Goal: Book appointment/travel/reservation

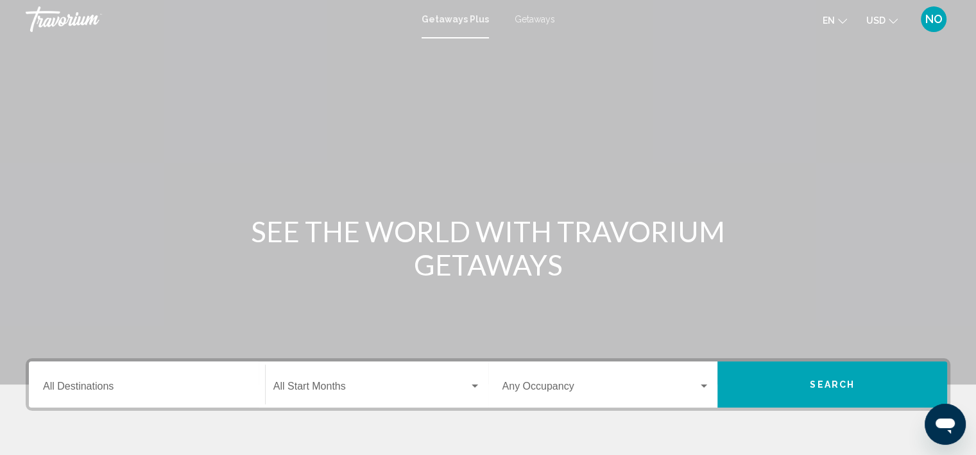
click at [142, 398] on div "Destination All Destinations" at bounding box center [147, 385] width 208 height 40
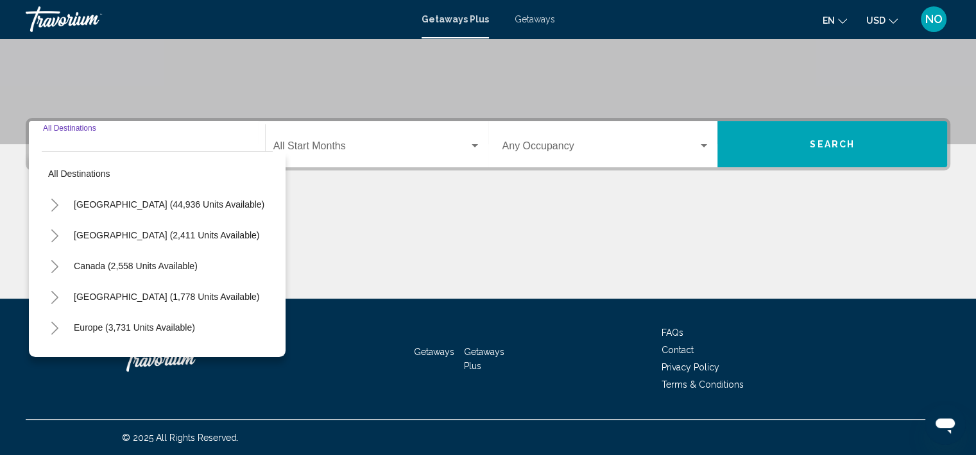
scroll to position [241, 0]
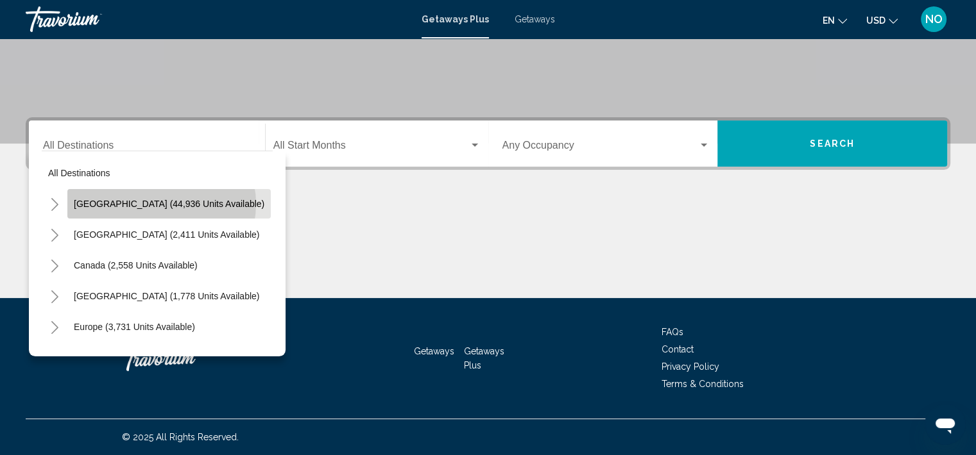
click at [161, 204] on span "[GEOGRAPHIC_DATA] (44,936 units available)" at bounding box center [169, 204] width 191 height 10
type input "**********"
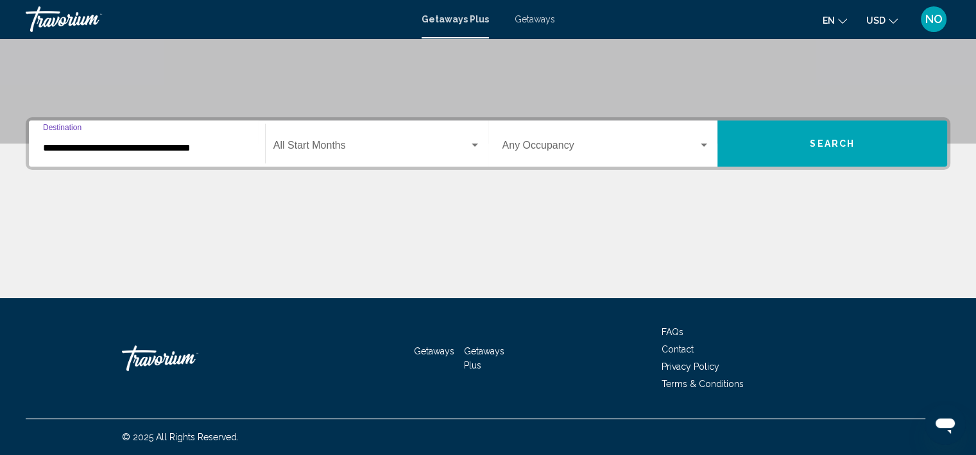
click at [371, 140] on div "Start Month All Start Months" at bounding box center [376, 144] width 207 height 40
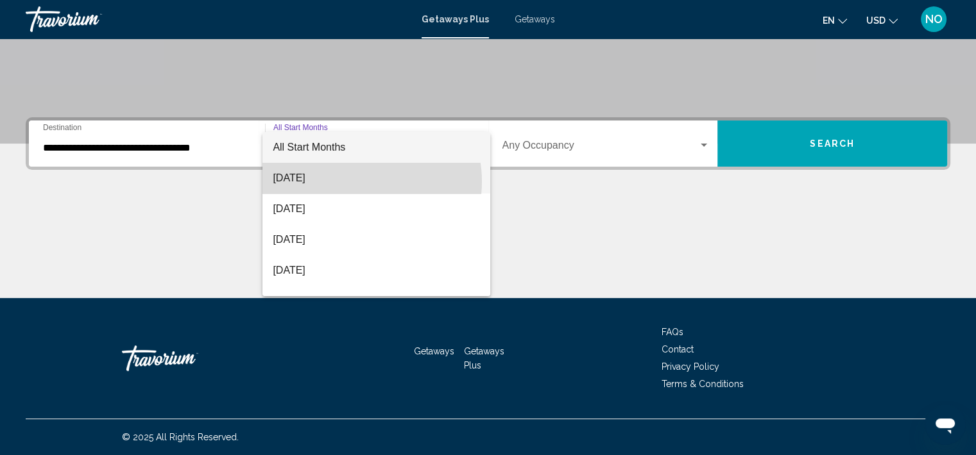
click at [356, 182] on span "[DATE]" at bounding box center [376, 178] width 207 height 31
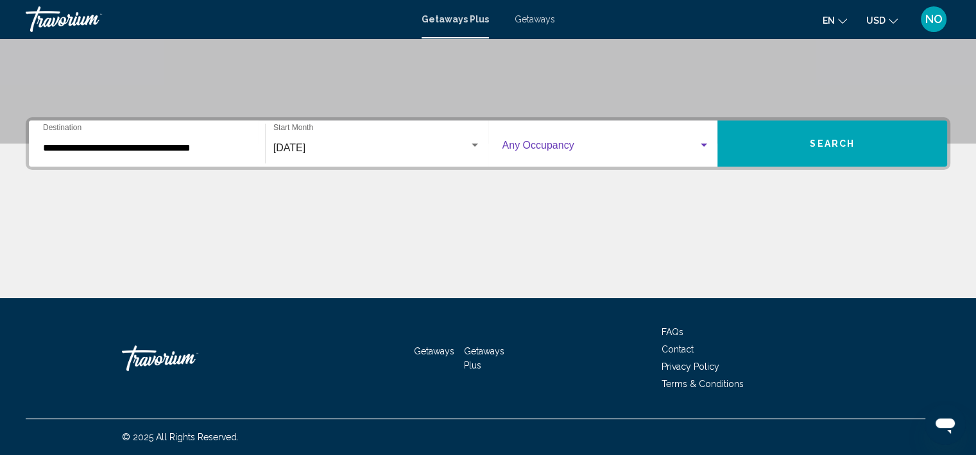
click at [572, 147] on span "Search widget" at bounding box center [600, 148] width 196 height 12
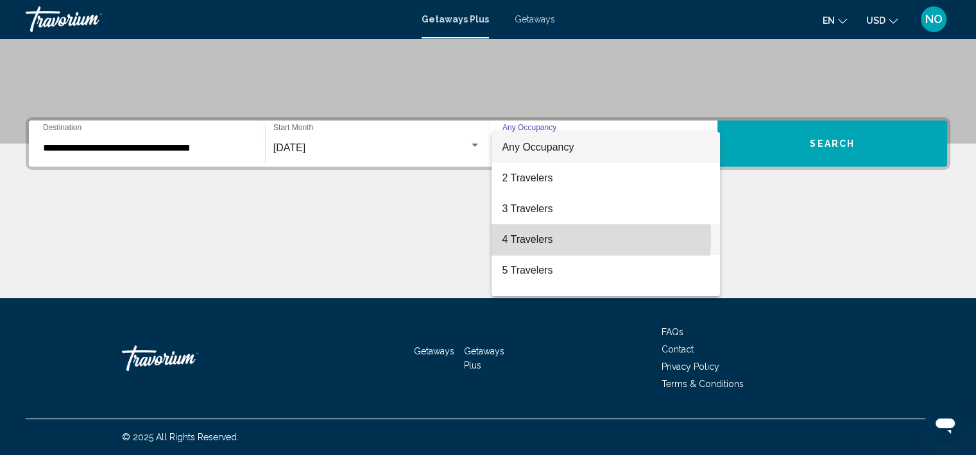
click at [536, 238] on span "4 Travelers" at bounding box center [606, 239] width 208 height 31
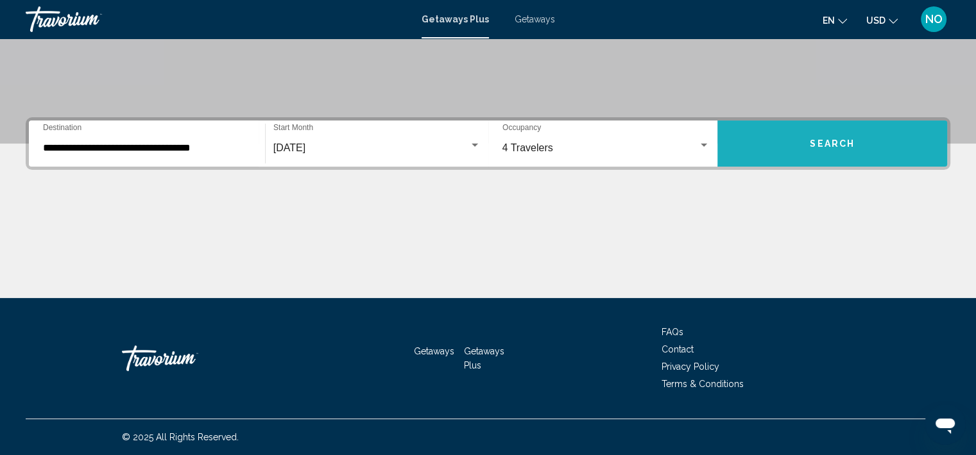
click at [857, 134] on button "Search" at bounding box center [832, 144] width 230 height 46
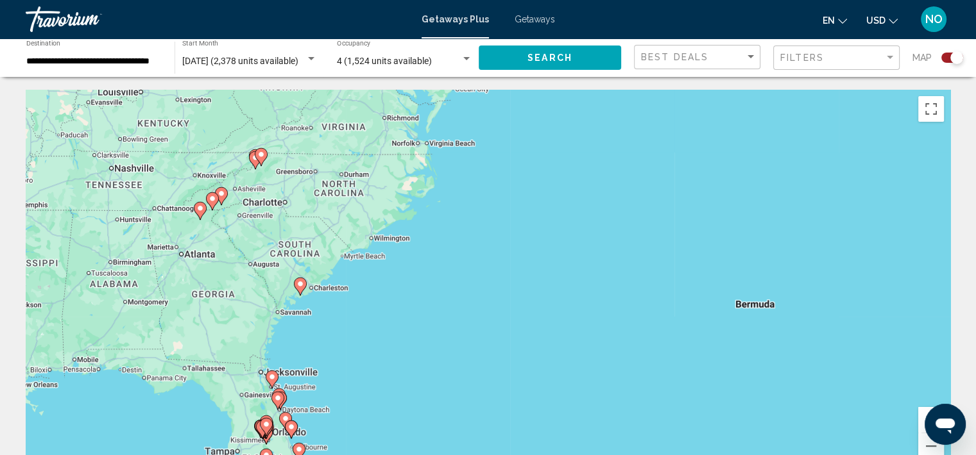
drag, startPoint x: 302, startPoint y: 146, endPoint x: 251, endPoint y: 289, distance: 151.7
click at [251, 289] on div "To activate drag with keyboard, press Alt + Enter. Once in keyboard drag state,…" at bounding box center [488, 282] width 924 height 385
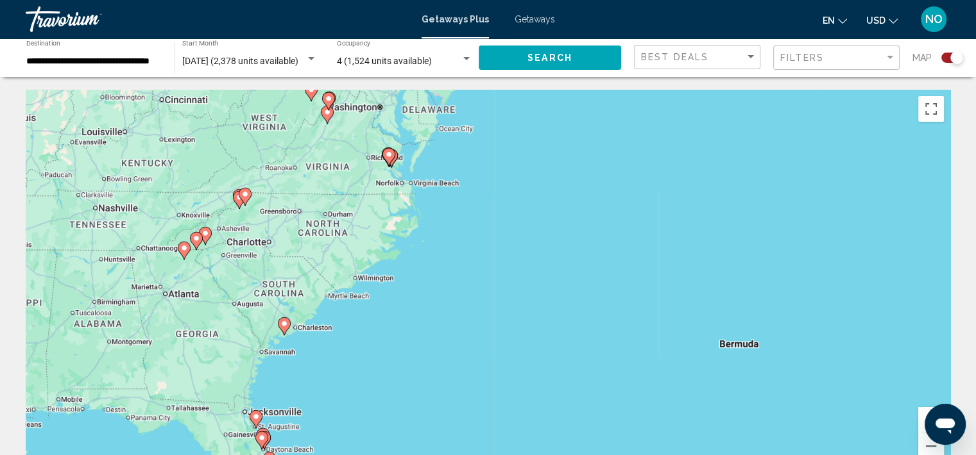
drag, startPoint x: 267, startPoint y: 262, endPoint x: 251, endPoint y: 303, distance: 44.1
click at [251, 303] on div "To activate drag with keyboard, press Alt + Enter. Once in keyboard drag state,…" at bounding box center [488, 282] width 924 height 385
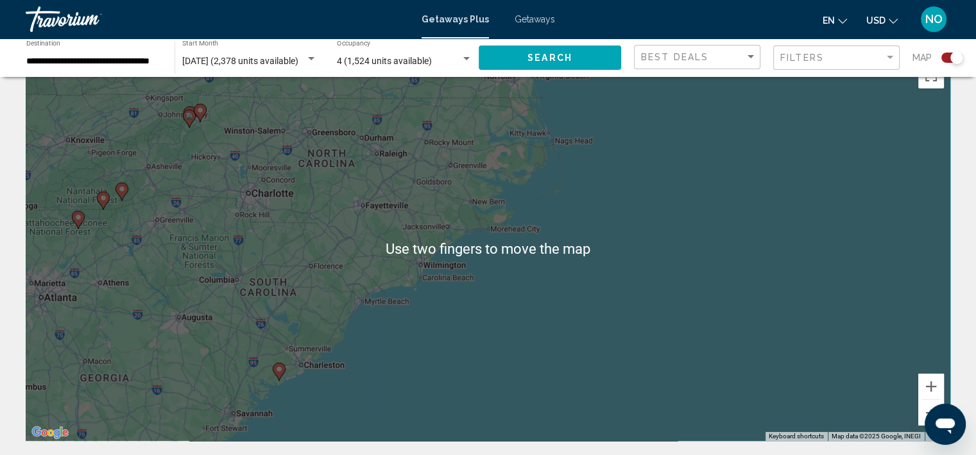
scroll to position [34, 0]
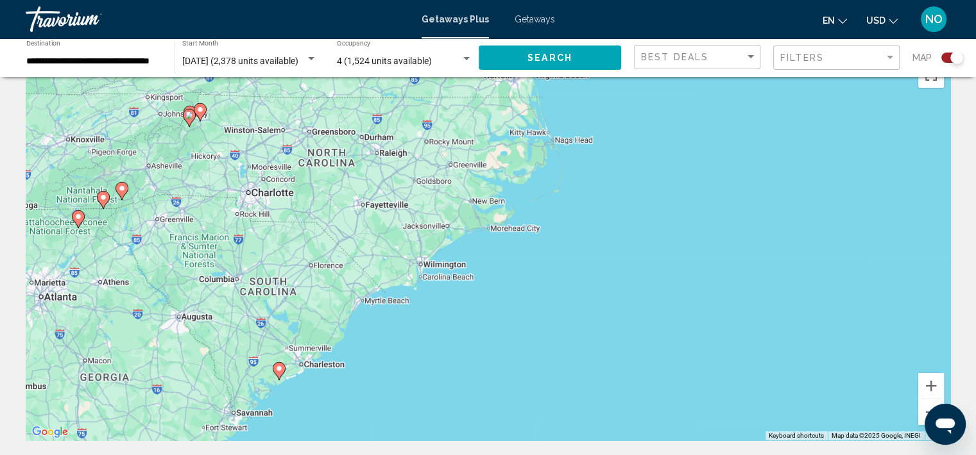
click at [126, 64] on input "**********" at bounding box center [93, 61] width 135 height 10
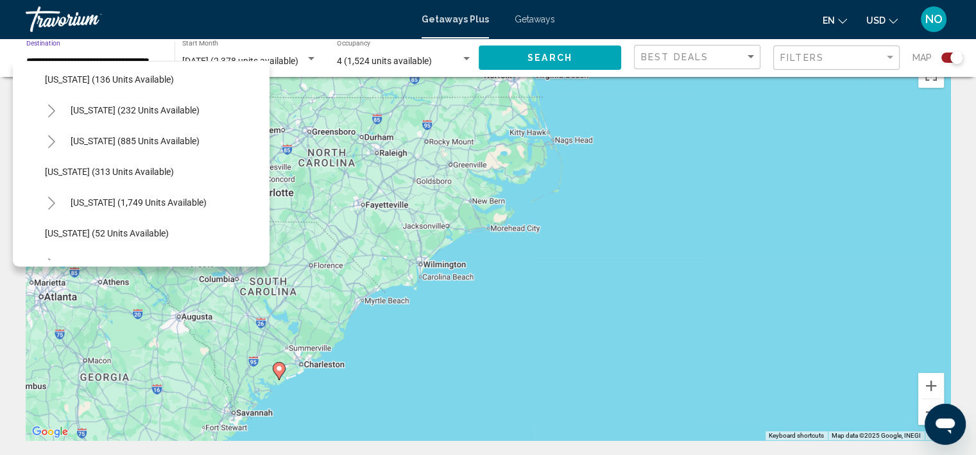
scroll to position [884, 0]
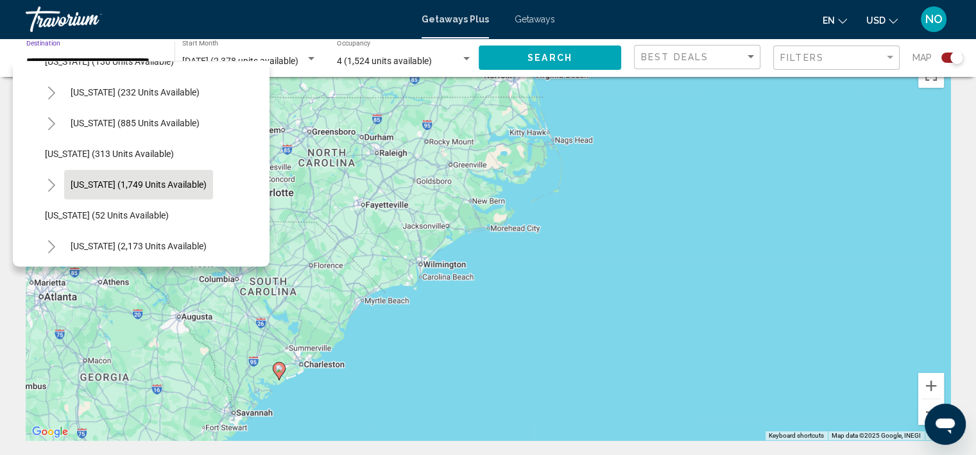
click at [192, 191] on button "[US_STATE] (1,749 units available)" at bounding box center [138, 185] width 149 height 30
type input "**********"
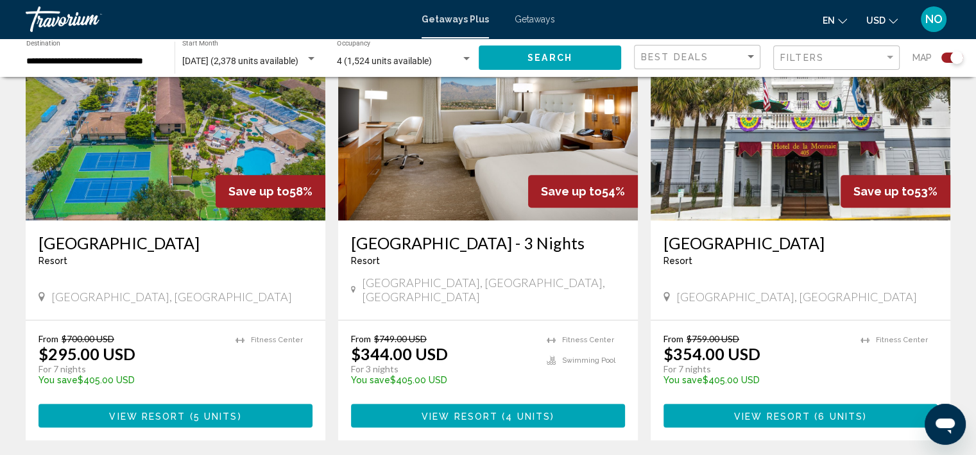
scroll to position [518, 0]
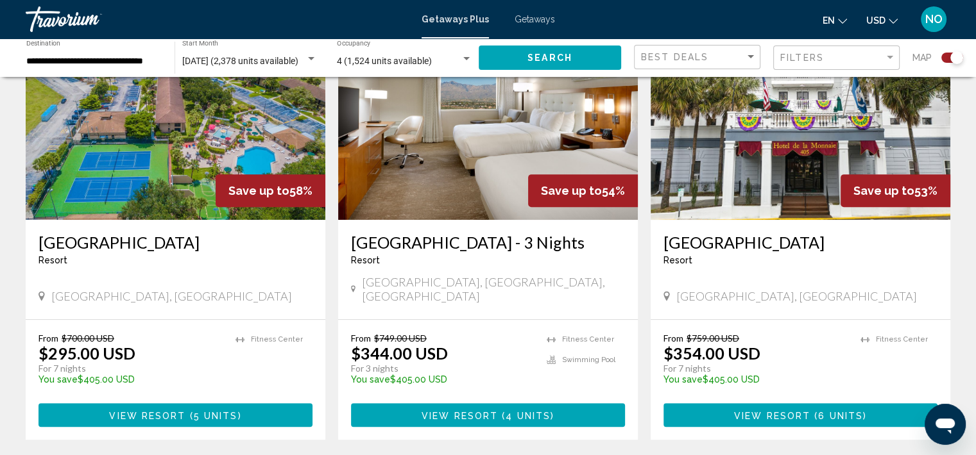
click at [265, 163] on img "Main content" at bounding box center [176, 117] width 300 height 205
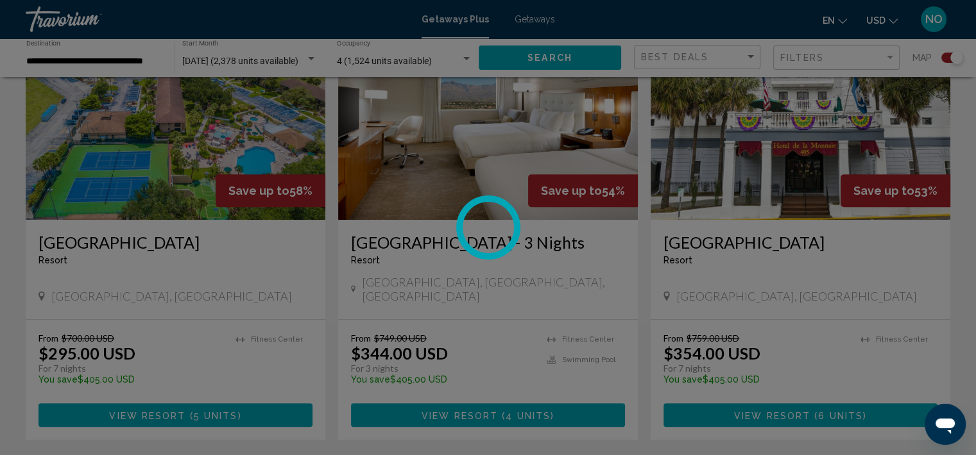
scroll to position [3, 0]
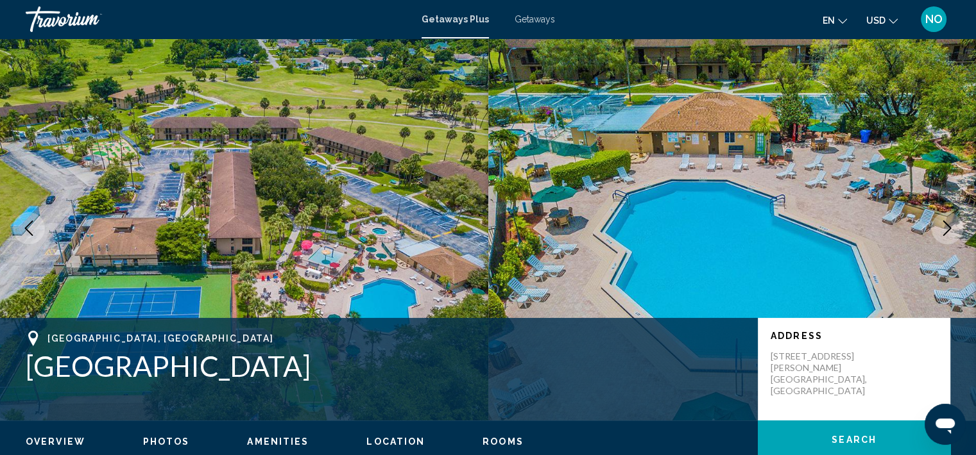
click at [949, 243] on button "Next image" at bounding box center [947, 228] width 32 height 32
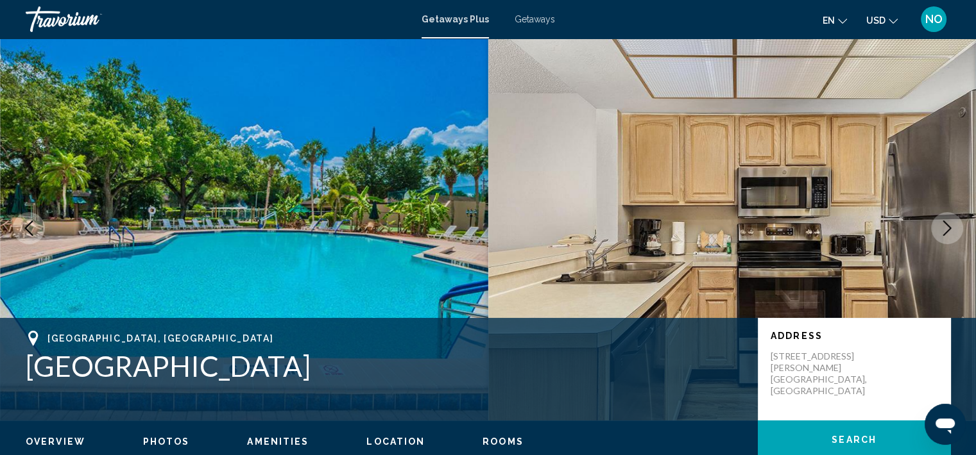
click at [941, 233] on icon "Next image" at bounding box center [946, 228] width 15 height 15
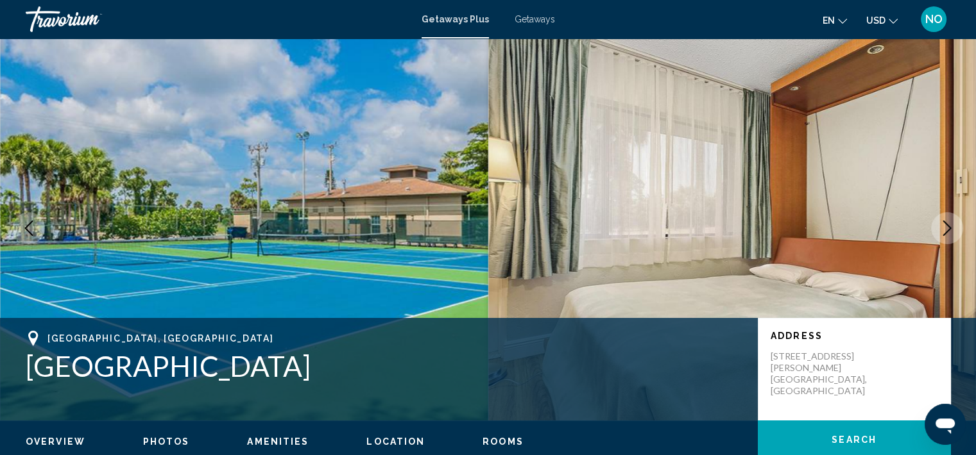
click at [944, 237] on button "Next image" at bounding box center [947, 228] width 32 height 32
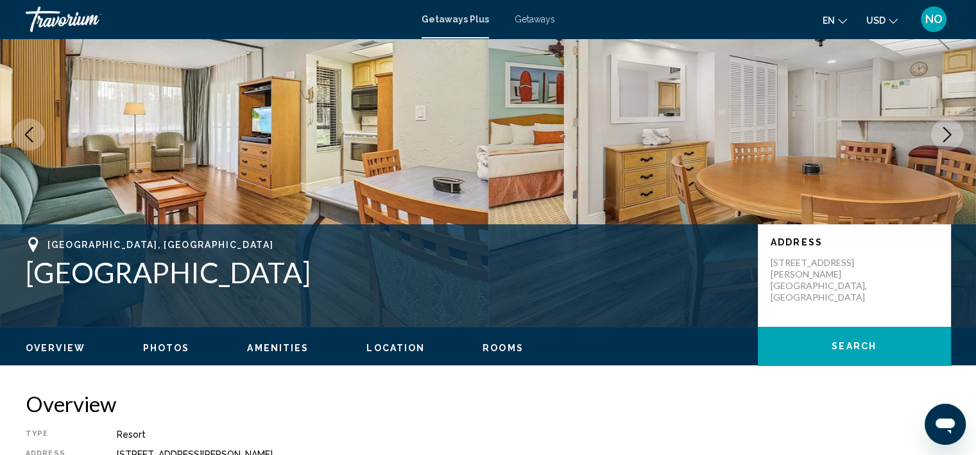
scroll to position [0, 0]
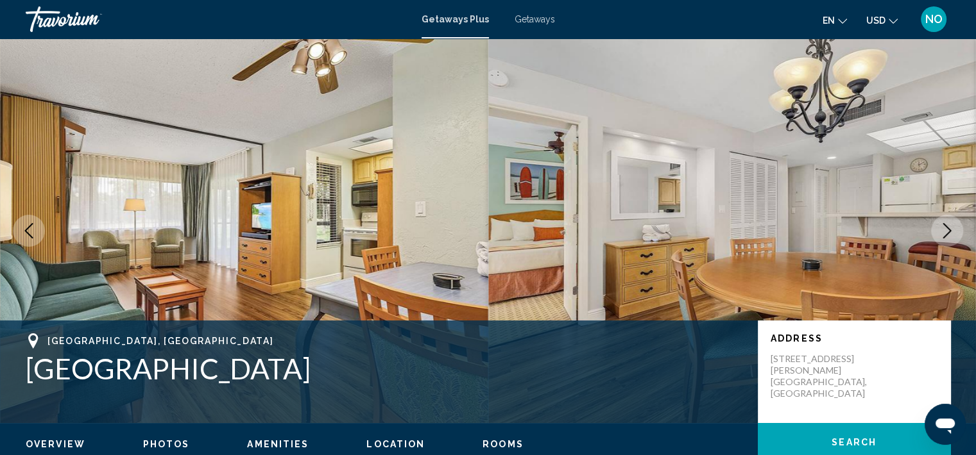
click at [941, 231] on icon "Next image" at bounding box center [946, 230] width 15 height 15
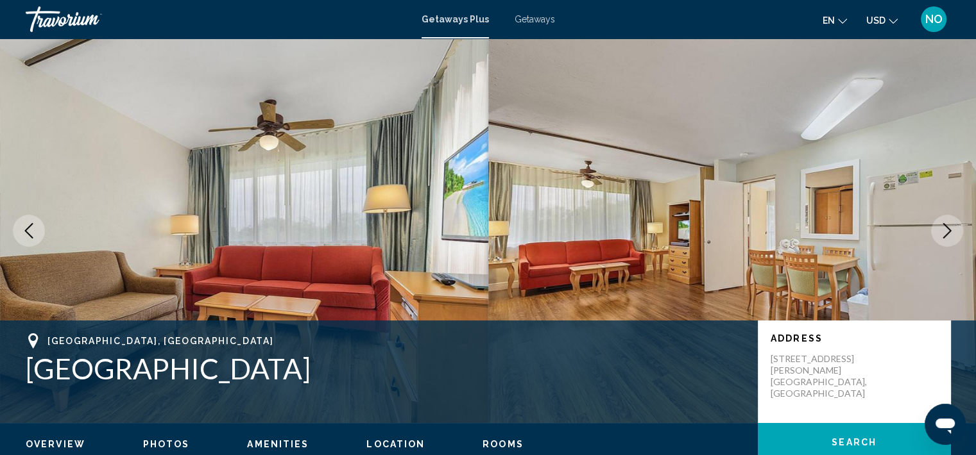
click at [944, 233] on icon "Next image" at bounding box center [946, 230] width 15 height 15
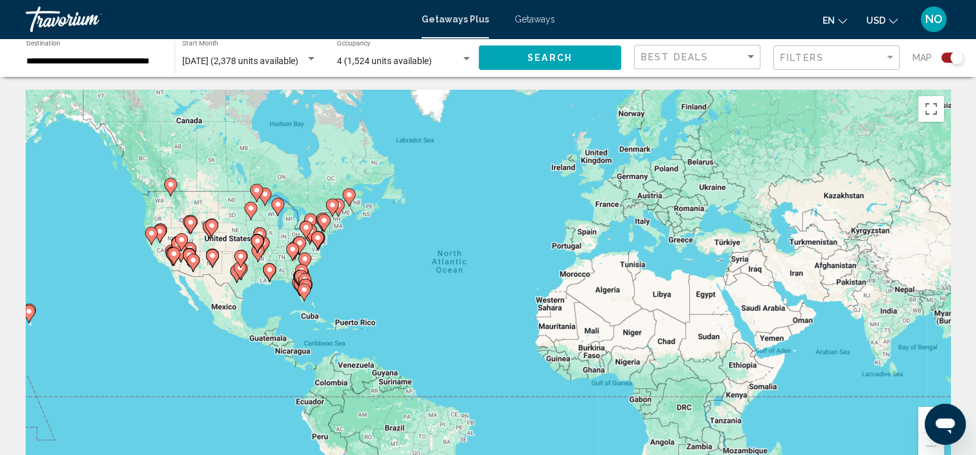
click at [101, 59] on input "**********" at bounding box center [93, 61] width 135 height 10
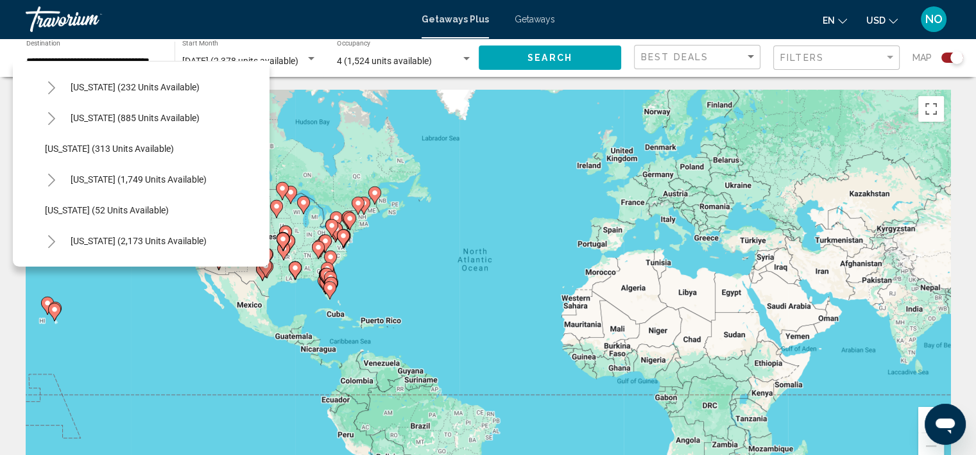
scroll to position [893, 0]
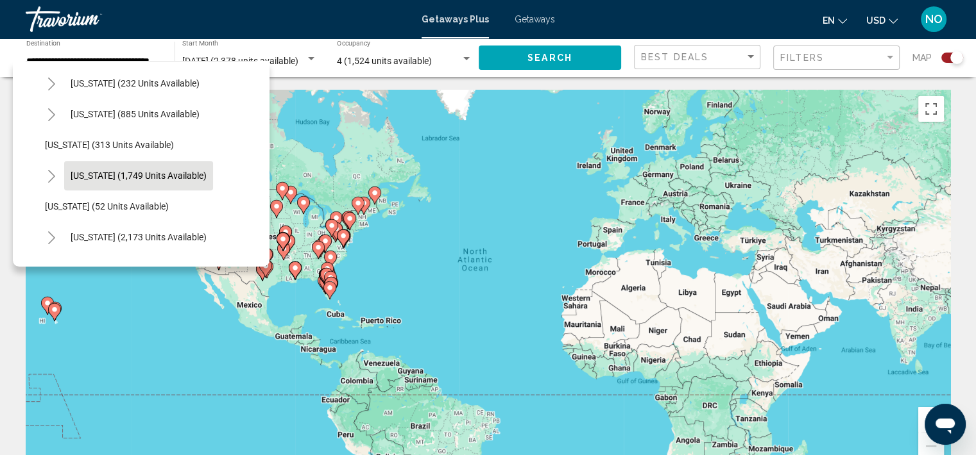
click at [128, 187] on button "[US_STATE] (1,749 units available)" at bounding box center [138, 176] width 149 height 30
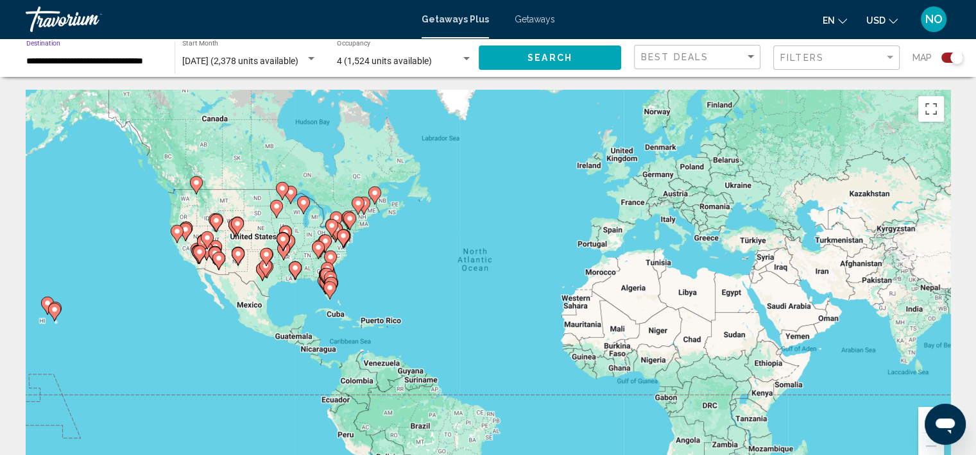
click at [60, 62] on input "**********" at bounding box center [93, 61] width 135 height 10
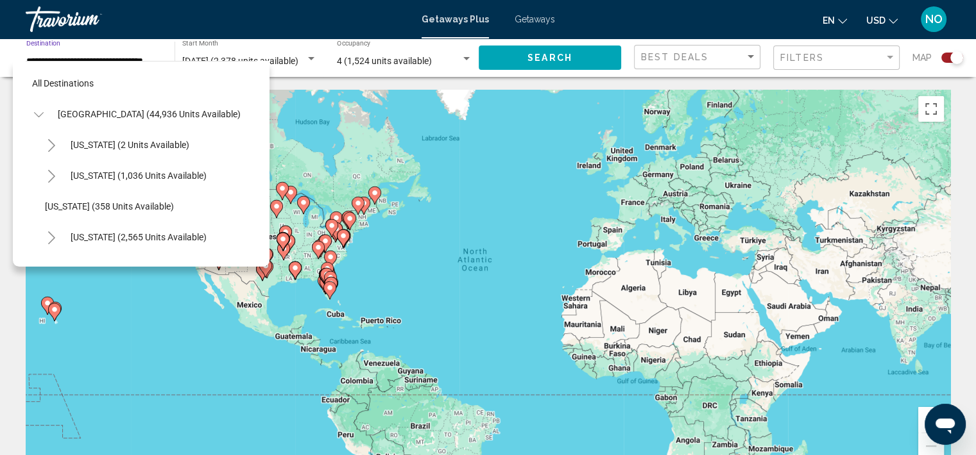
scroll to position [912, 0]
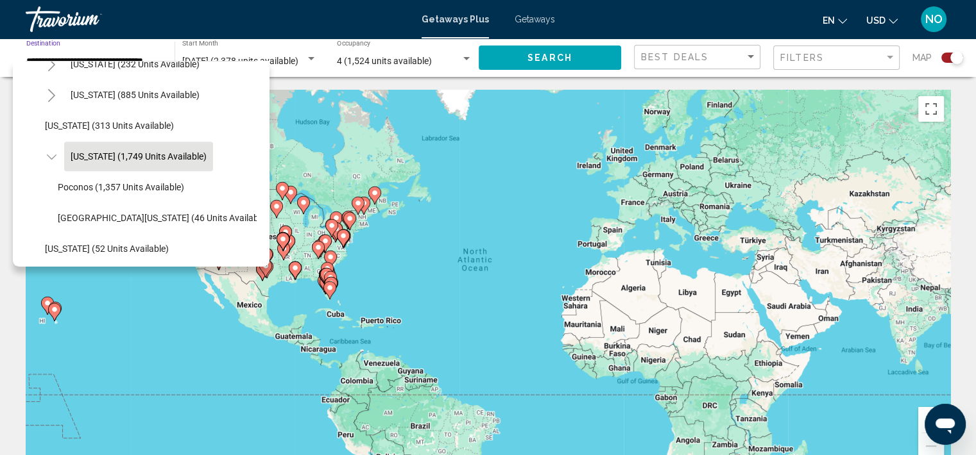
click at [62, 58] on input "**********" at bounding box center [93, 61] width 135 height 10
click at [92, 191] on span "Poconos (1,357 units available)" at bounding box center [121, 187] width 126 height 10
type input "**********"
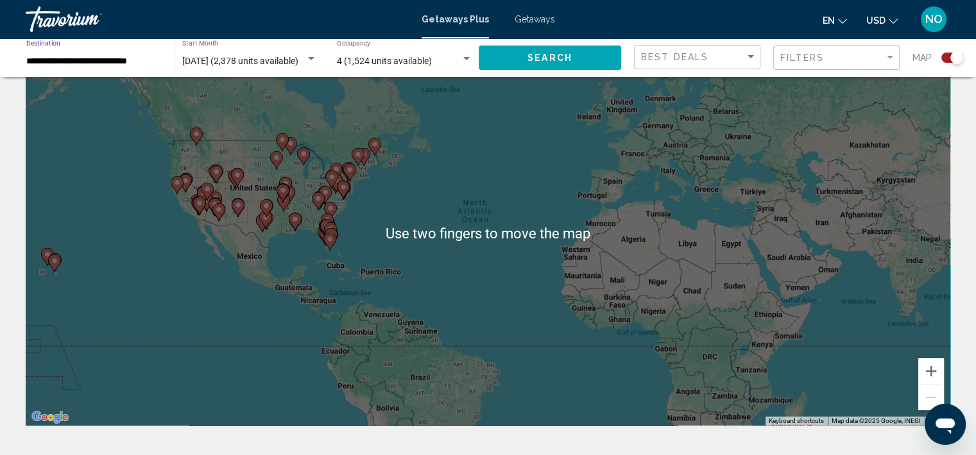
scroll to position [49, 0]
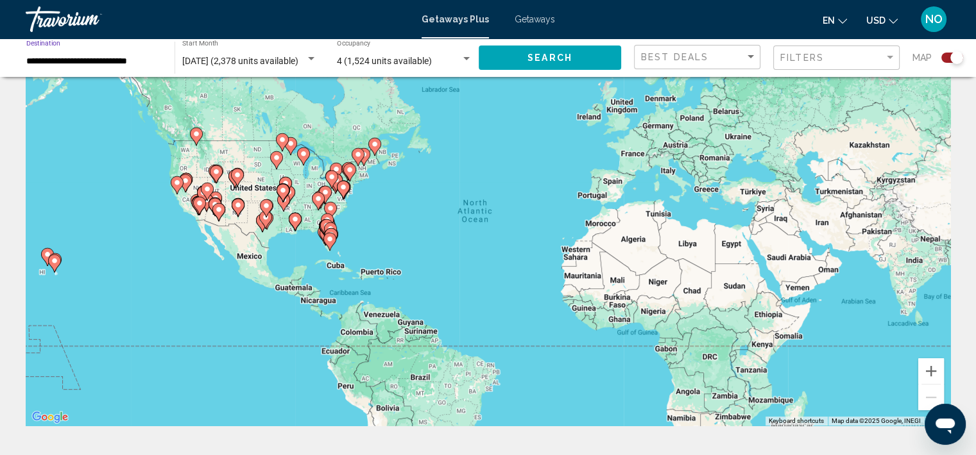
click at [523, 58] on button "Search" at bounding box center [549, 58] width 142 height 24
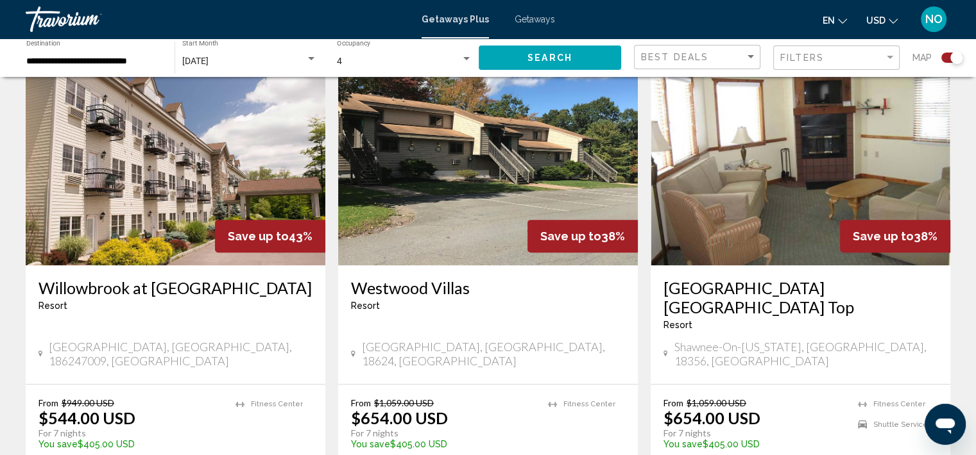
scroll to position [472, 0]
click at [195, 204] on img "Main content" at bounding box center [176, 162] width 300 height 205
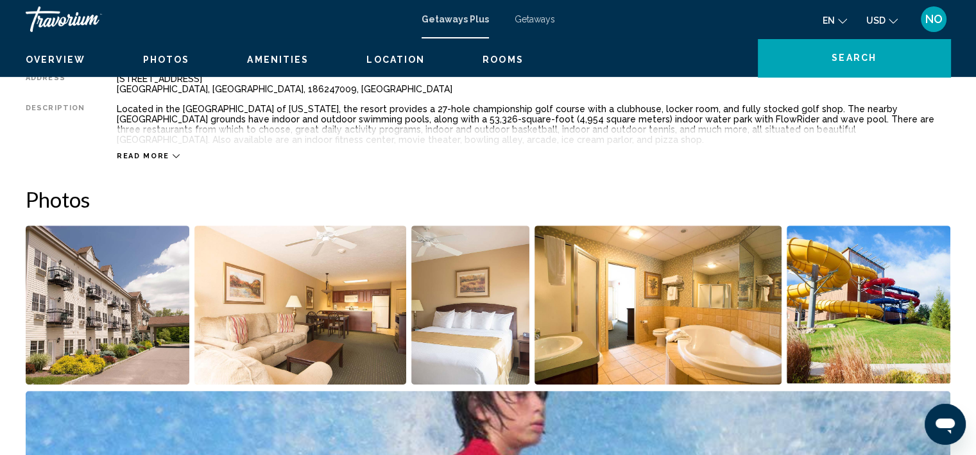
scroll to position [3, 0]
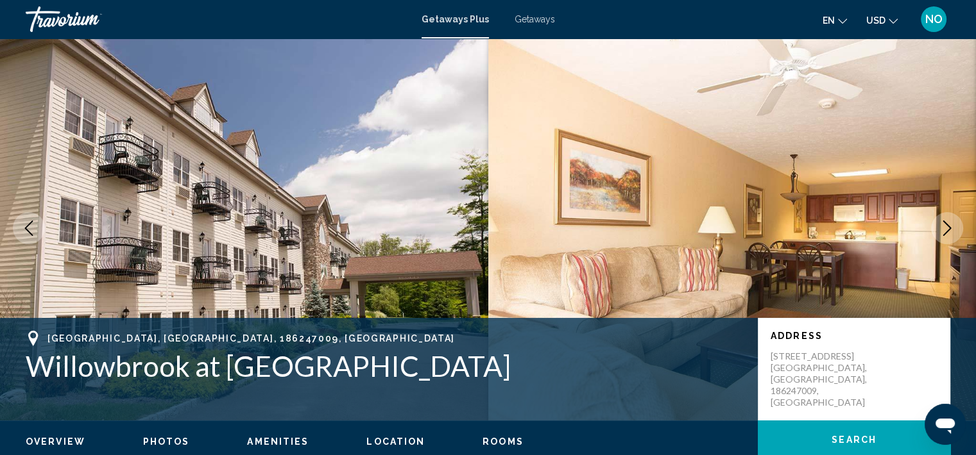
click at [949, 232] on icon "Next image" at bounding box center [946, 228] width 15 height 15
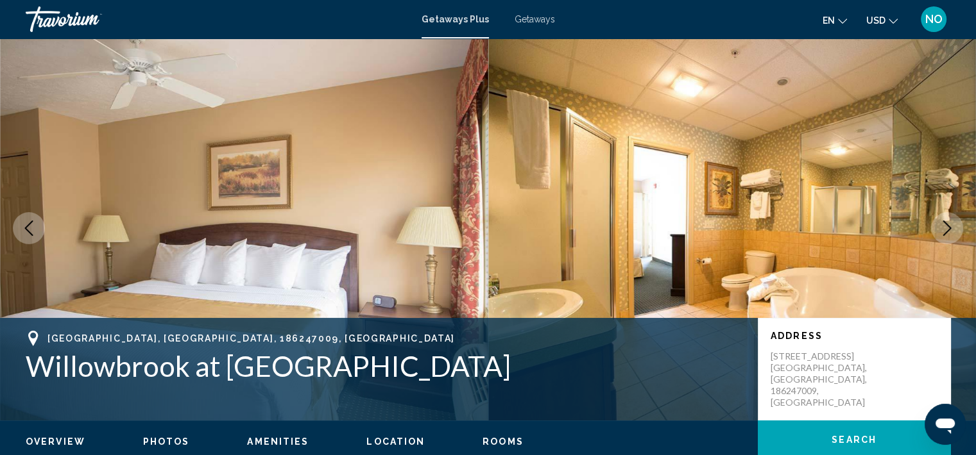
click at [942, 226] on icon "Next image" at bounding box center [946, 228] width 15 height 15
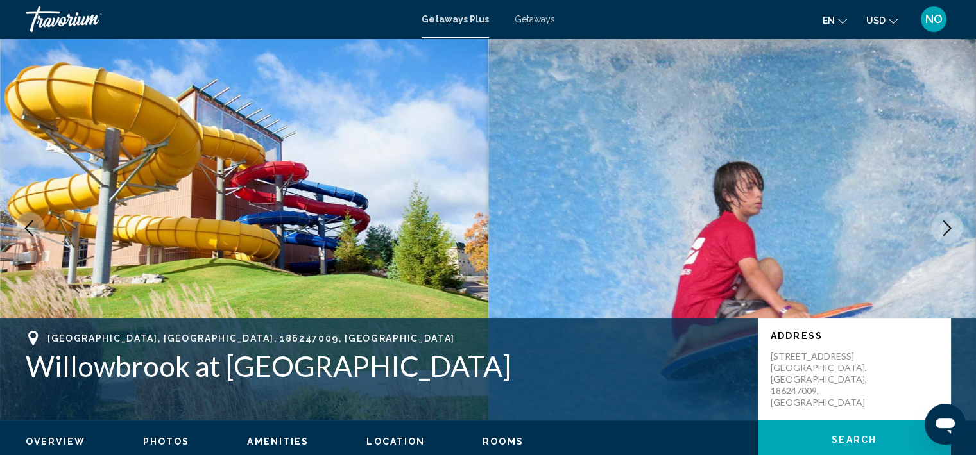
click at [943, 228] on icon "Next image" at bounding box center [946, 228] width 15 height 15
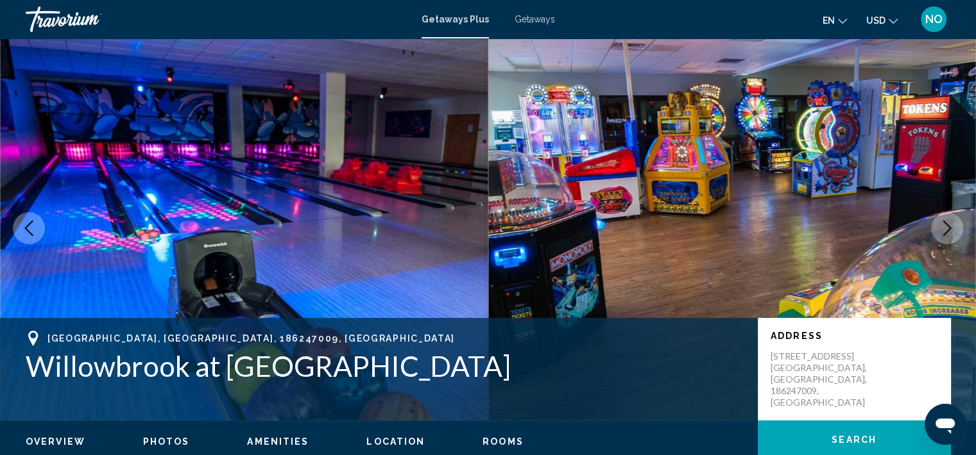
click at [945, 233] on icon "Next image" at bounding box center [946, 228] width 15 height 15
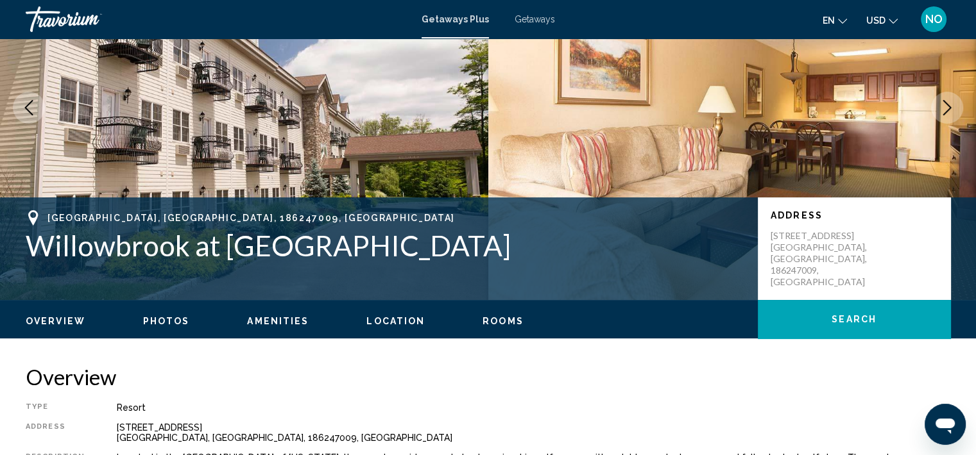
scroll to position [101, 0]
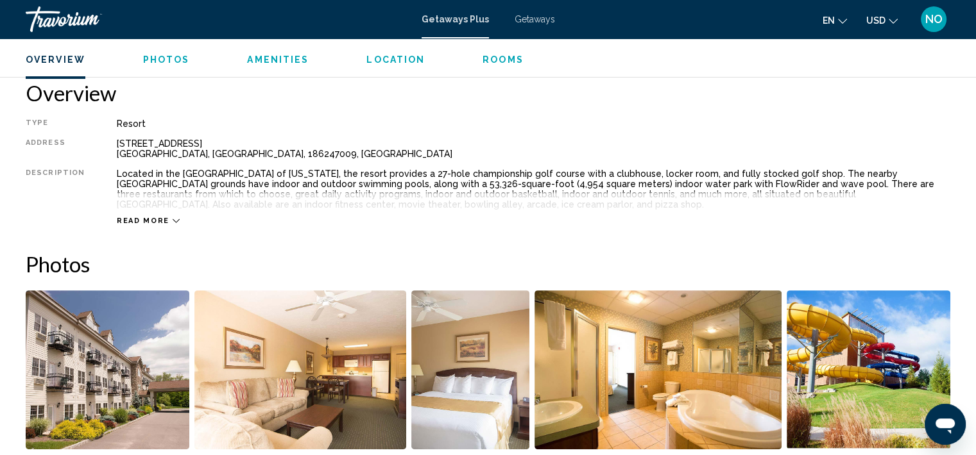
scroll to position [409, 0]
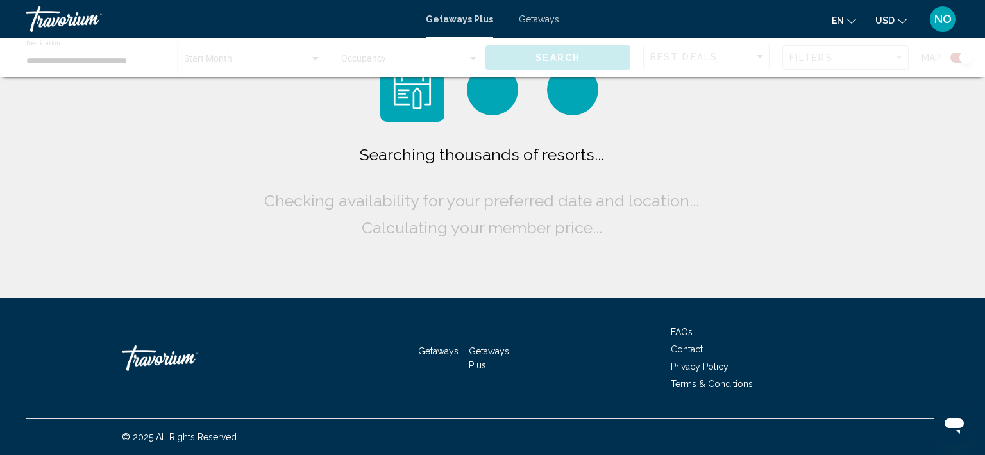
click at [41, 231] on div "Searching thousands of resorts... Checking availability for your preferred date…" at bounding box center [492, 149] width 985 height 298
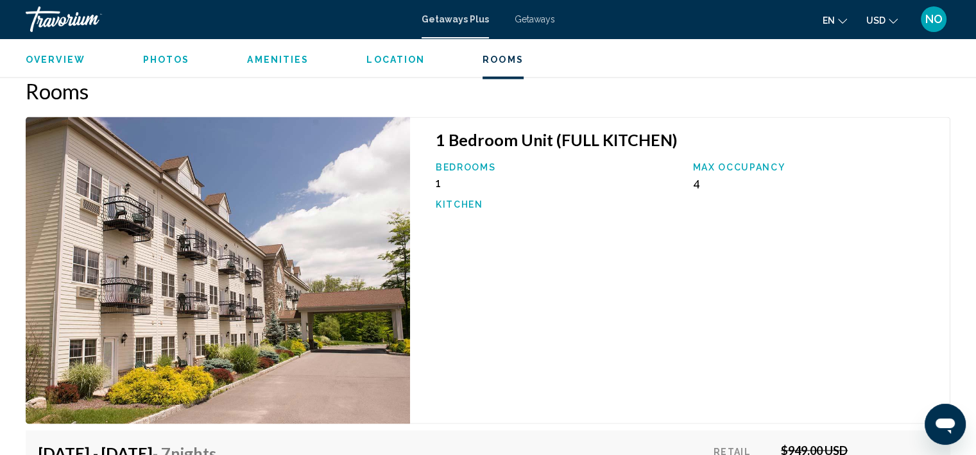
scroll to position [2191, 0]
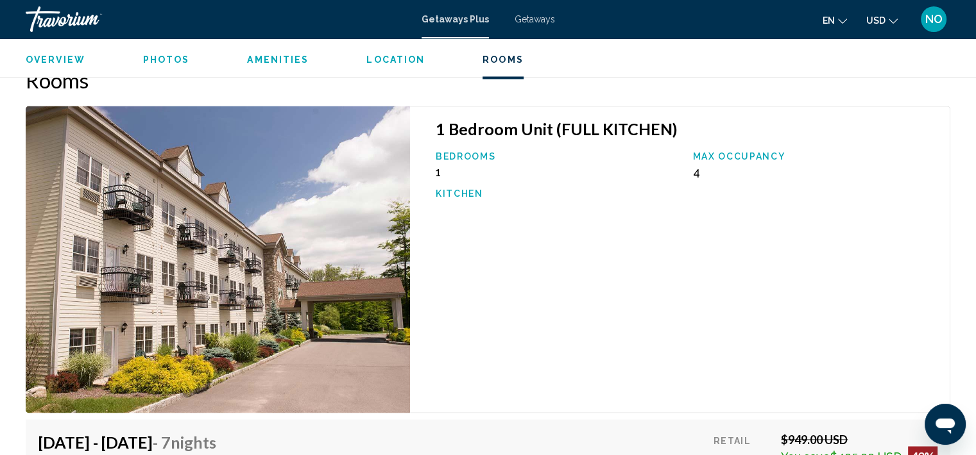
click at [42, 57] on span "Overview" at bounding box center [56, 60] width 60 height 10
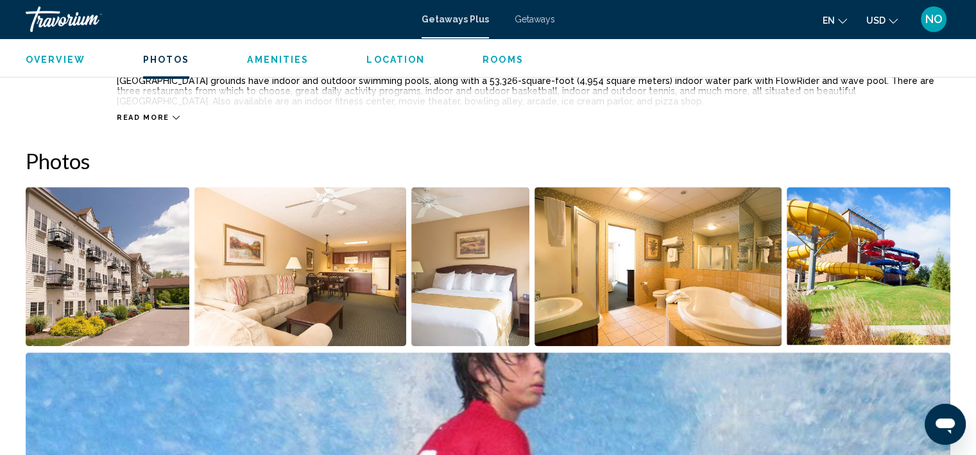
scroll to position [411, 0]
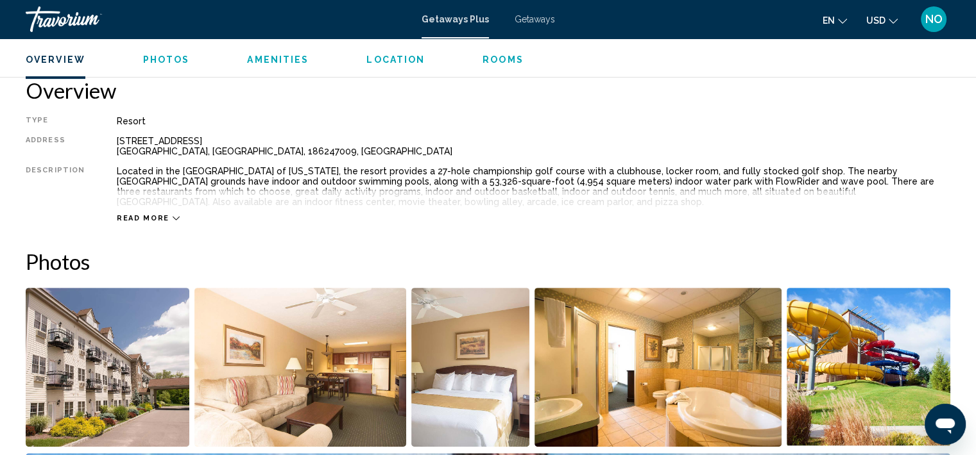
click at [273, 63] on span "Amenities" at bounding box center [278, 60] width 62 height 10
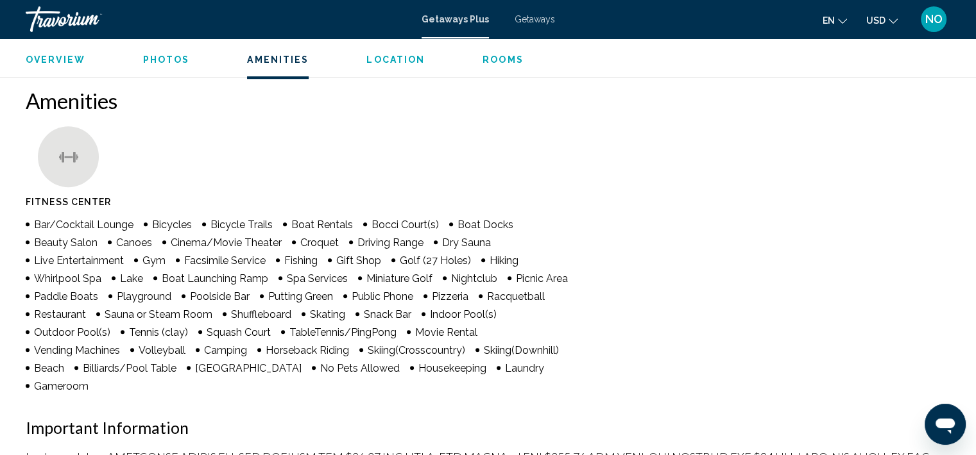
scroll to position [978, 0]
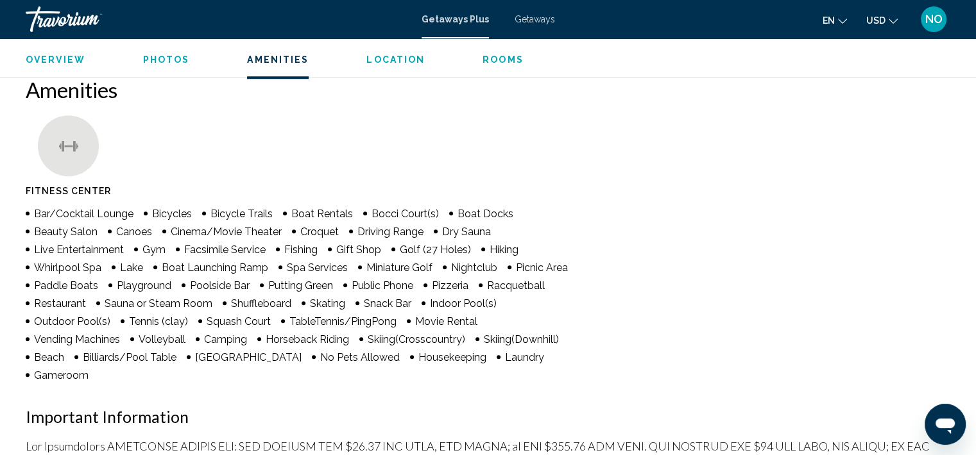
click at [383, 60] on span "Location" at bounding box center [395, 60] width 58 height 10
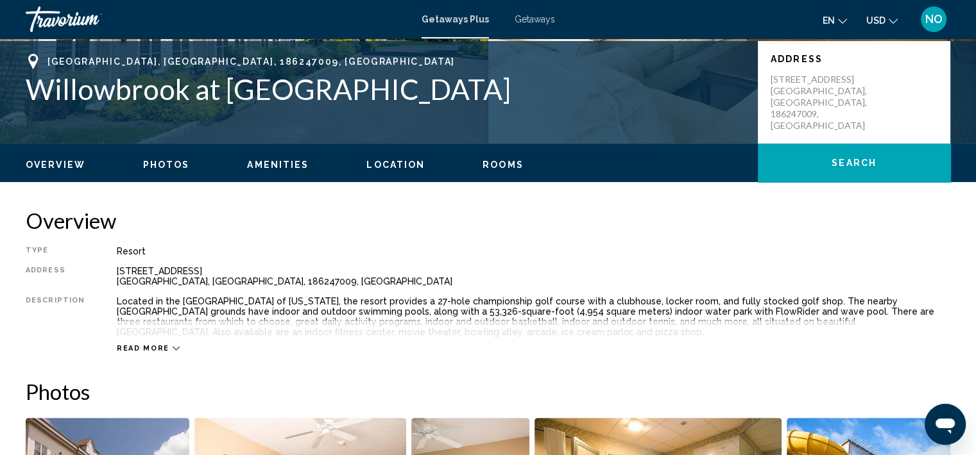
scroll to position [0, 0]
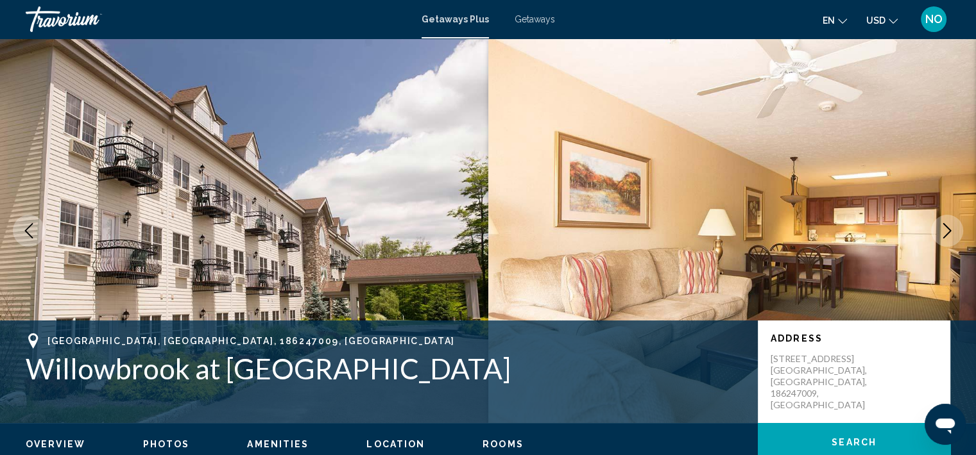
click at [22, 228] on icon "Previous image" at bounding box center [28, 230] width 15 height 15
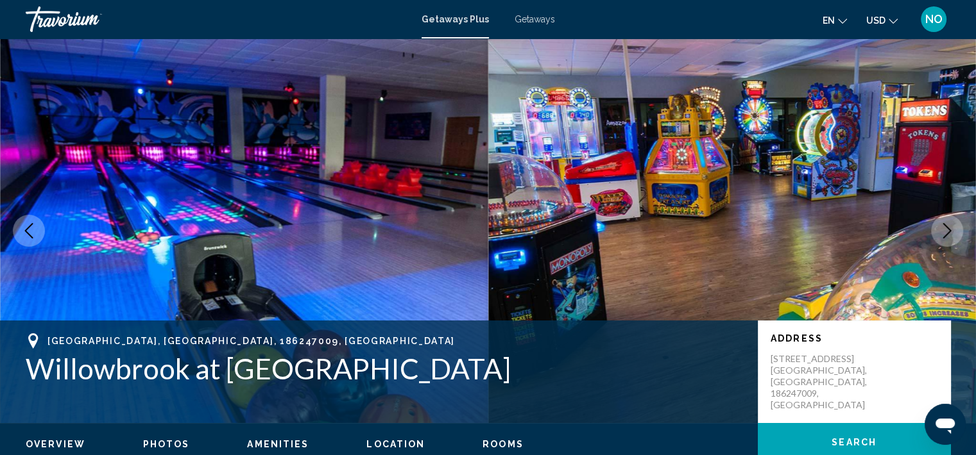
click at [24, 233] on icon "Previous image" at bounding box center [28, 230] width 15 height 15
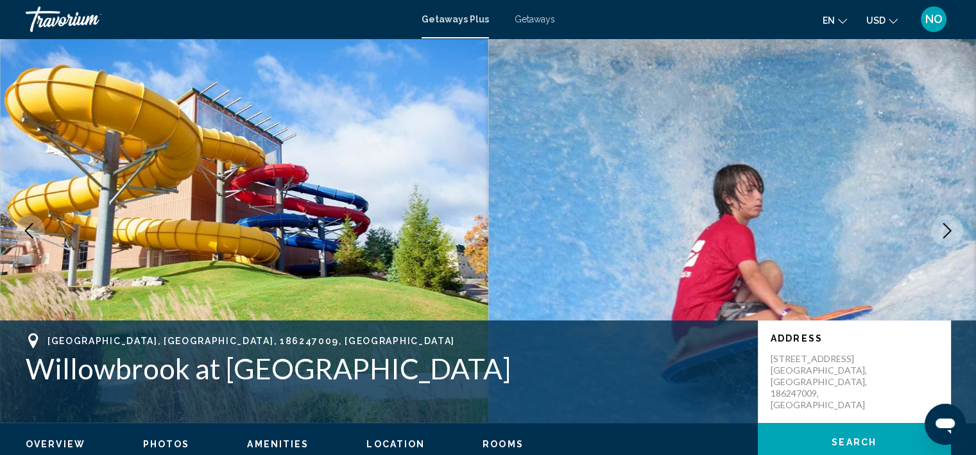
click at [22, 233] on icon "Previous image" at bounding box center [28, 230] width 15 height 15
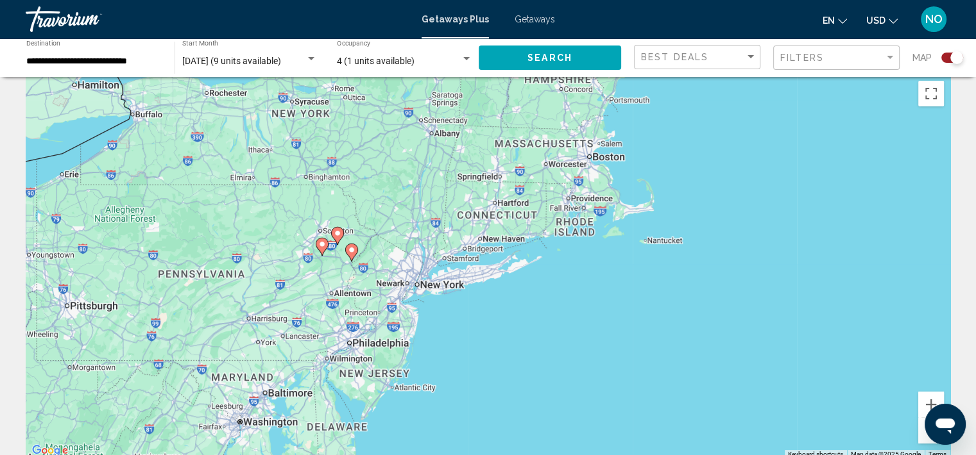
click at [346, 253] on gmp-advanced-marker "Main content" at bounding box center [351, 252] width 13 height 19
type input "**********"
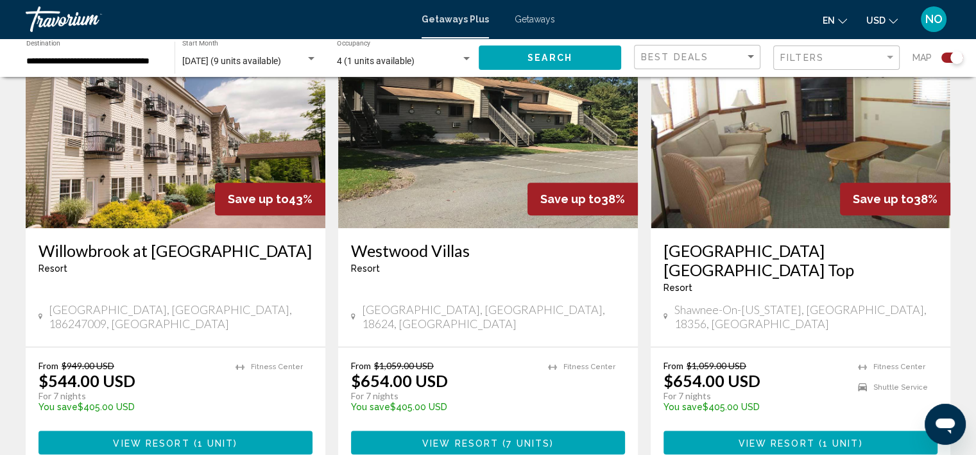
scroll to position [505, 0]
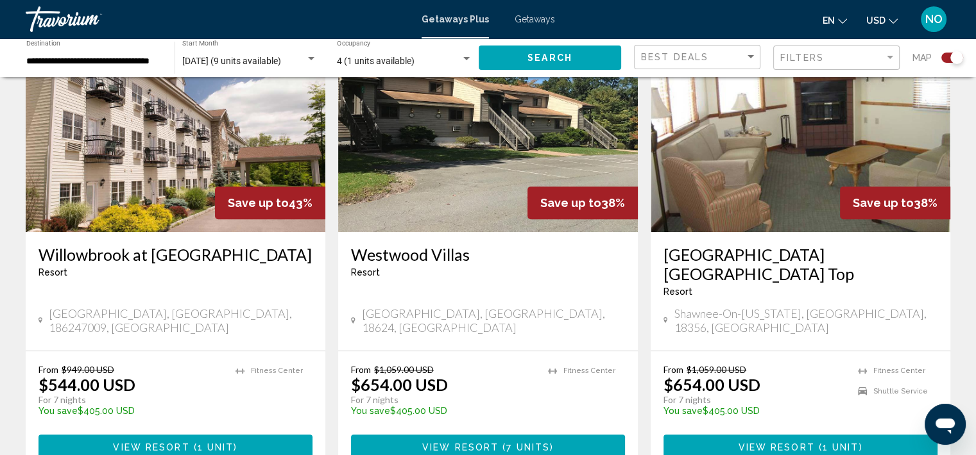
click at [536, 162] on img "Main content" at bounding box center [488, 129] width 300 height 205
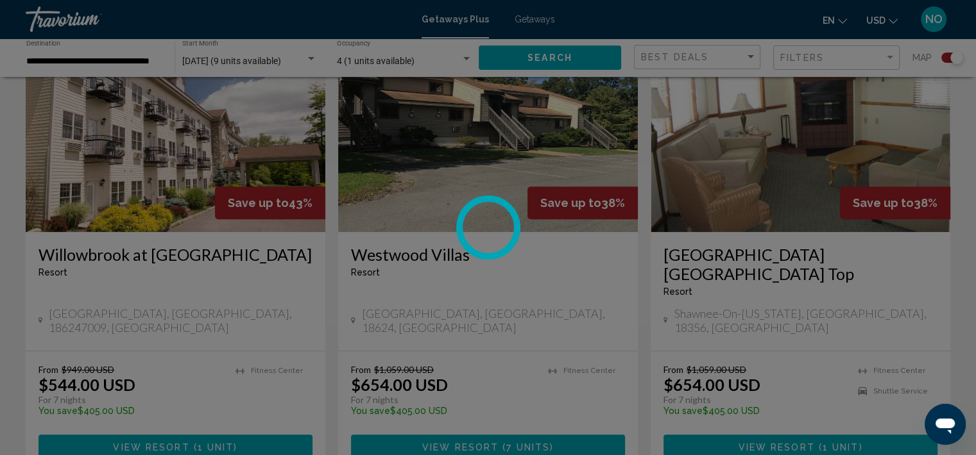
scroll to position [3, 0]
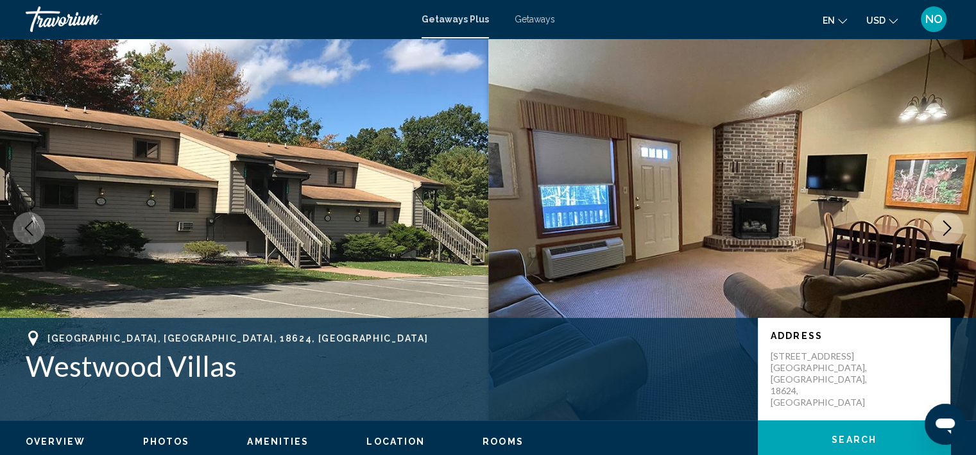
click at [944, 231] on icon "Next image" at bounding box center [946, 228] width 15 height 15
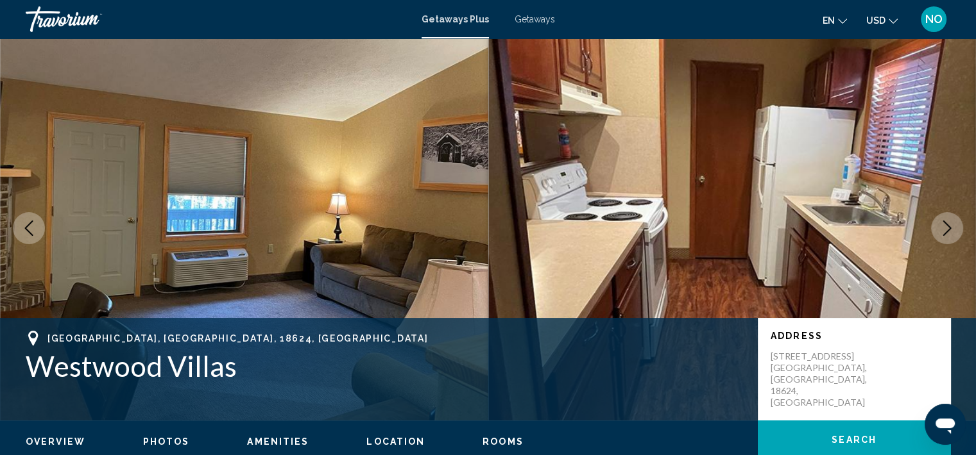
click at [946, 233] on icon "Next image" at bounding box center [946, 228] width 15 height 15
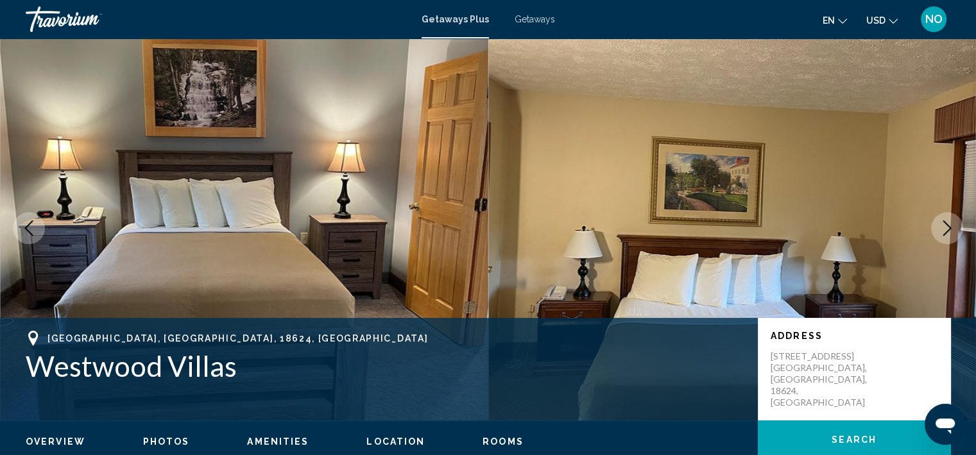
click at [944, 236] on button "Next image" at bounding box center [947, 228] width 32 height 32
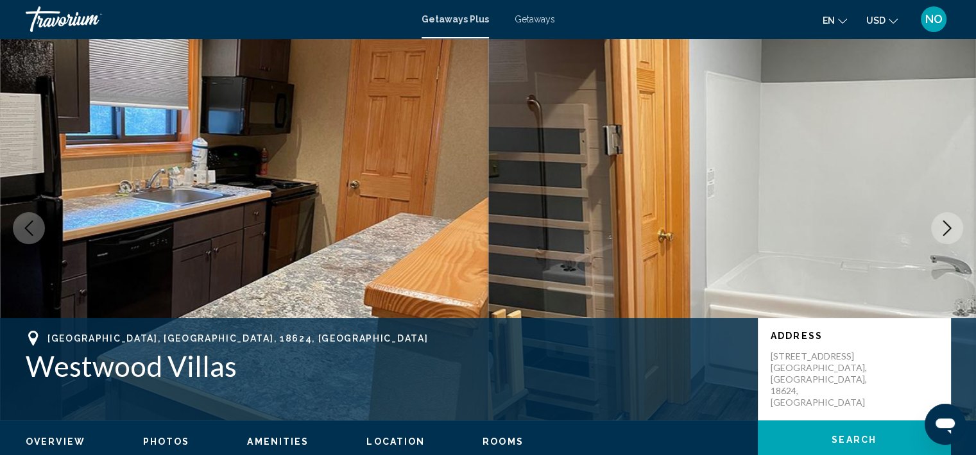
click at [941, 236] on button "Next image" at bounding box center [947, 228] width 32 height 32
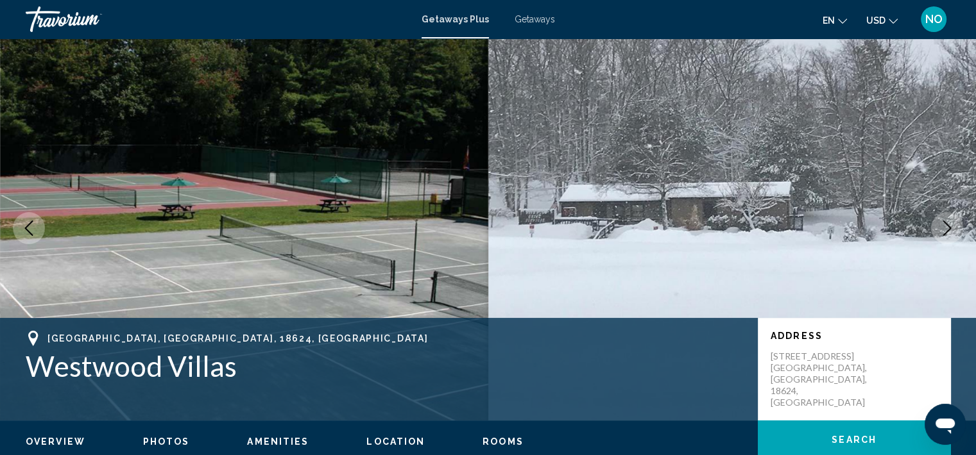
click at [944, 236] on button "Next image" at bounding box center [947, 228] width 32 height 32
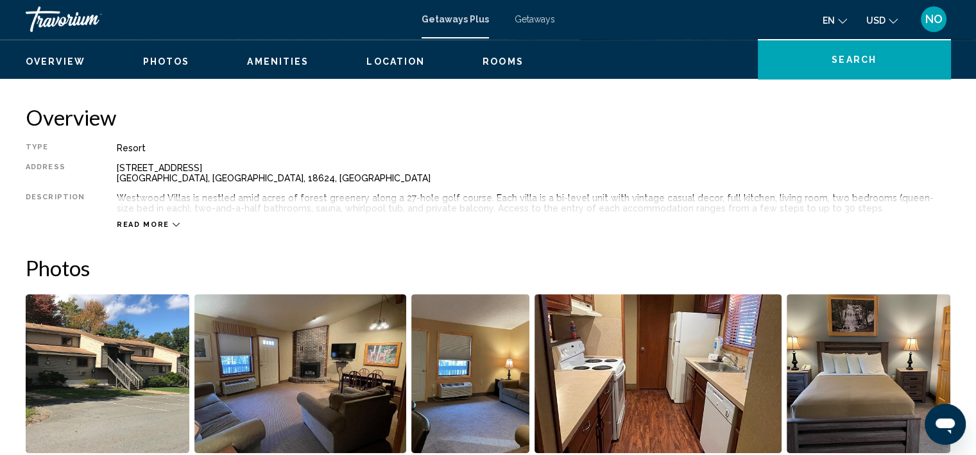
scroll to position [0, 0]
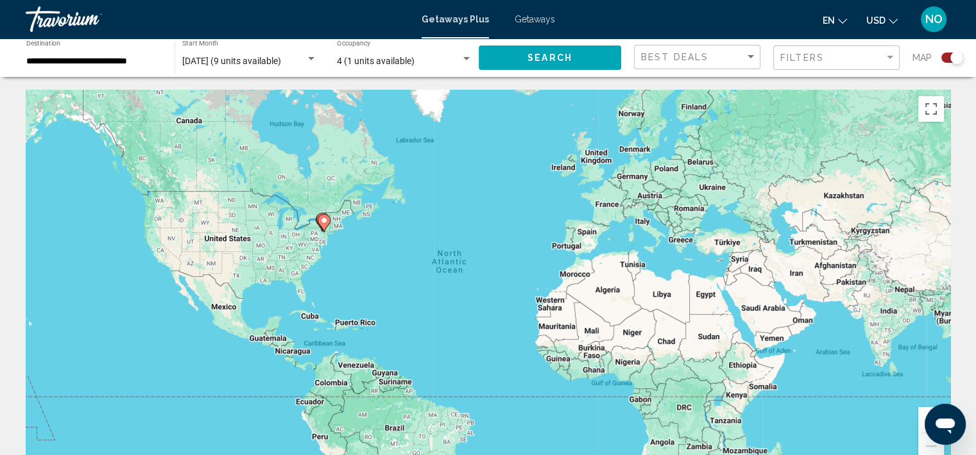
click at [467, 59] on div "Search widget" at bounding box center [466, 58] width 6 height 3
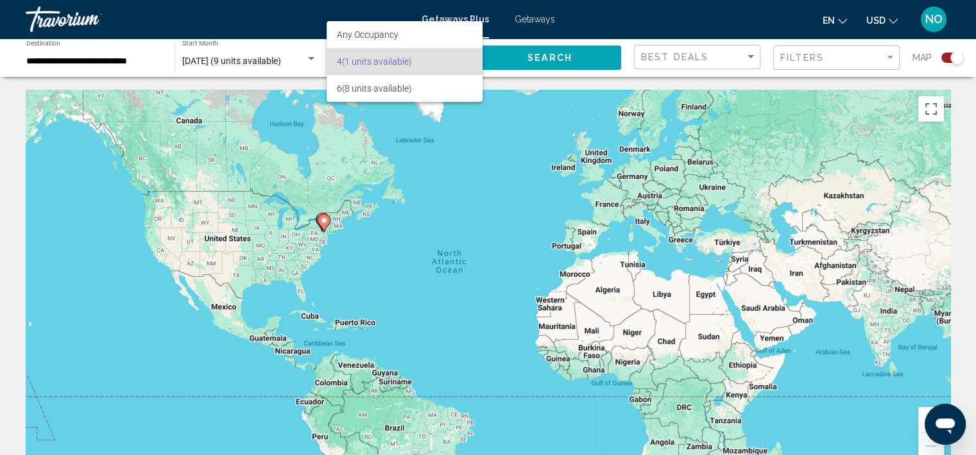
click at [292, 131] on div at bounding box center [488, 227] width 976 height 455
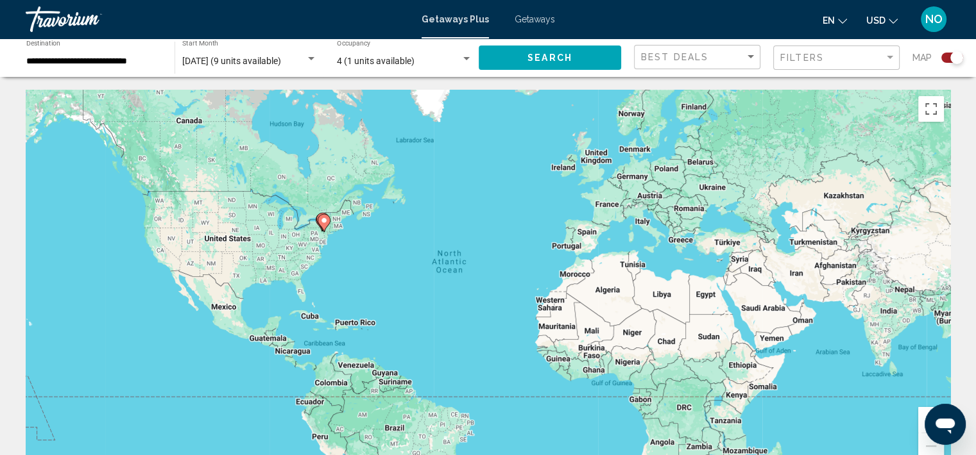
click at [529, 22] on span "Getaways" at bounding box center [534, 19] width 40 height 10
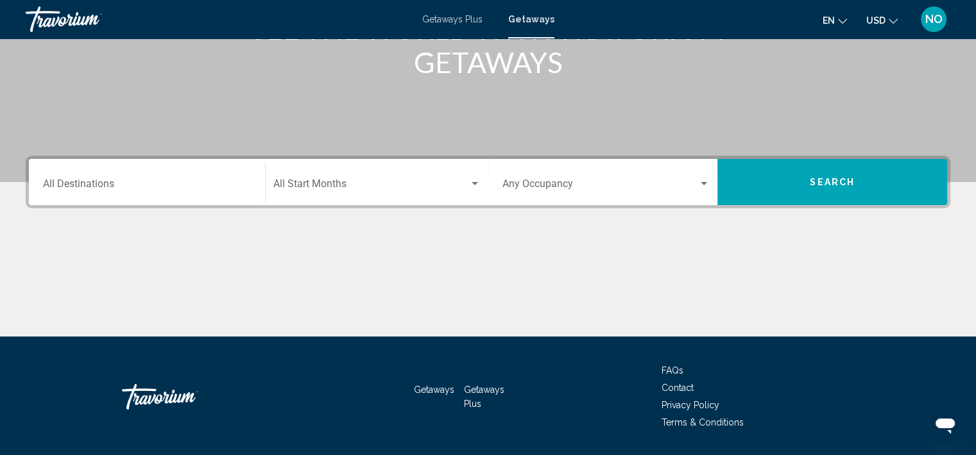
click at [164, 190] on input "Destination All Destinations" at bounding box center [147, 187] width 208 height 12
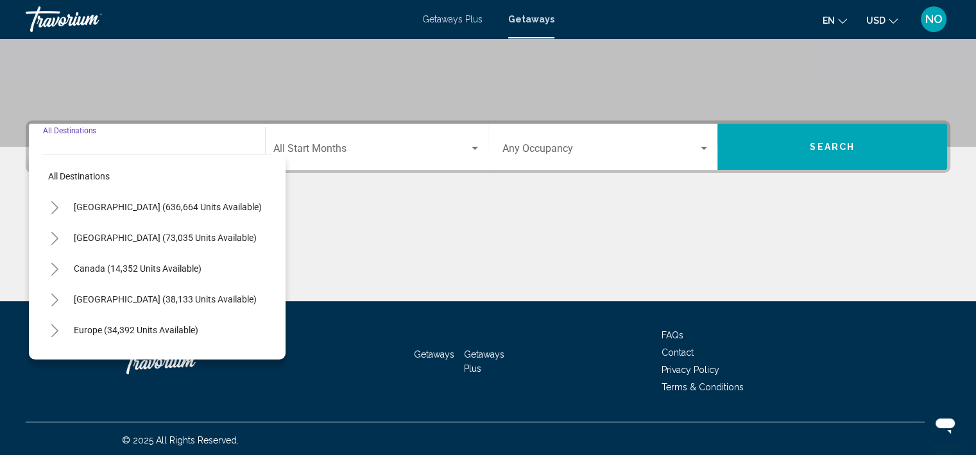
scroll to position [241, 0]
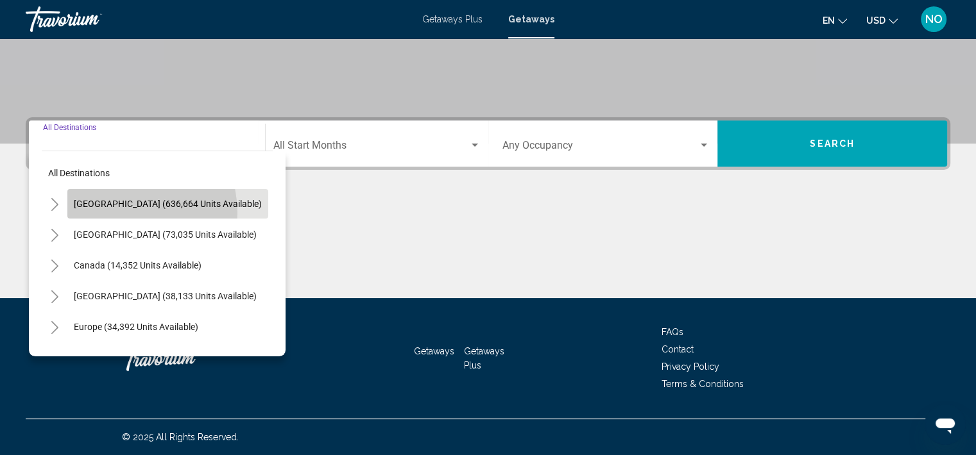
click at [122, 212] on button "United States (636,664 units available)" at bounding box center [167, 204] width 201 height 30
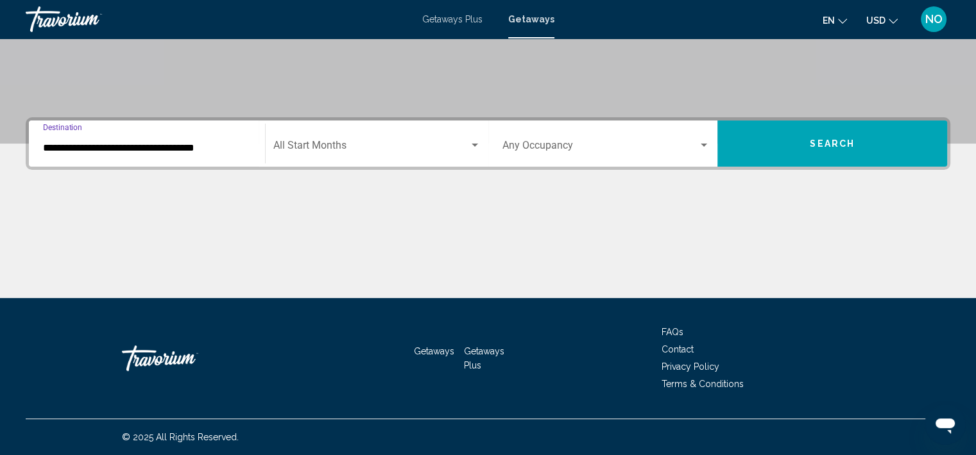
click at [74, 151] on input "**********" at bounding box center [147, 148] width 208 height 12
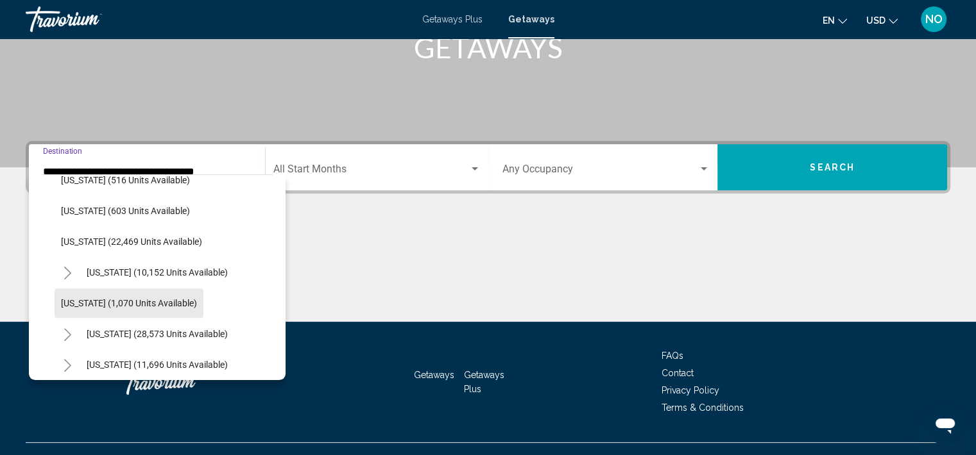
scroll to position [1010, 0]
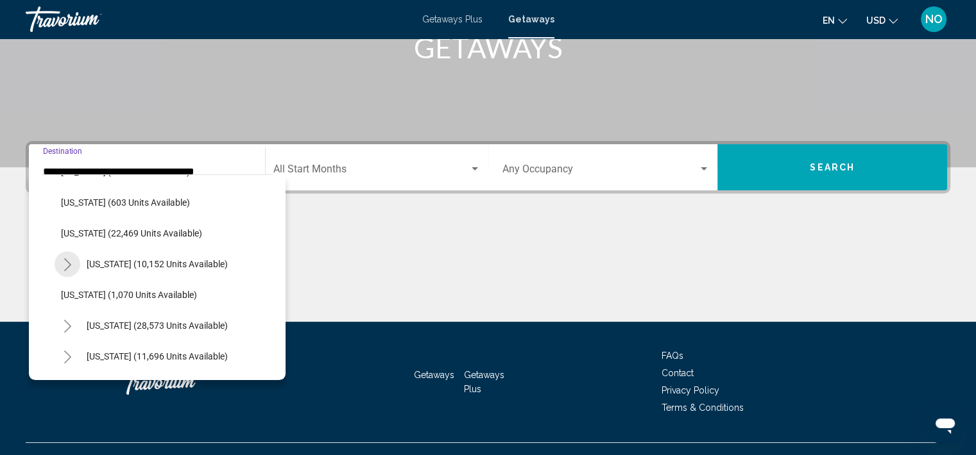
click at [67, 269] on icon "Toggle Pennsylvania (10,152 units available)" at bounding box center [68, 264] width 10 height 13
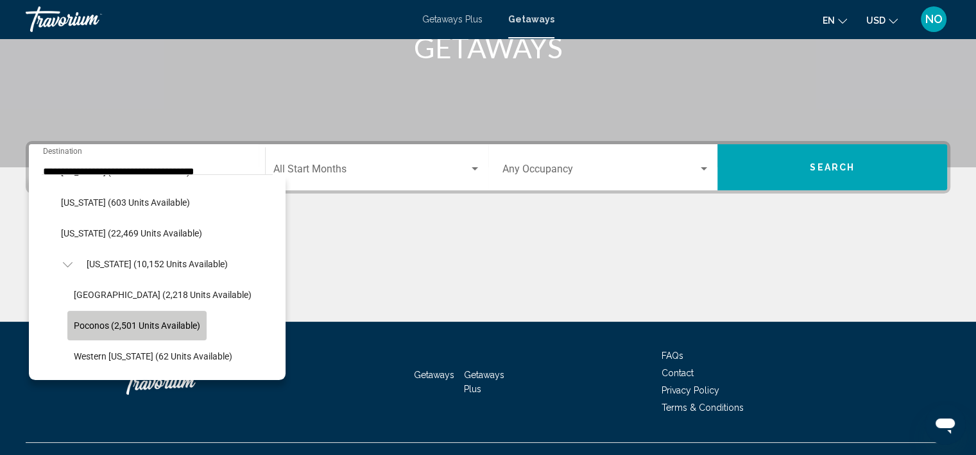
click at [128, 312] on button "Poconos (2,501 units available)" at bounding box center [136, 326] width 139 height 30
type input "**********"
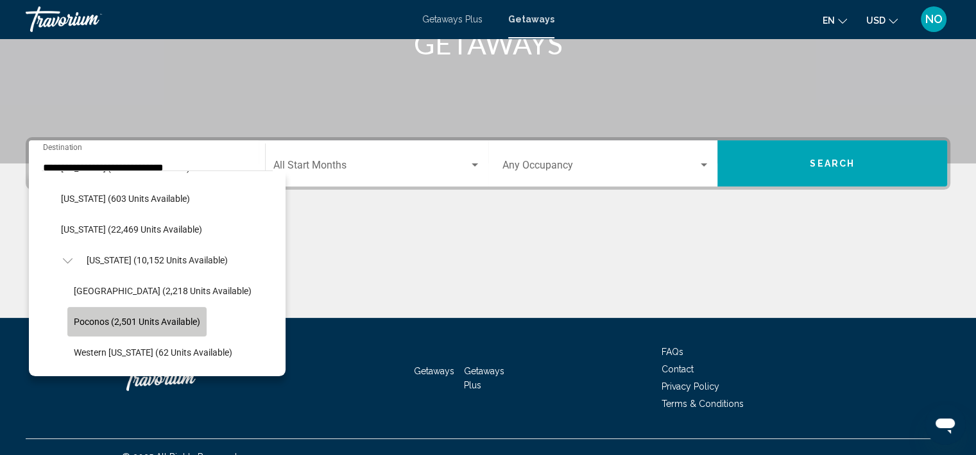
scroll to position [241, 0]
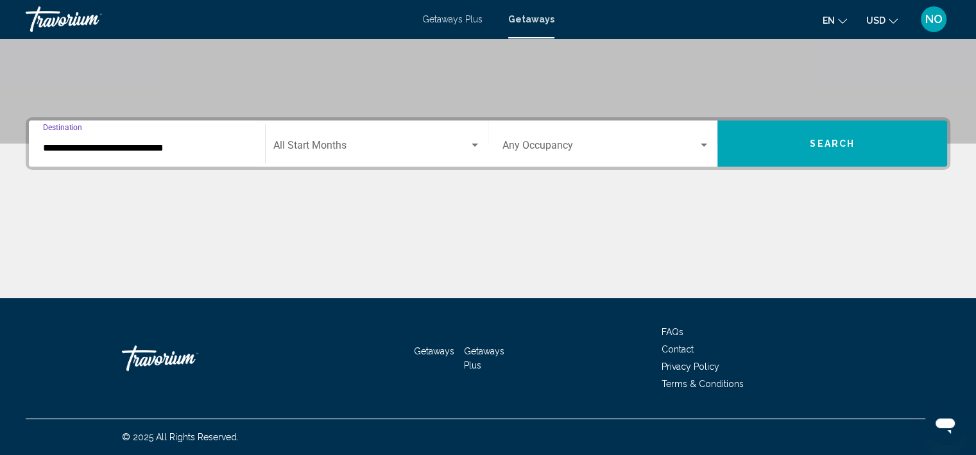
click at [360, 148] on span "Search widget" at bounding box center [371, 148] width 196 height 12
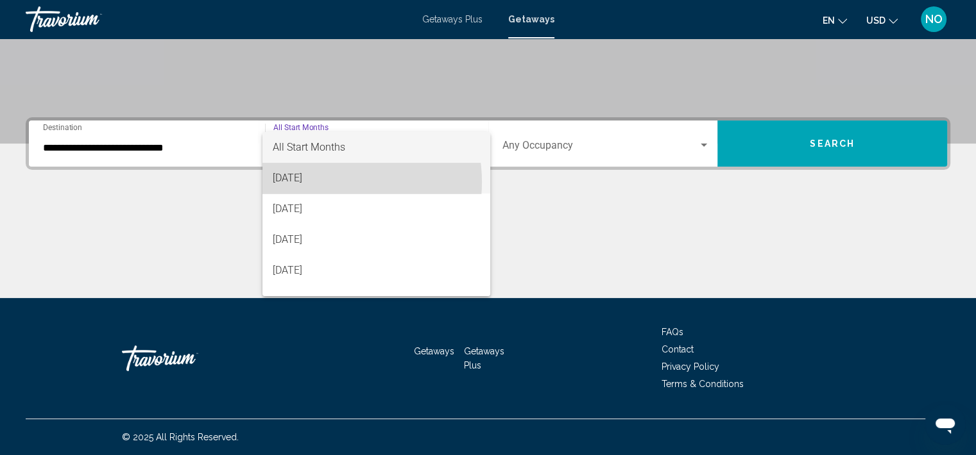
click at [323, 182] on span "[DATE]" at bounding box center [376, 178] width 207 height 31
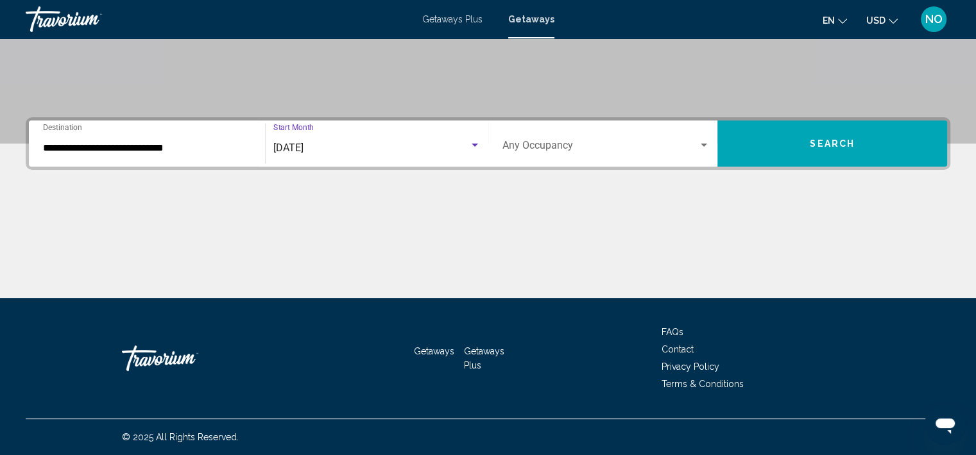
click at [769, 157] on button "Search" at bounding box center [832, 144] width 230 height 46
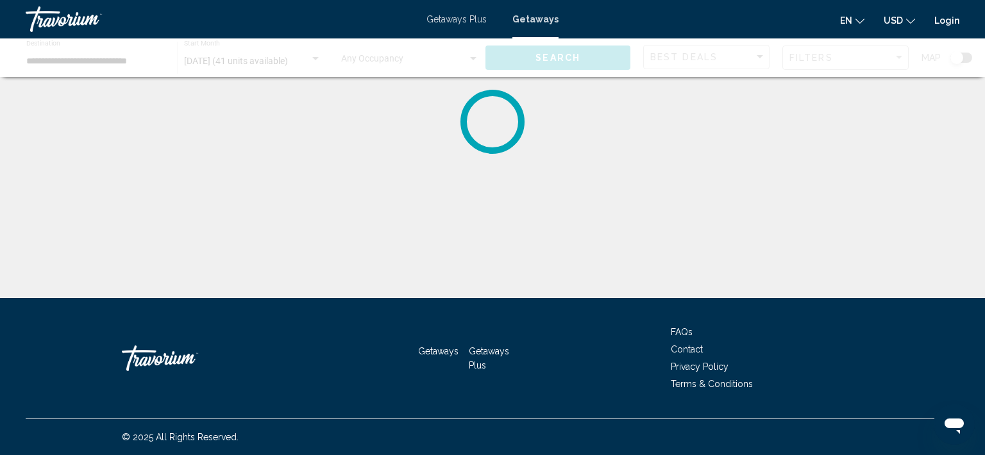
click at [448, 21] on span "Getaways Plus" at bounding box center [457, 19] width 60 height 10
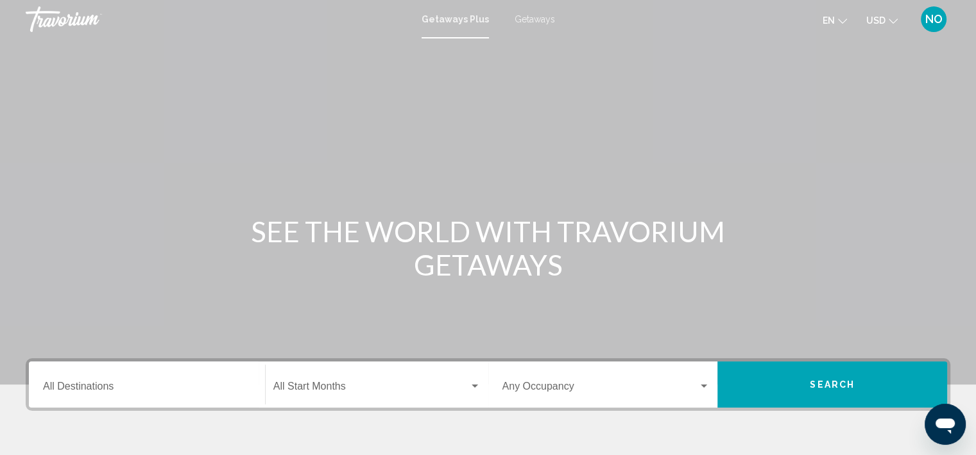
click at [527, 22] on span "Getaways" at bounding box center [534, 19] width 40 height 10
click at [104, 390] on input "Destination All Destinations" at bounding box center [147, 390] width 208 height 12
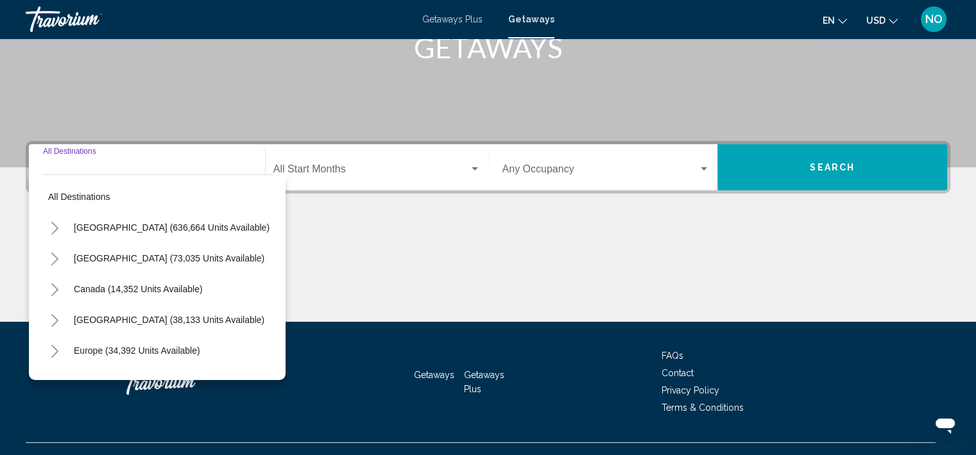
scroll to position [241, 0]
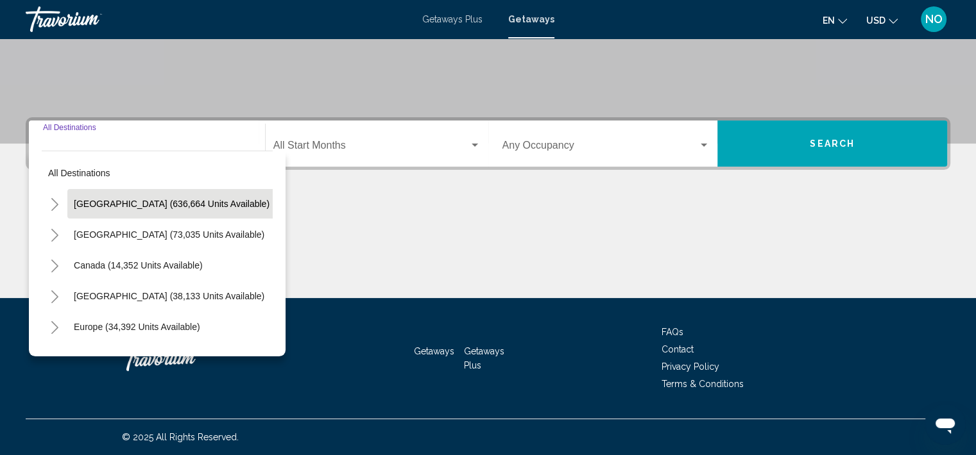
click at [140, 214] on button "United States (636,664 units available)" at bounding box center [171, 204] width 208 height 30
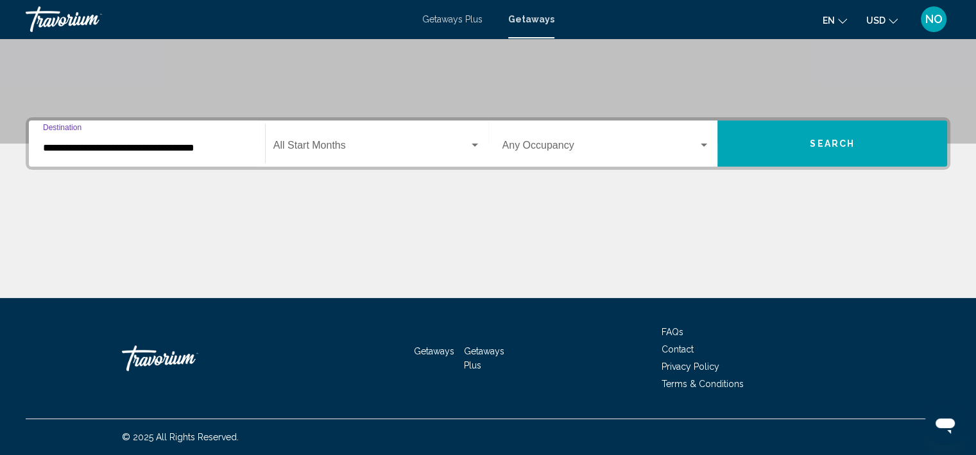
click at [146, 149] on input "**********" at bounding box center [147, 148] width 208 height 12
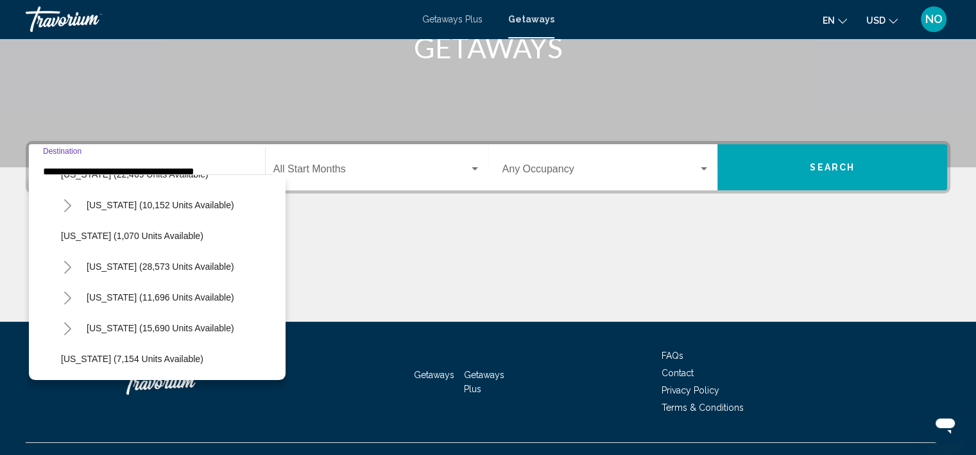
scroll to position [1070, 0]
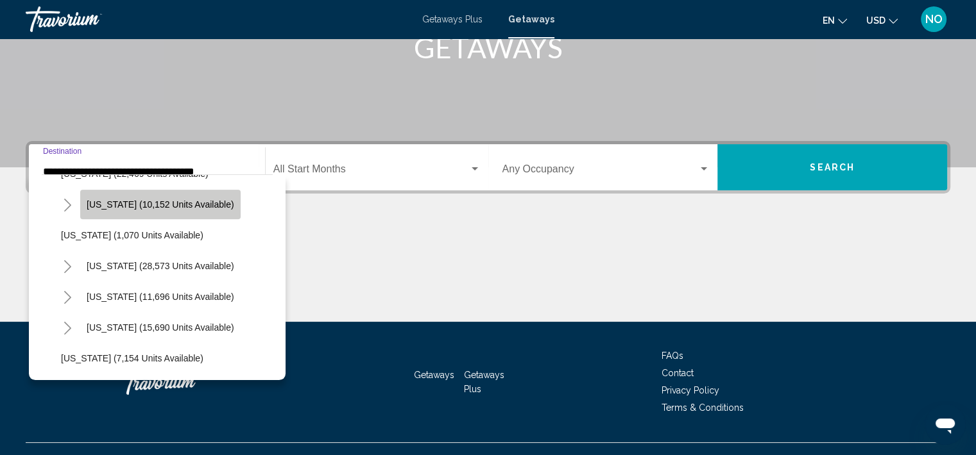
click at [106, 205] on span "Pennsylvania (10,152 units available)" at bounding box center [161, 204] width 148 height 10
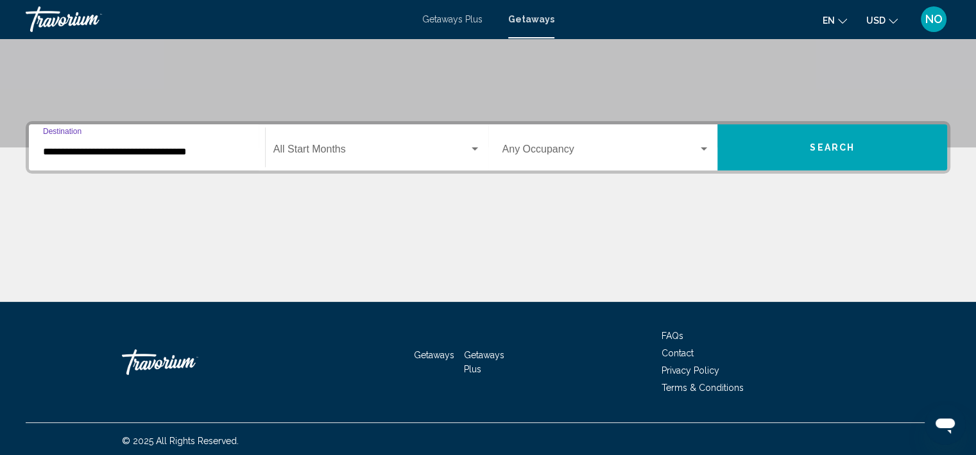
scroll to position [241, 0]
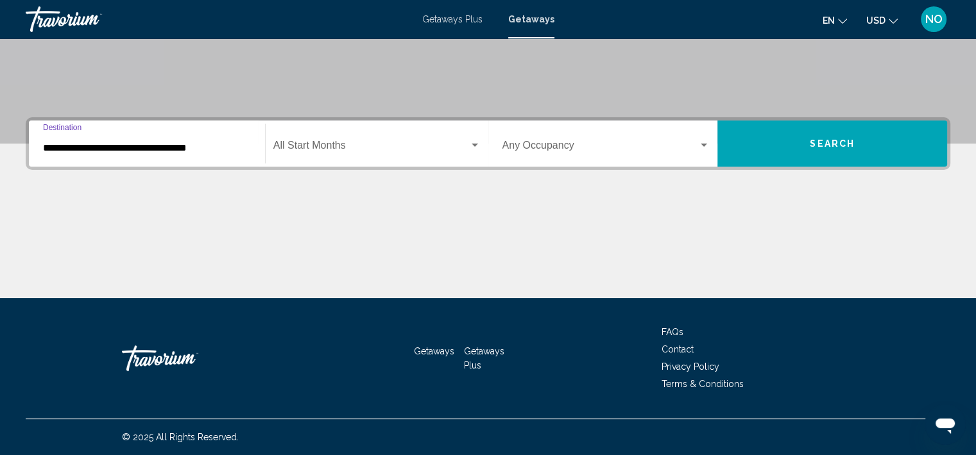
click at [124, 148] on input "**********" at bounding box center [147, 148] width 208 height 12
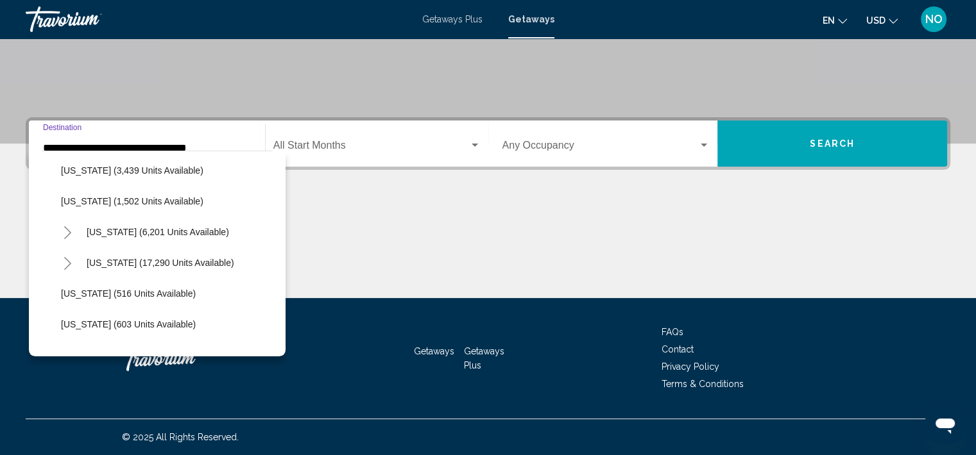
scroll to position [861, 0]
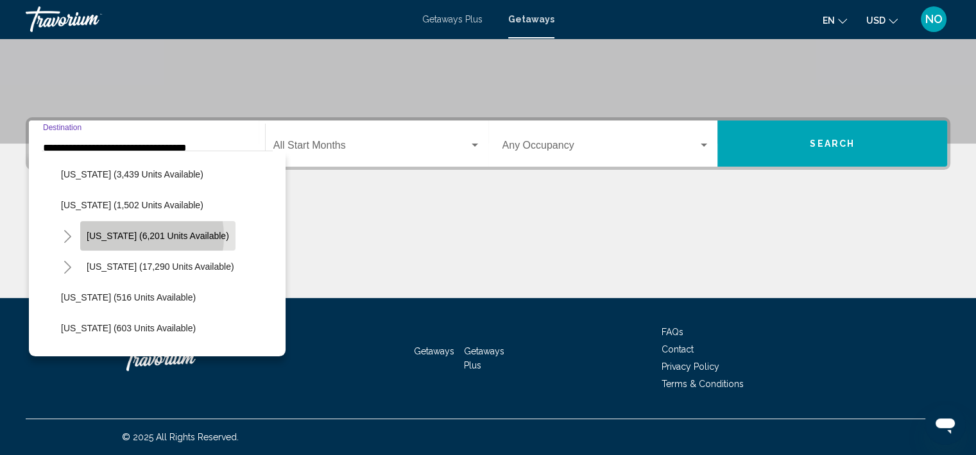
click at [134, 236] on span "New York (6,201 units available)" at bounding box center [158, 236] width 142 height 10
type input "**********"
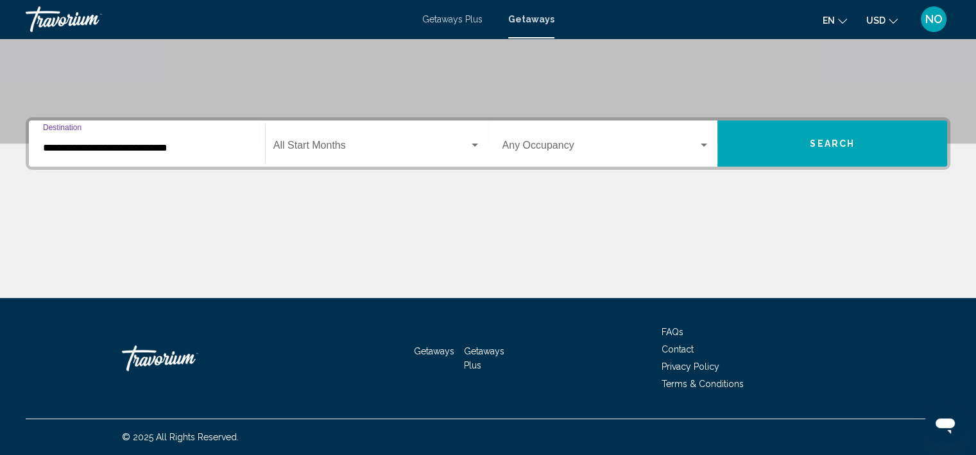
click at [318, 148] on span "Search widget" at bounding box center [371, 148] width 196 height 12
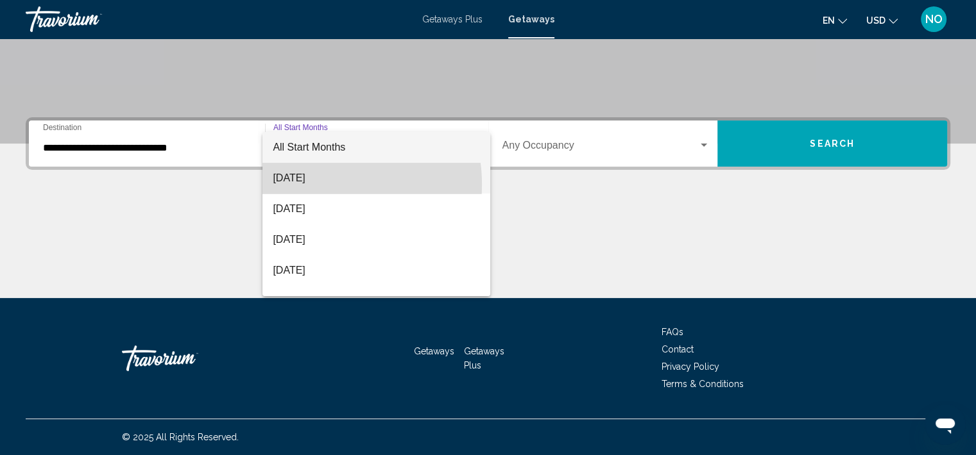
click at [309, 185] on span "[DATE]" at bounding box center [376, 178] width 207 height 31
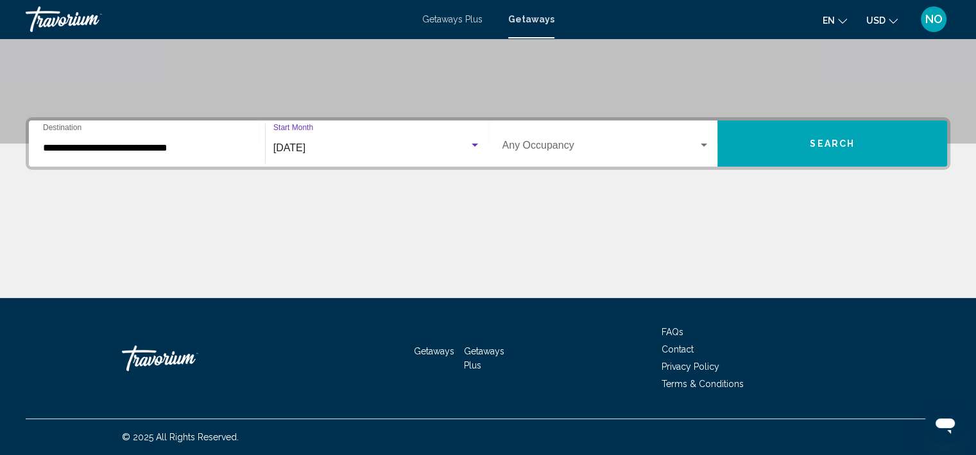
click at [537, 148] on span "Search widget" at bounding box center [600, 148] width 196 height 12
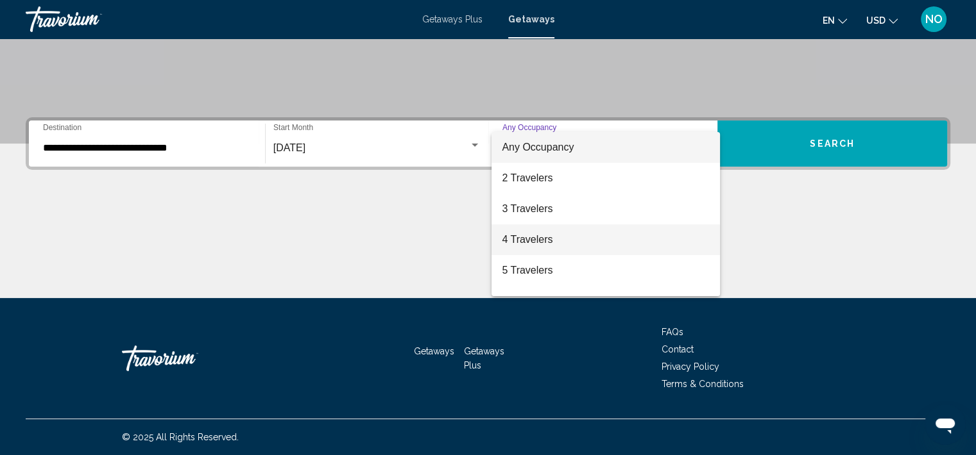
click at [529, 242] on span "4 Travelers" at bounding box center [606, 239] width 208 height 31
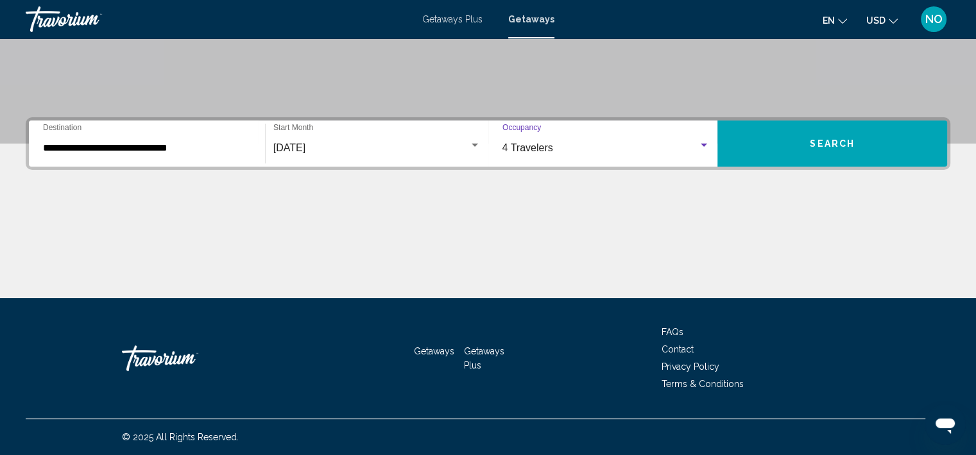
click at [777, 135] on button "Search" at bounding box center [832, 144] width 230 height 46
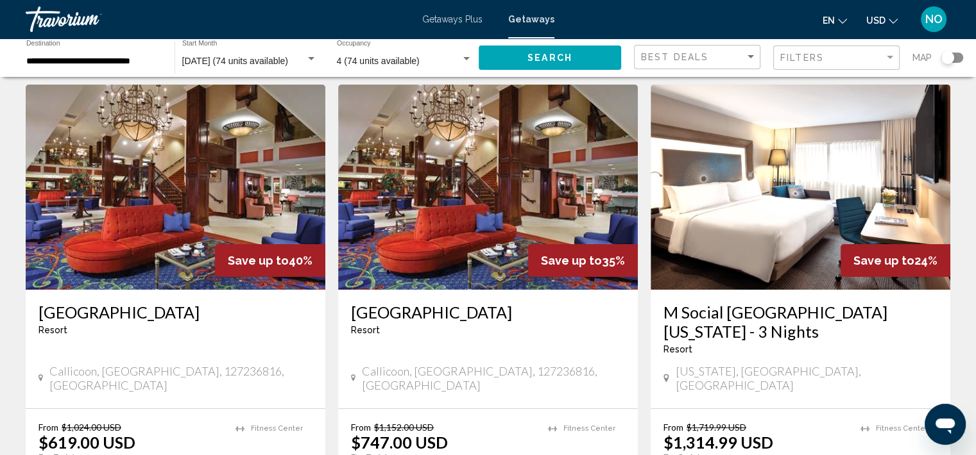
scroll to position [51, 0]
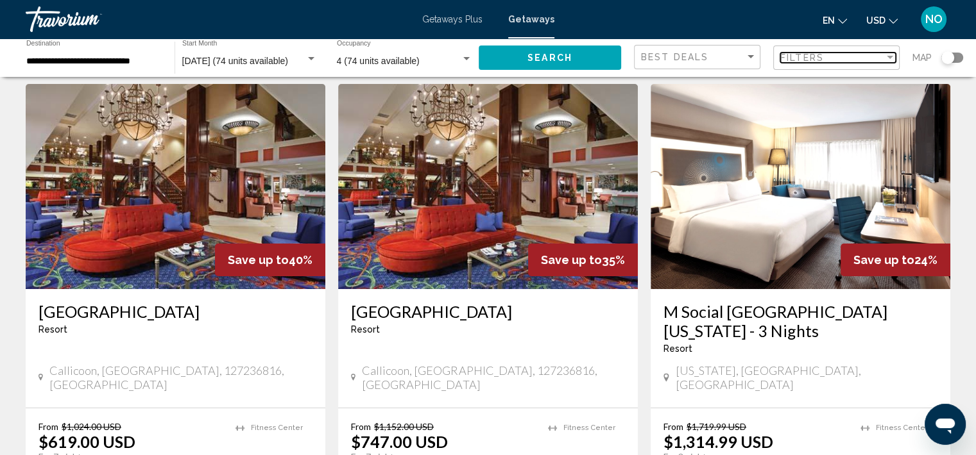
click at [886, 61] on div "Filter" at bounding box center [890, 58] width 12 height 10
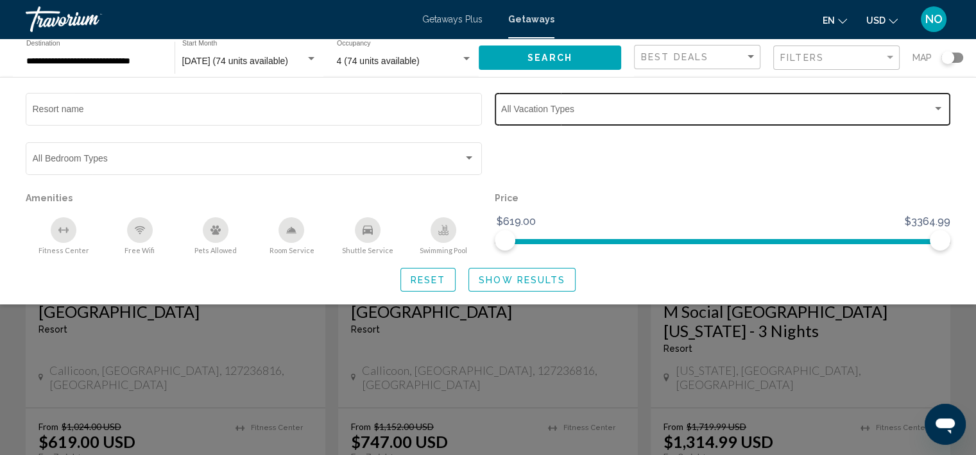
click at [531, 113] on span "Search widget" at bounding box center [716, 111] width 431 height 10
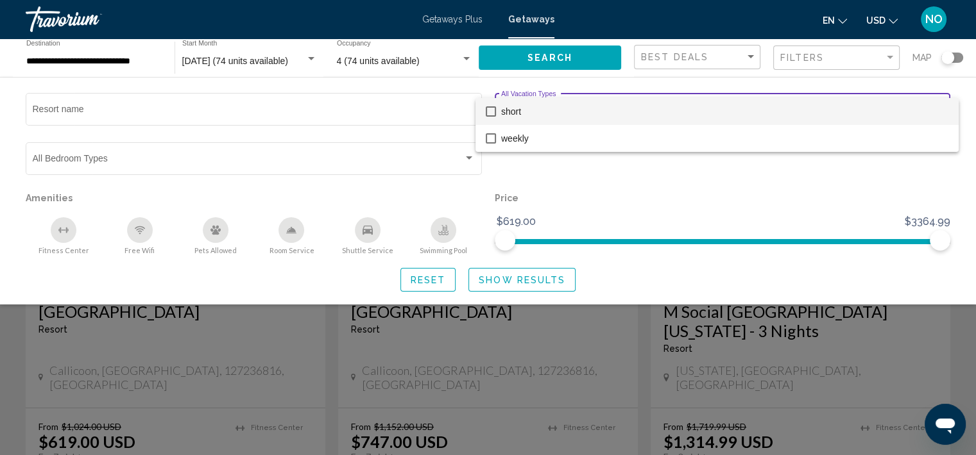
click at [555, 189] on div at bounding box center [488, 227] width 976 height 455
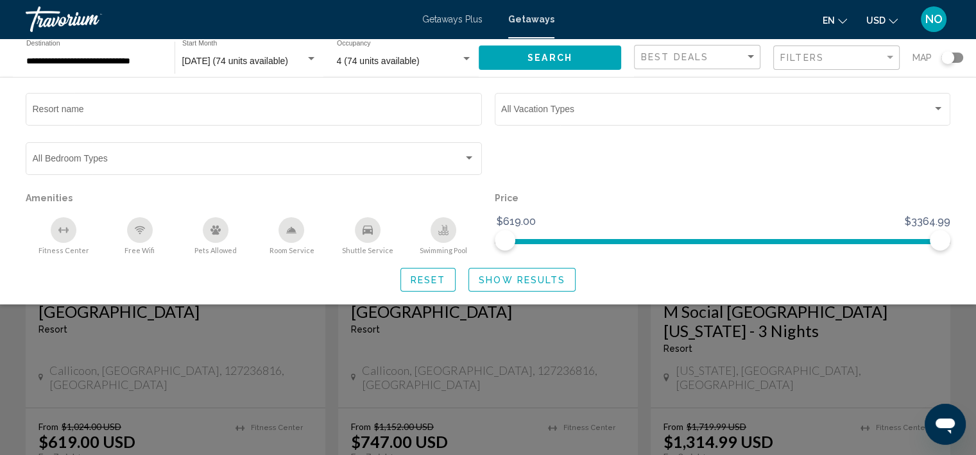
click at [530, 285] on button "Show Results" at bounding box center [521, 280] width 107 height 24
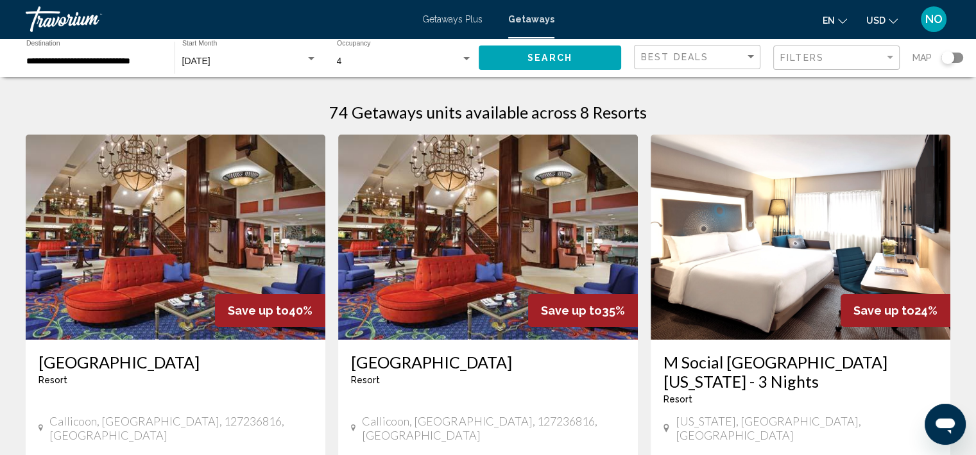
click at [130, 73] on div "**********" at bounding box center [93, 57] width 135 height 35
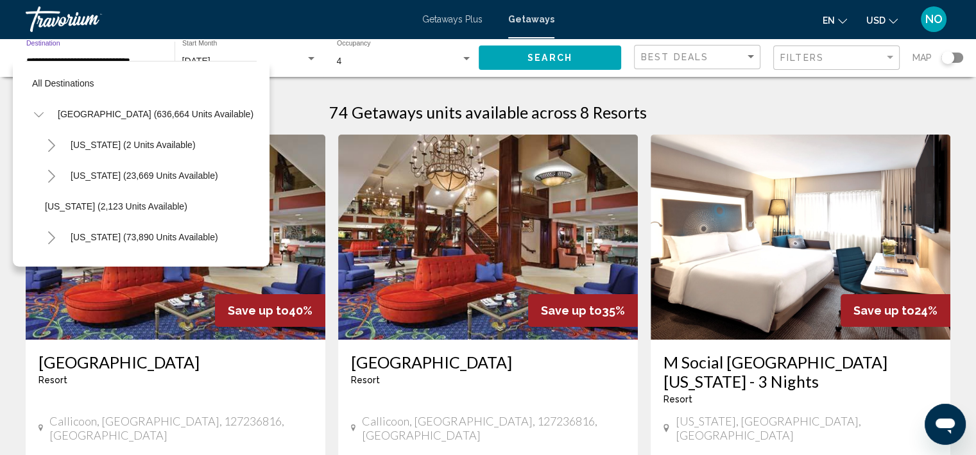
scroll to position [851, 0]
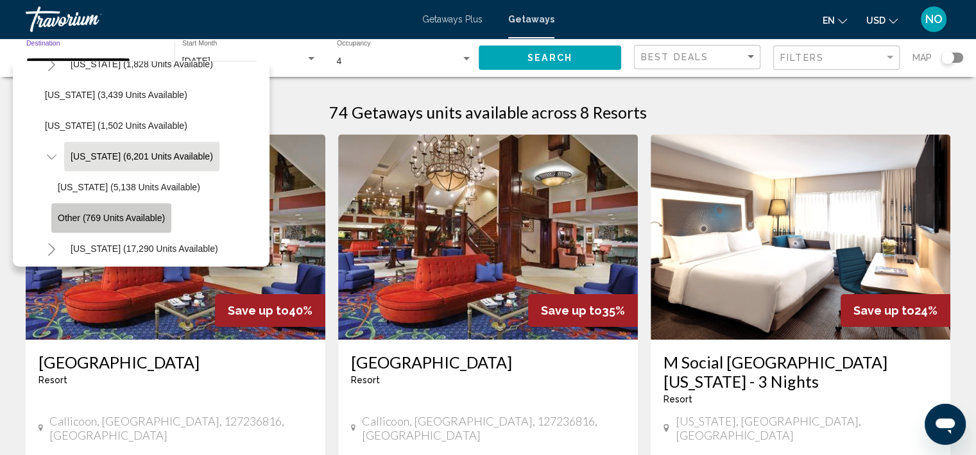
click at [124, 223] on span "Other (769 units available)" at bounding box center [111, 218] width 107 height 10
type input "**********"
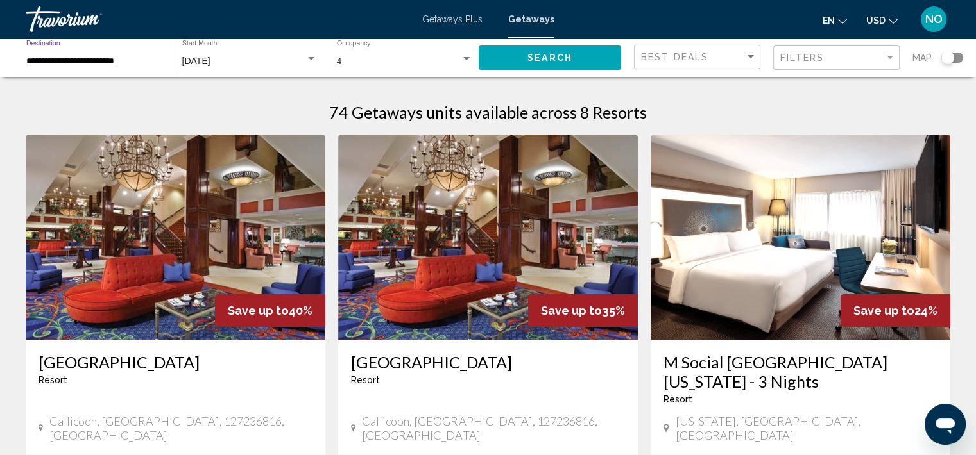
click at [548, 59] on span "Search" at bounding box center [549, 58] width 45 height 10
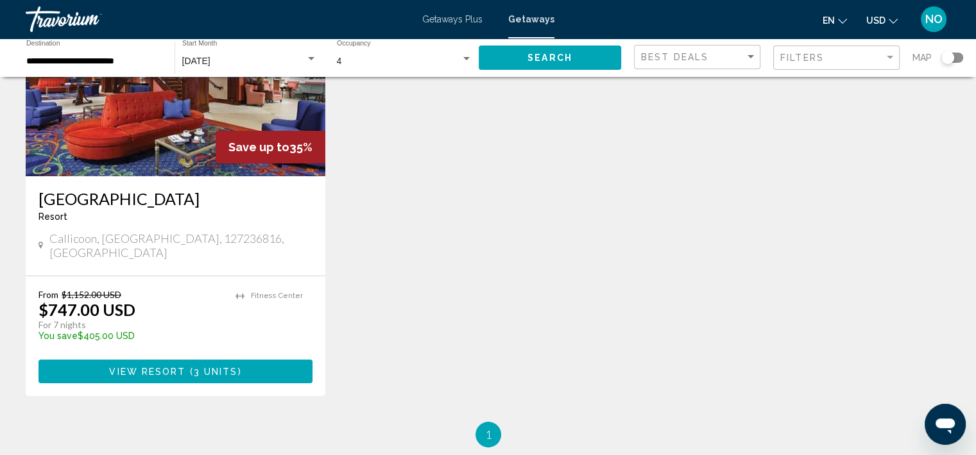
scroll to position [135, 0]
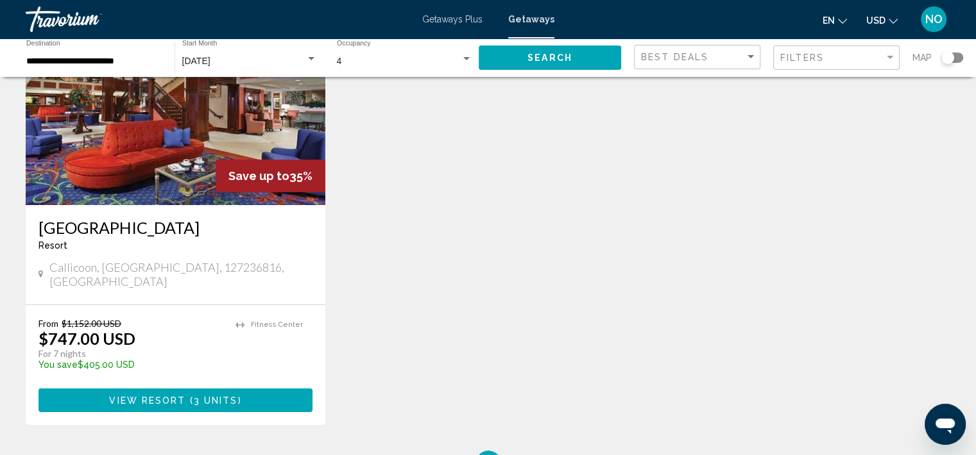
click at [219, 172] on div "Save up to 35%" at bounding box center [271, 176] width 110 height 33
click at [176, 178] on img "Main content" at bounding box center [176, 102] width 300 height 205
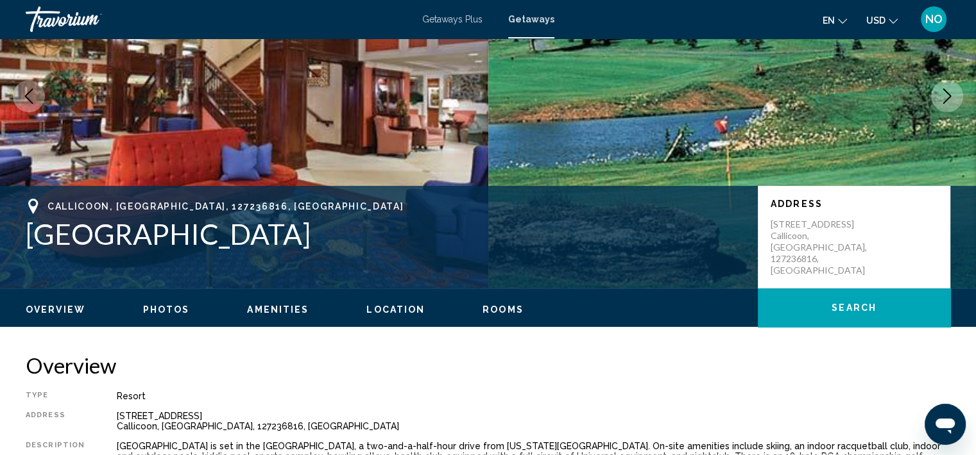
scroll to position [3, 0]
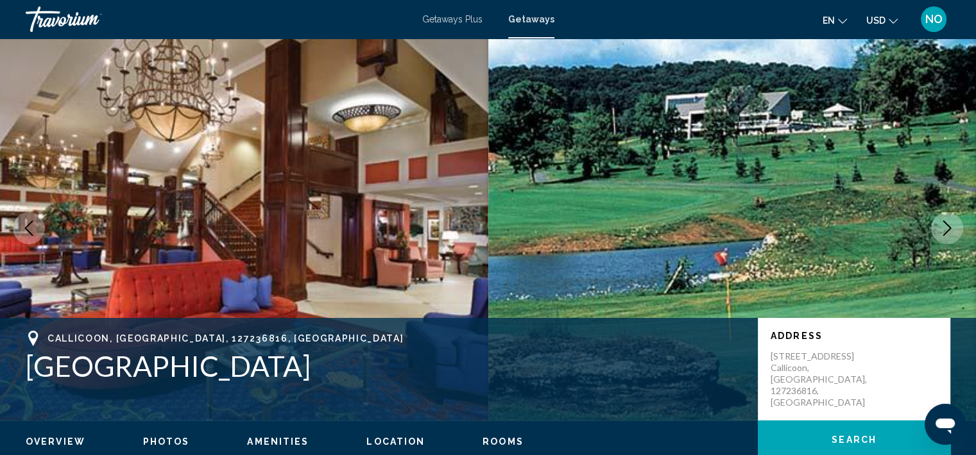
click at [935, 221] on button "Next image" at bounding box center [947, 228] width 32 height 32
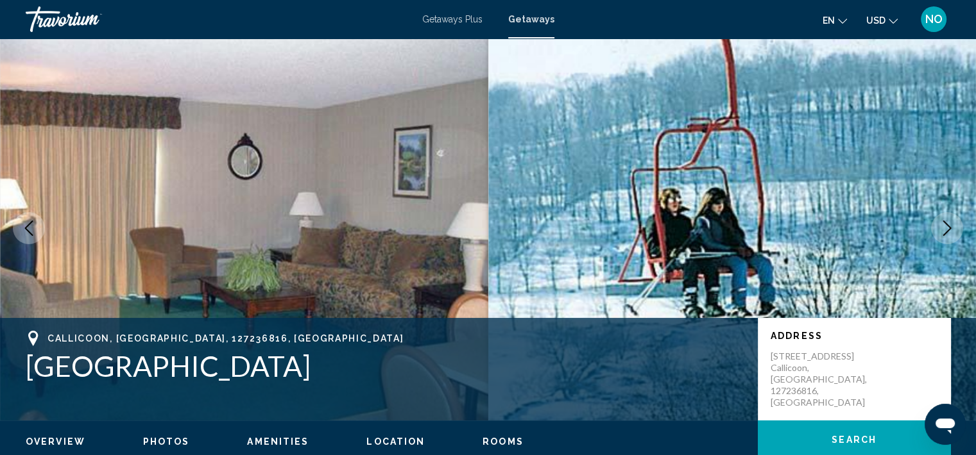
click at [939, 224] on icon "Next image" at bounding box center [946, 228] width 15 height 15
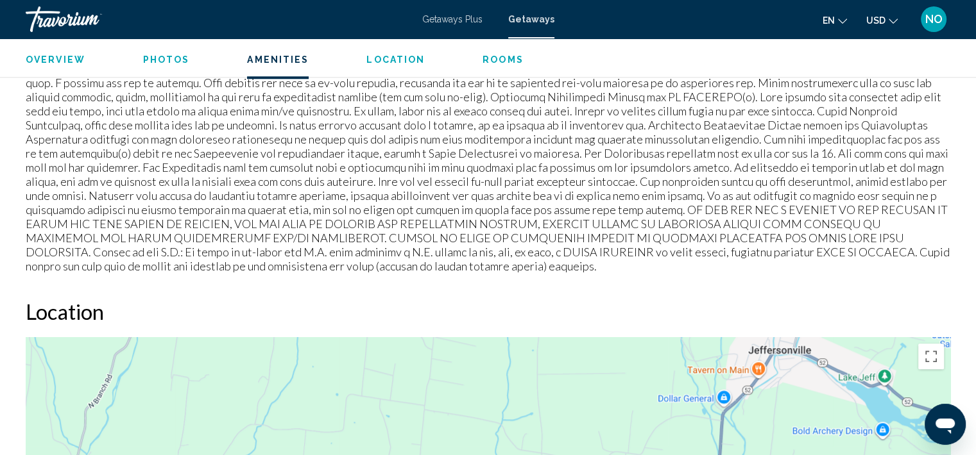
scroll to position [1153, 0]
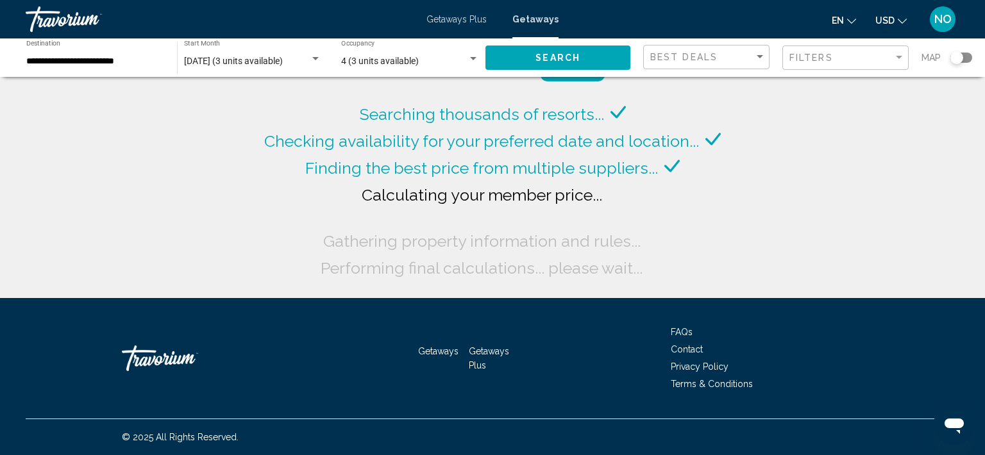
click at [92, 64] on input "**********" at bounding box center [95, 61] width 138 height 10
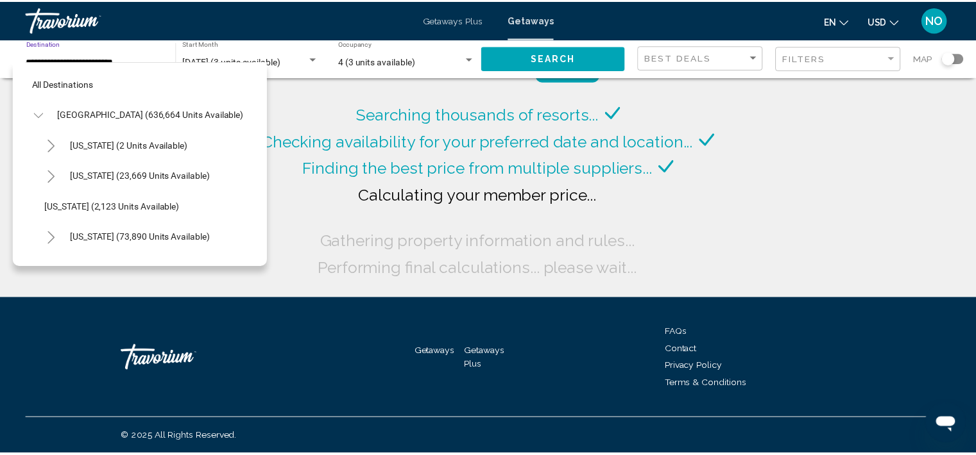
scroll to position [912, 0]
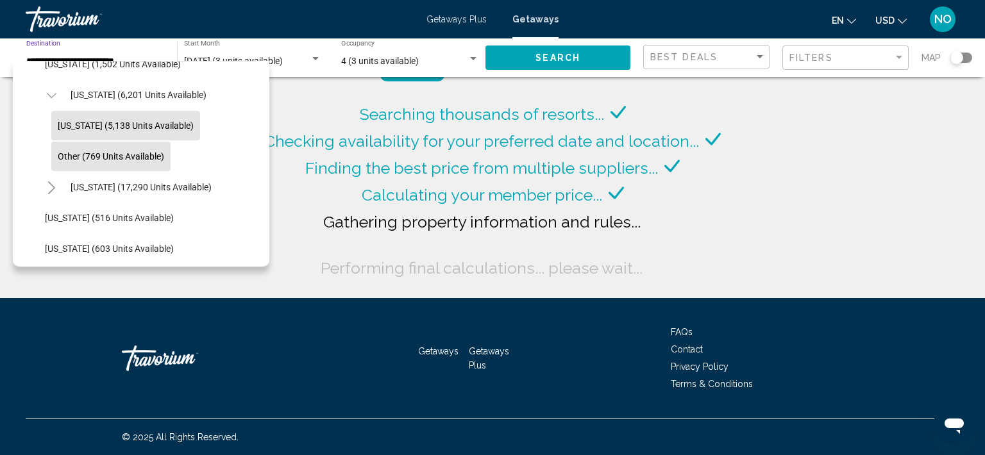
click at [121, 121] on span "New York (5,138 units available)" at bounding box center [126, 126] width 136 height 10
type input "**********"
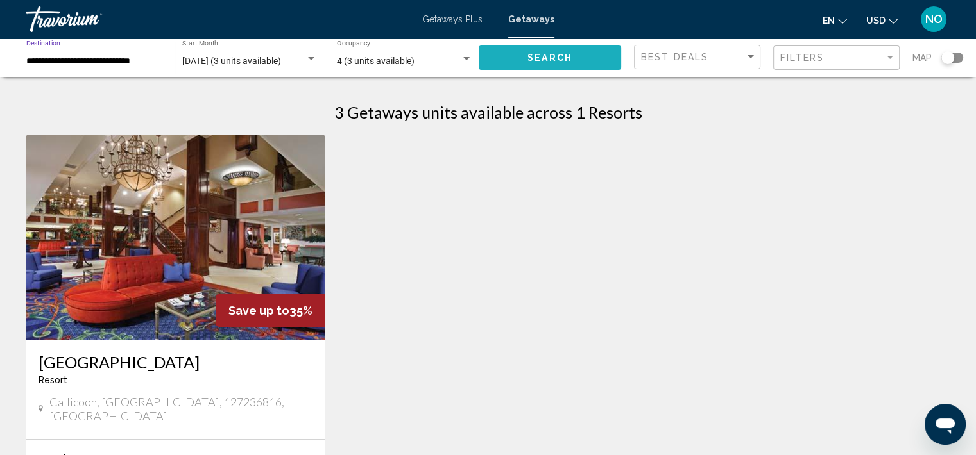
click at [538, 65] on button "Search" at bounding box center [549, 58] width 142 height 24
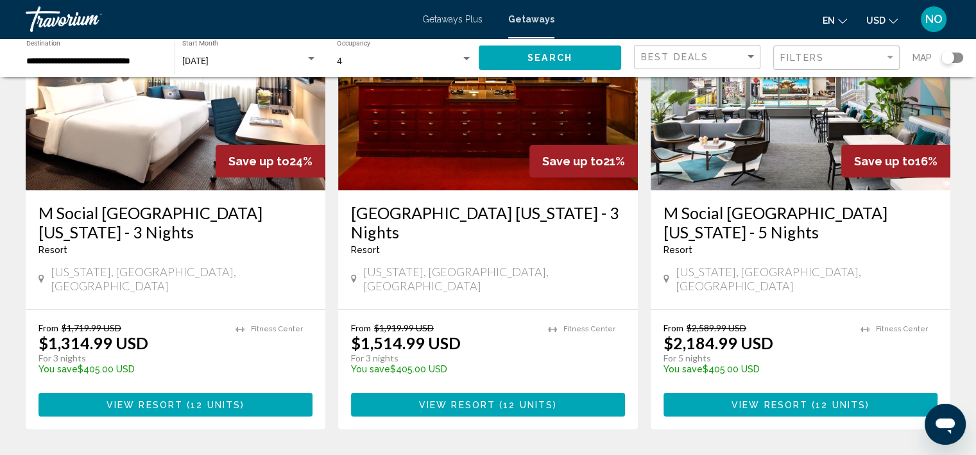
scroll to position [150, 0]
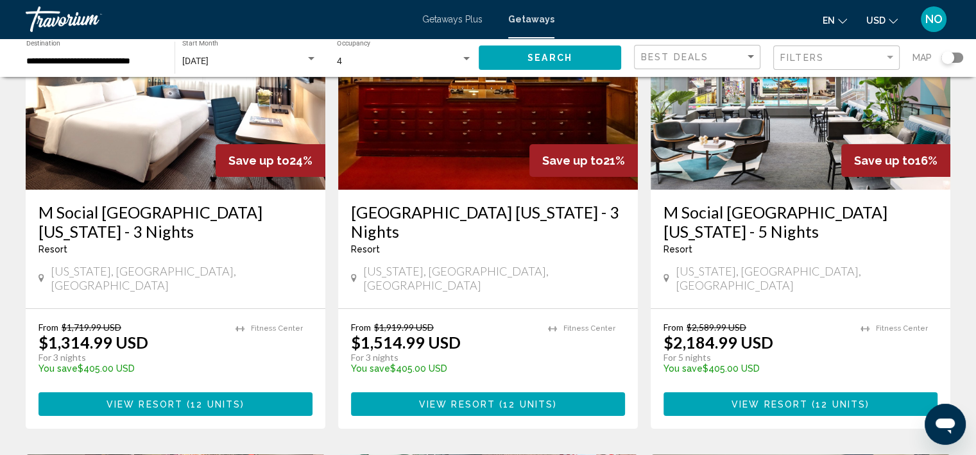
click at [504, 309] on div "From $1,919.99 USD $1,514.99 USD For 3 nights You save $405.00 USD temp Fitness…" at bounding box center [488, 369] width 300 height 120
click at [529, 161] on img "Main content" at bounding box center [488, 87] width 300 height 205
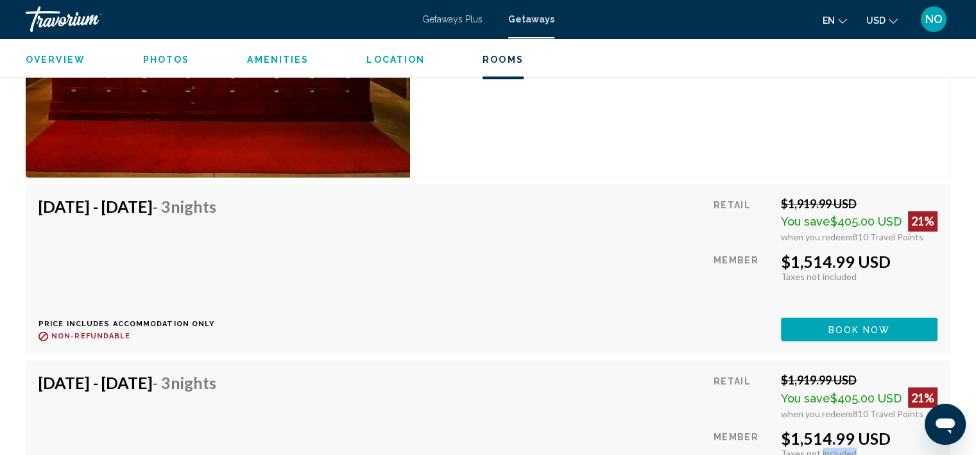
scroll to position [2043, 0]
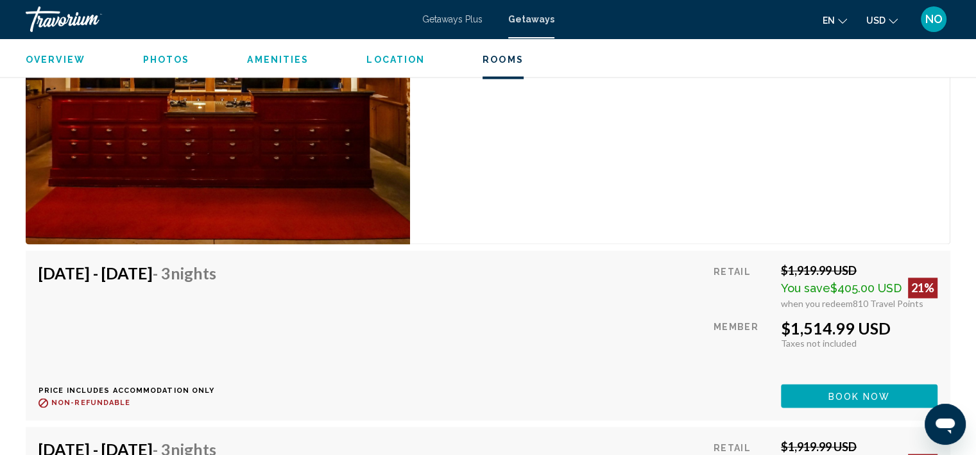
click at [631, 181] on div "Hotel Unit (No Kitchen) Bedrooms Hotel Max Occupancy 4 Kitchen No Kitchen" at bounding box center [680, 98] width 540 height 292
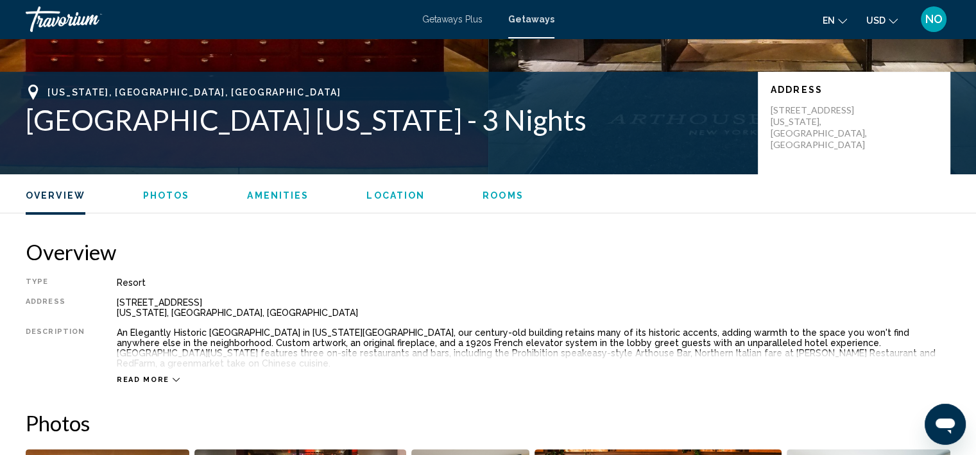
scroll to position [0, 0]
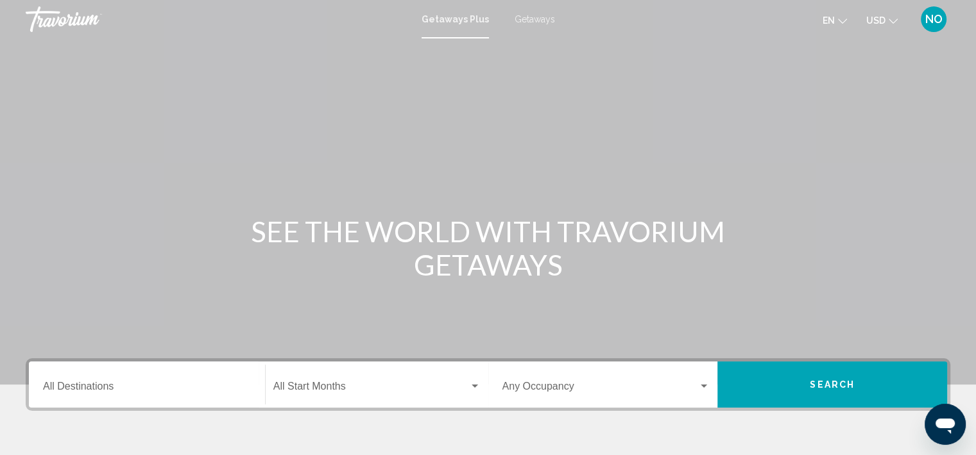
click at [100, 385] on input "Destination All Destinations" at bounding box center [147, 390] width 208 height 12
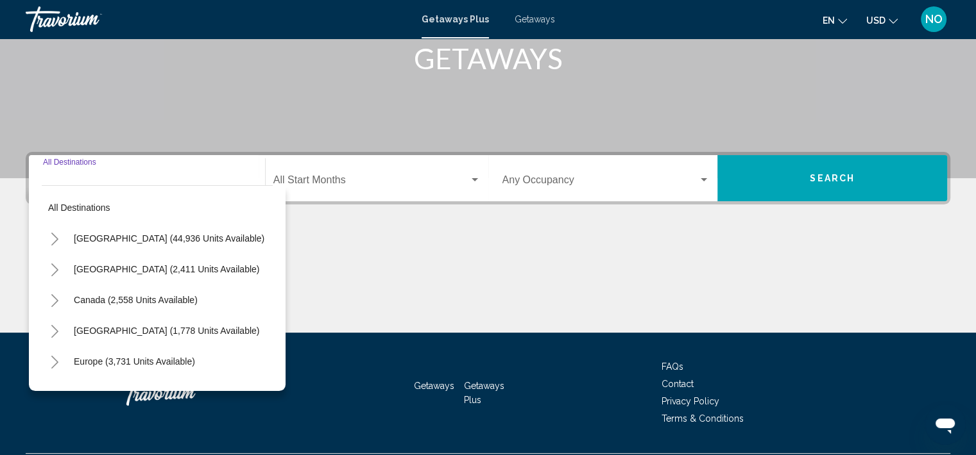
scroll to position [241, 0]
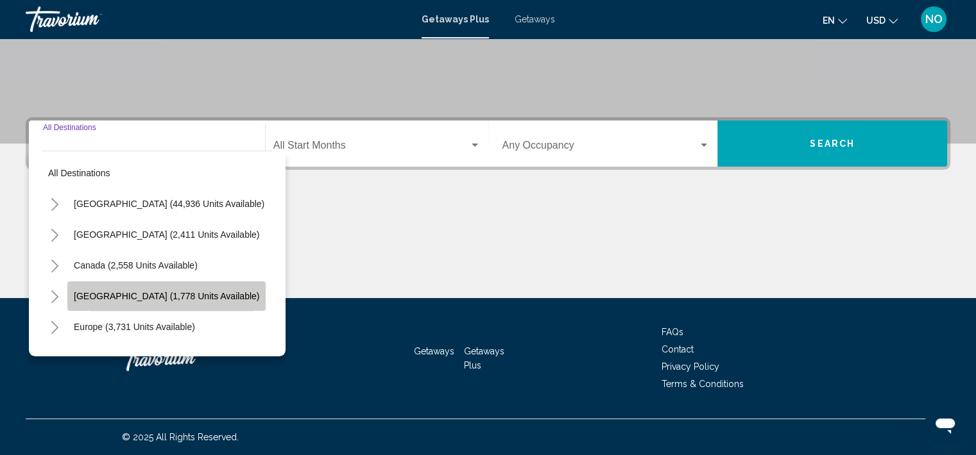
click at [106, 309] on button "Caribbean & Atlantic Islands (1,778 units available)" at bounding box center [166, 297] width 198 height 30
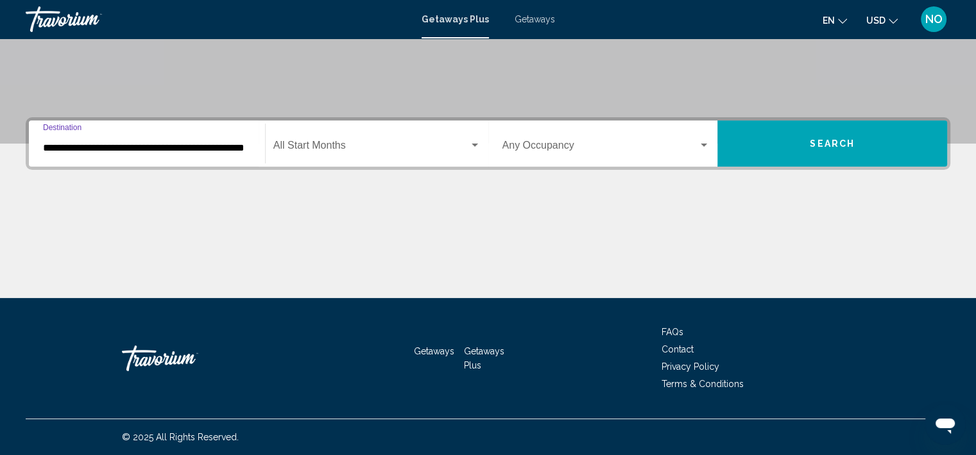
click at [77, 142] on input "**********" at bounding box center [147, 148] width 208 height 12
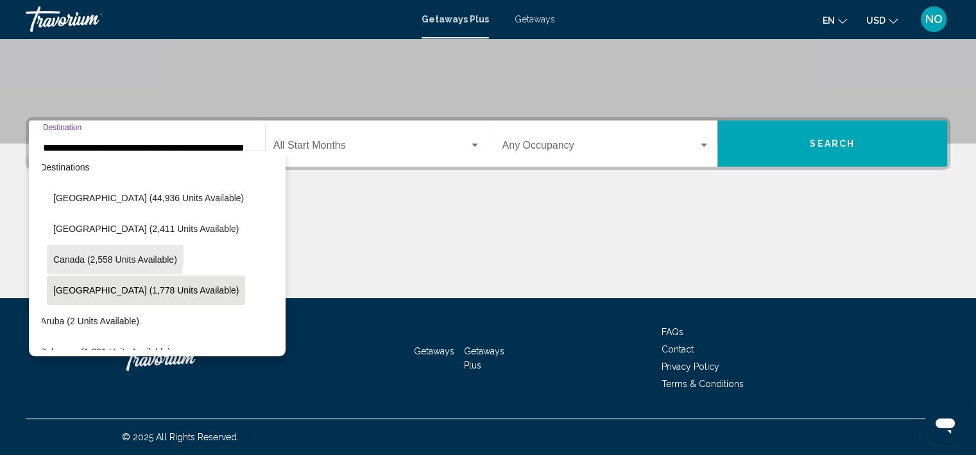
scroll to position [0, 21]
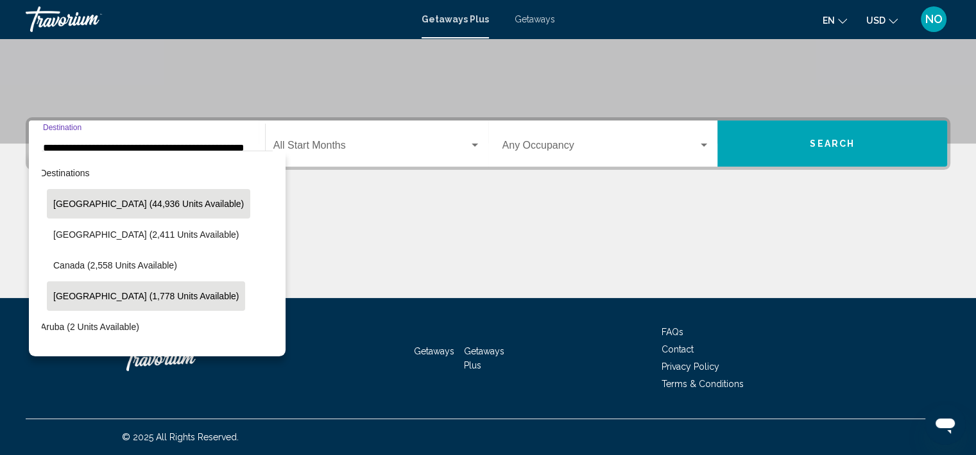
click at [84, 205] on span "United States (44,936 units available)" at bounding box center [148, 204] width 191 height 10
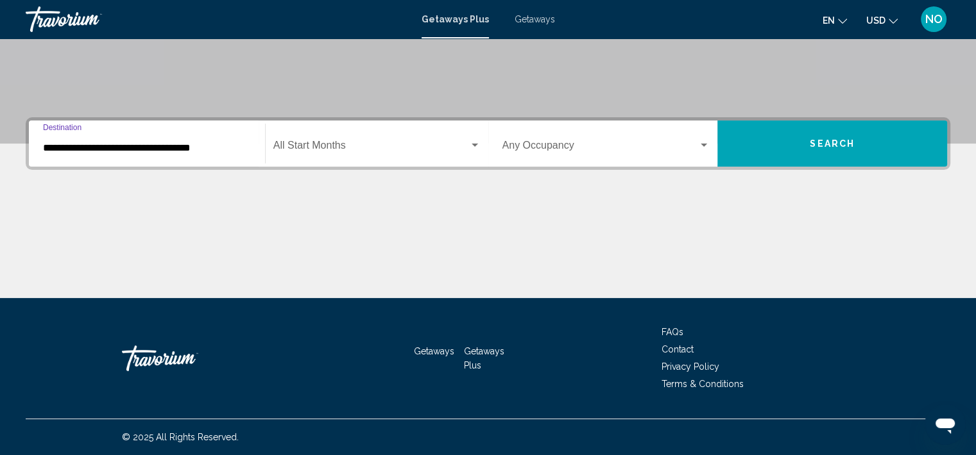
click at [115, 144] on input "**********" at bounding box center [147, 148] width 208 height 12
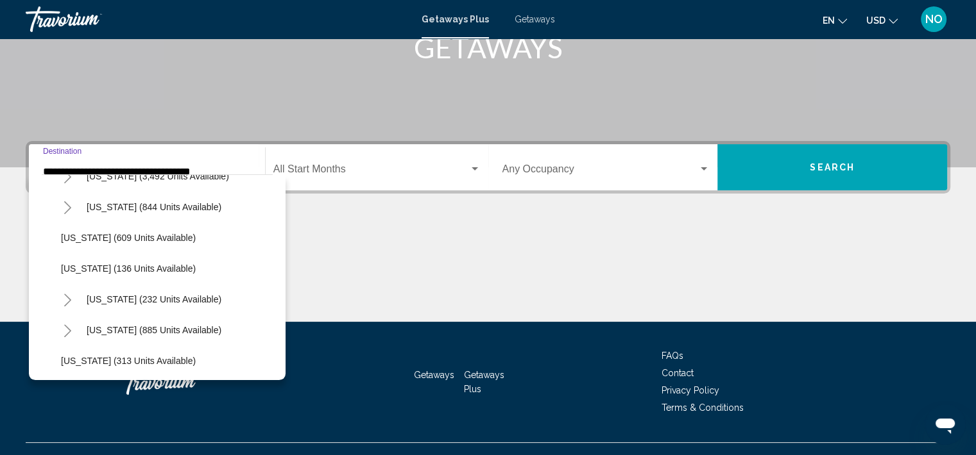
scroll to position [793, 0]
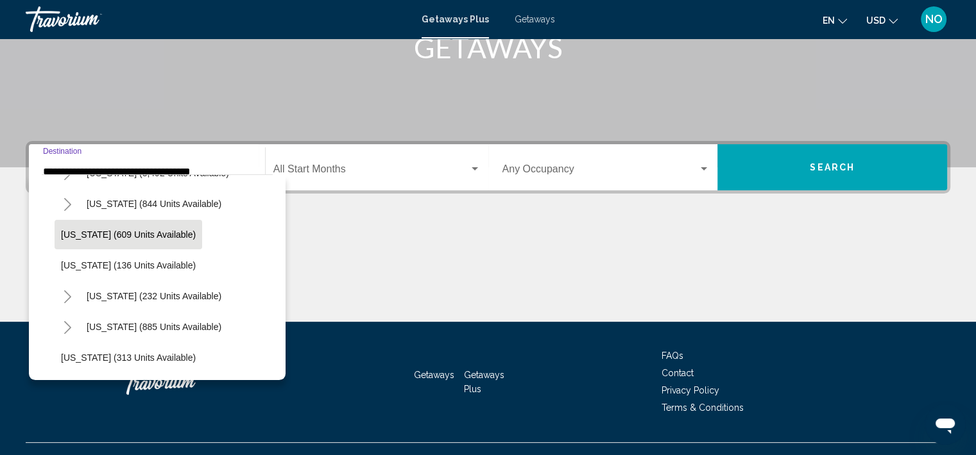
click at [87, 234] on span "[US_STATE] (609 units available)" at bounding box center [128, 235] width 135 height 10
type input "**********"
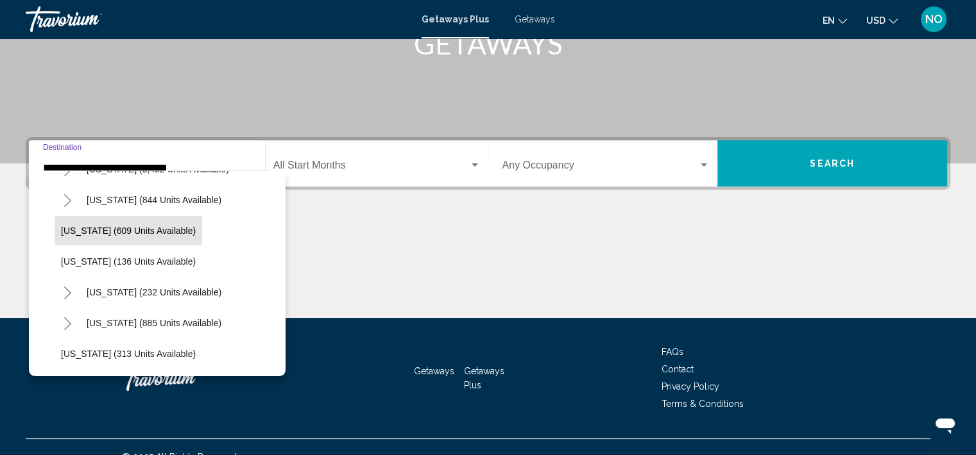
scroll to position [241, 0]
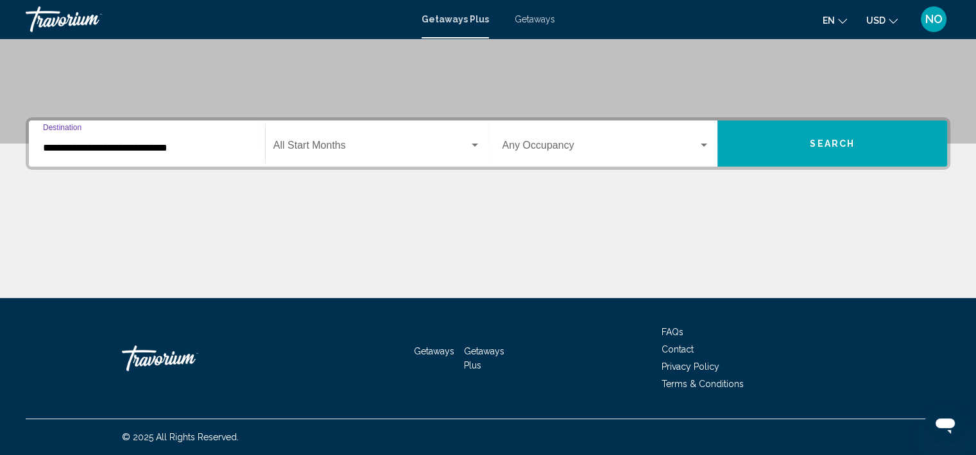
click at [405, 144] on span "Search widget" at bounding box center [371, 148] width 196 height 12
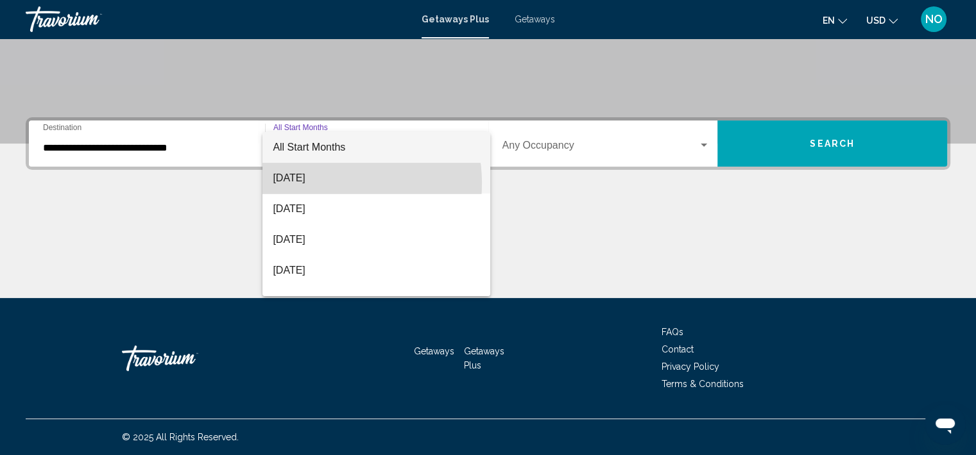
click at [315, 183] on span "[DATE]" at bounding box center [376, 178] width 207 height 31
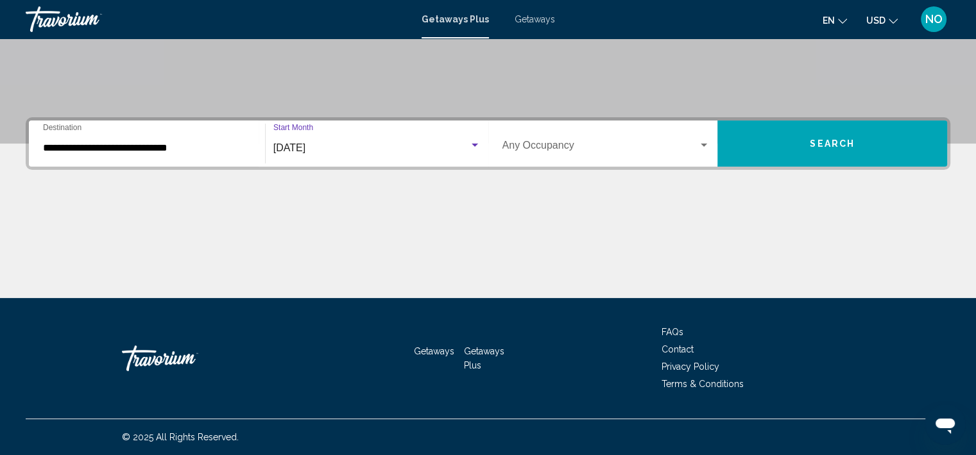
click at [704, 150] on div "Search widget" at bounding box center [606, 148] width 208 height 12
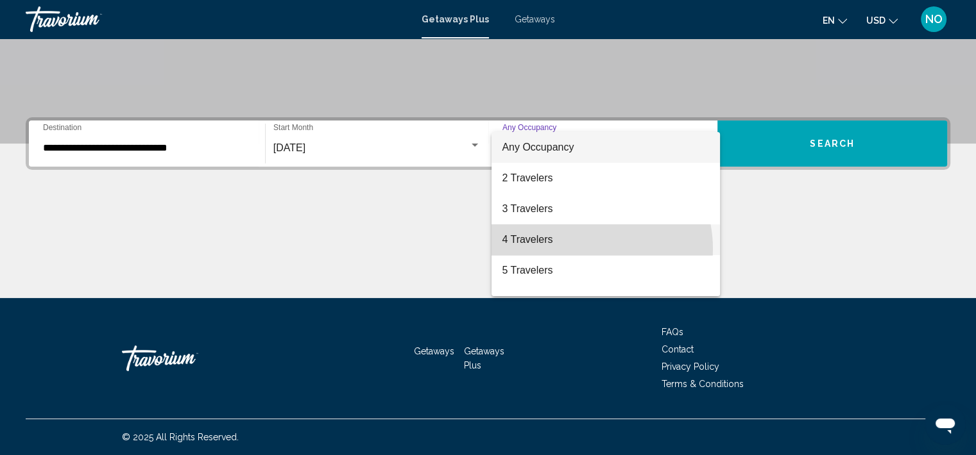
click at [581, 249] on span "4 Travelers" at bounding box center [606, 239] width 208 height 31
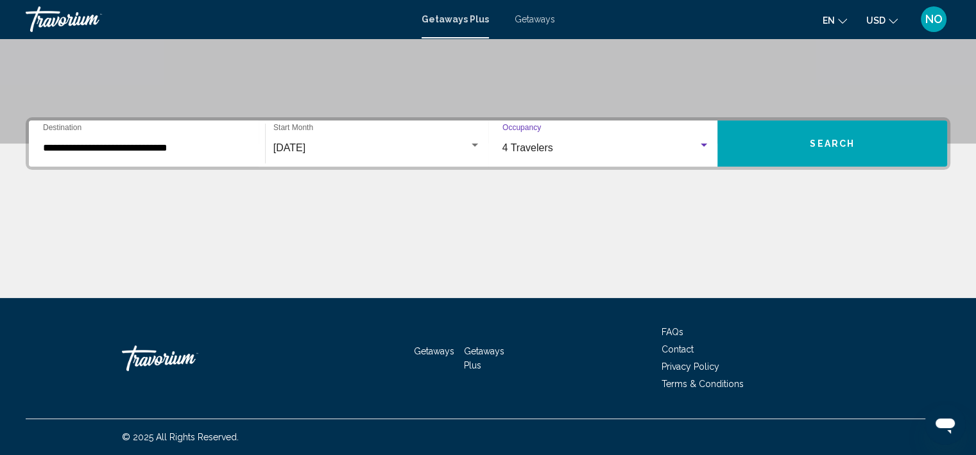
click at [780, 146] on button "Search" at bounding box center [832, 144] width 230 height 46
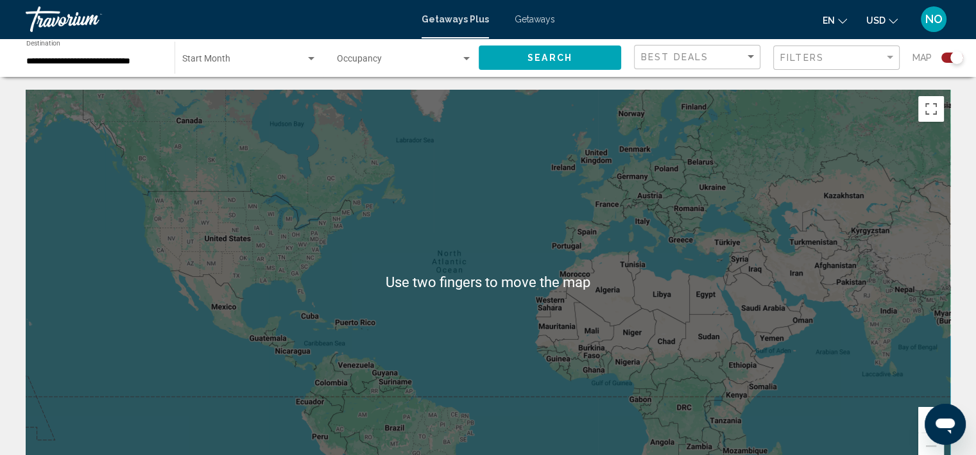
click at [47, 60] on input "**********" at bounding box center [93, 61] width 135 height 10
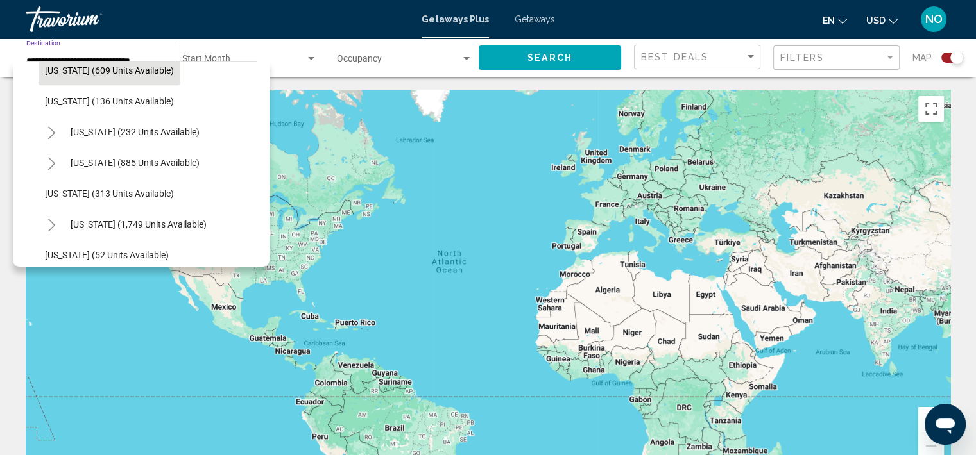
scroll to position [846, 0]
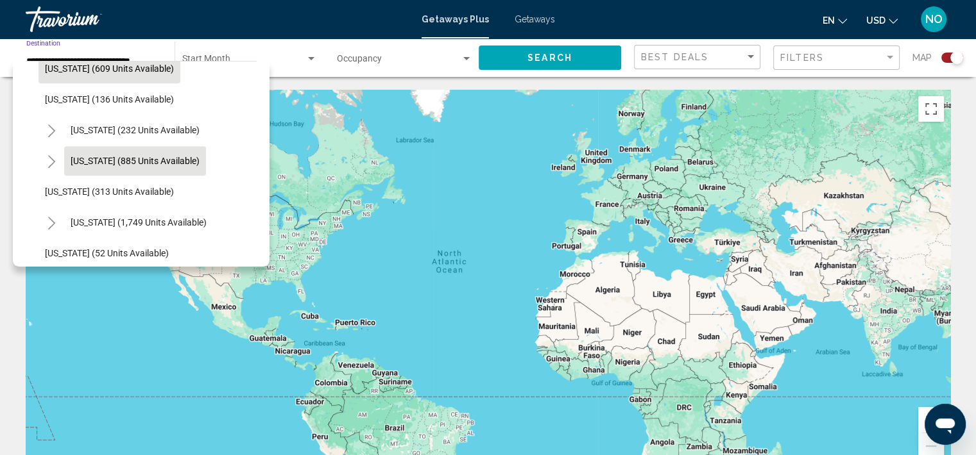
click at [67, 165] on button "[US_STATE] (885 units available)" at bounding box center [135, 161] width 142 height 30
type input "**********"
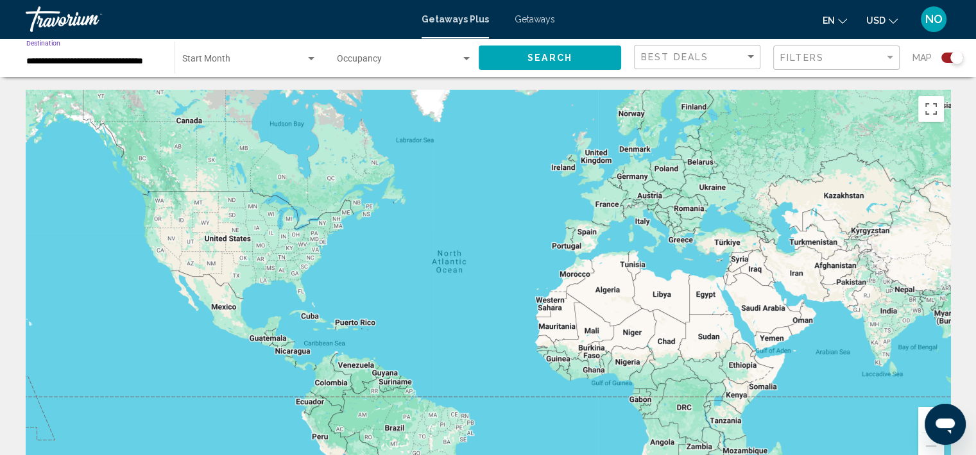
click at [546, 65] on button "Search" at bounding box center [549, 58] width 142 height 24
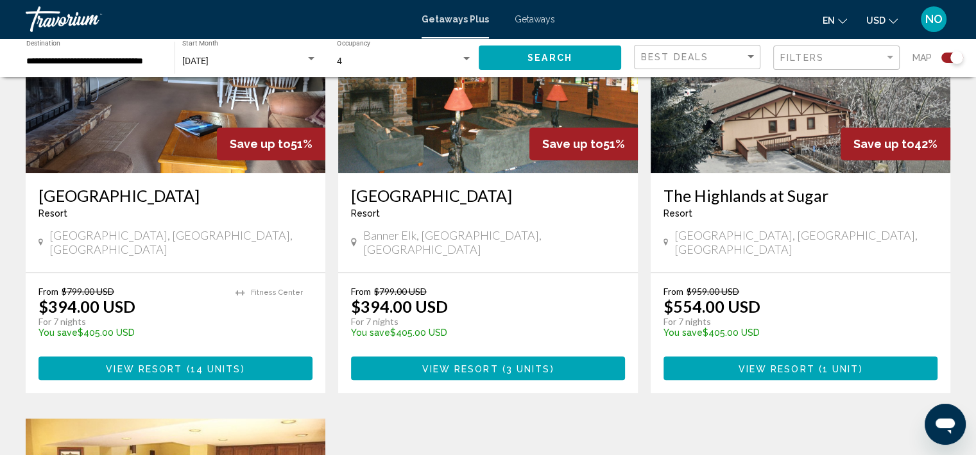
scroll to position [567, 0]
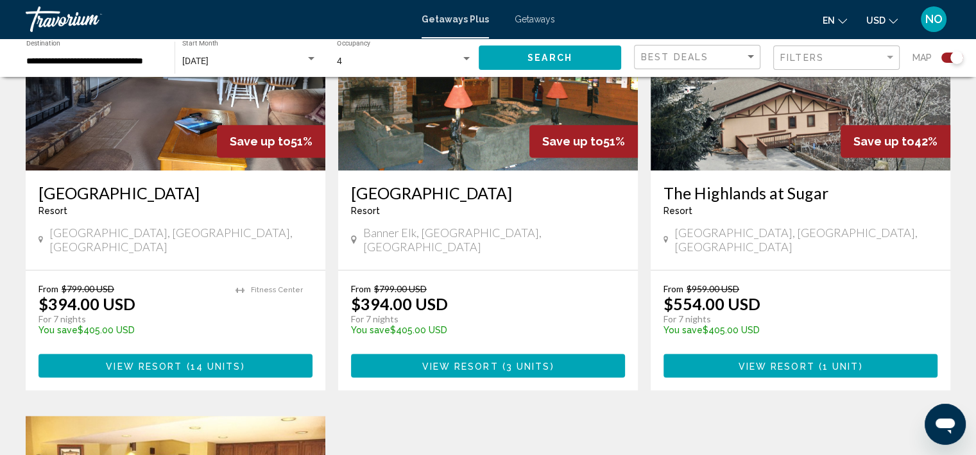
click at [180, 160] on img "Main content" at bounding box center [176, 67] width 300 height 205
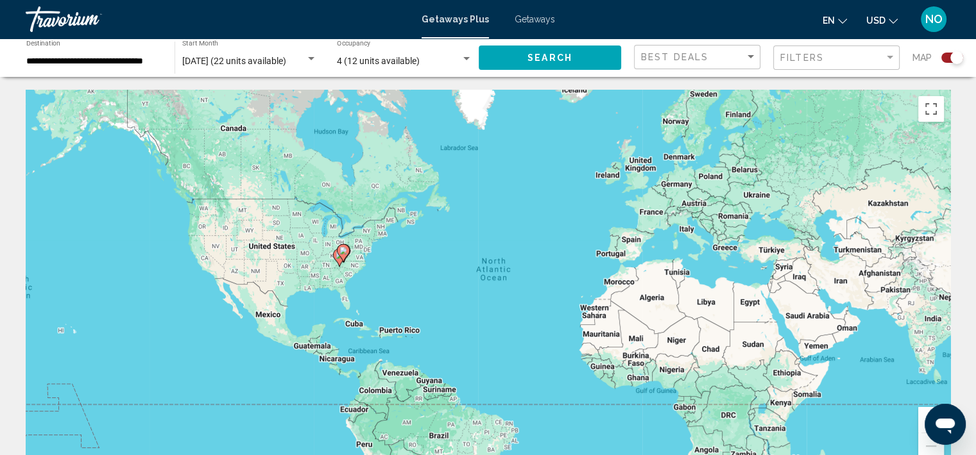
click at [56, 63] on input "**********" at bounding box center [93, 61] width 135 height 10
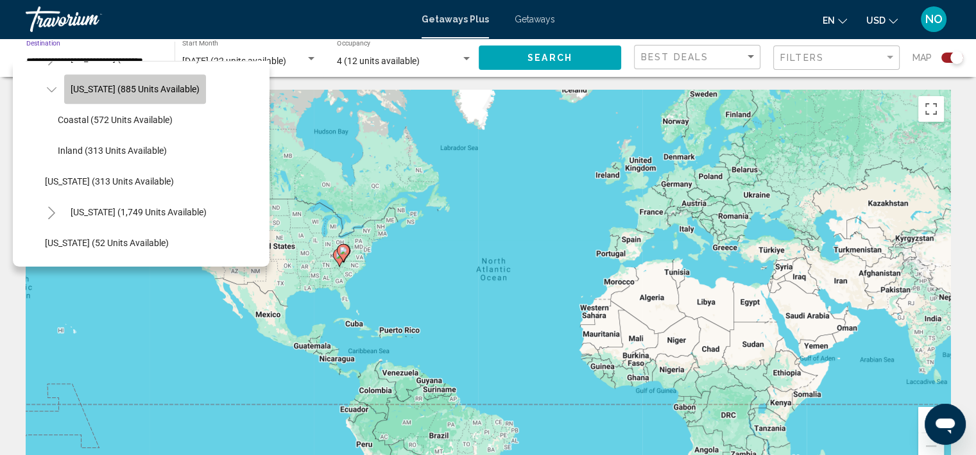
scroll to position [919, 0]
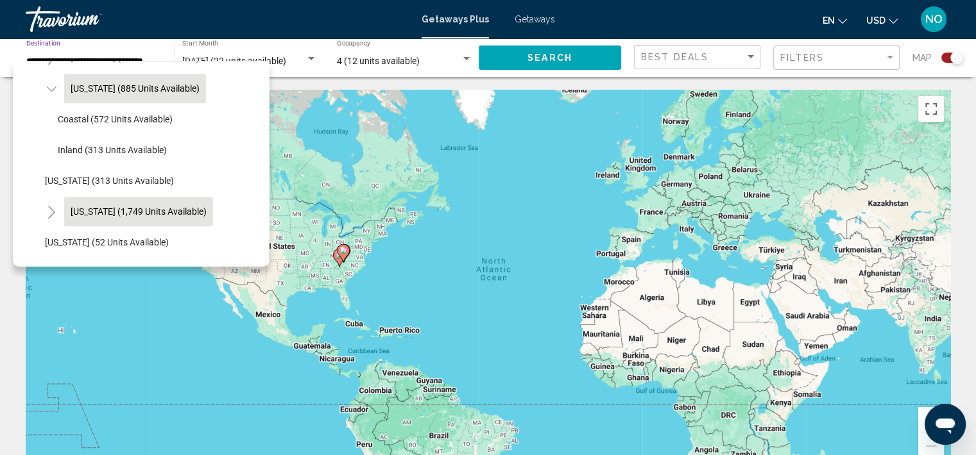
click at [178, 216] on span "[US_STATE] (1,749 units available)" at bounding box center [139, 212] width 136 height 10
type input "**********"
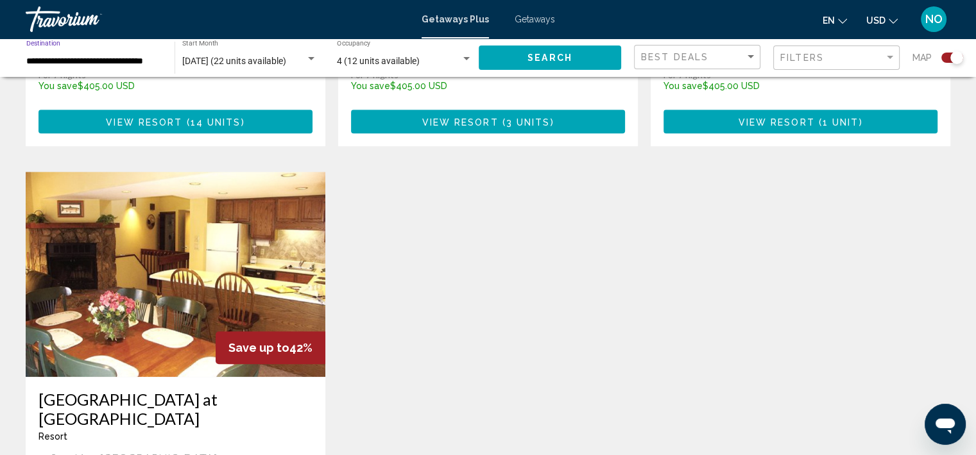
scroll to position [824, 0]
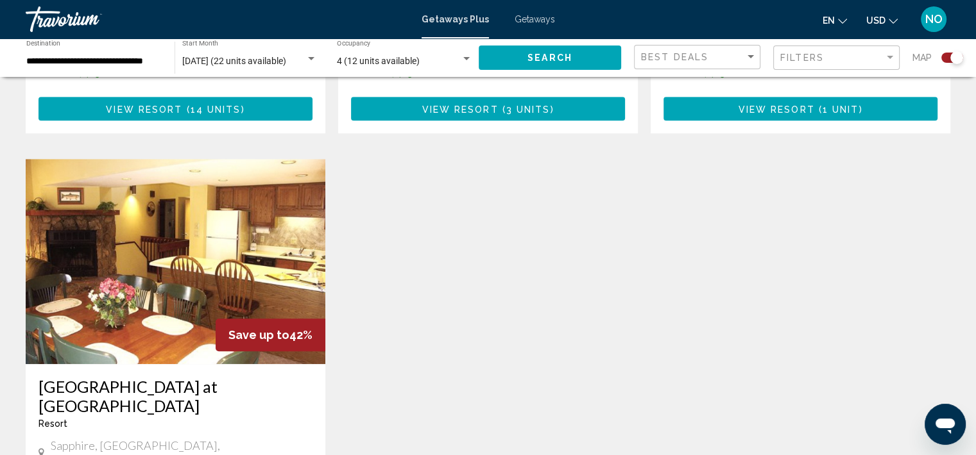
click at [643, 299] on div "Save up to 51% Willow Valley Resort Resort - This is an adults only resort Vila…" at bounding box center [487, 169] width 937 height 922
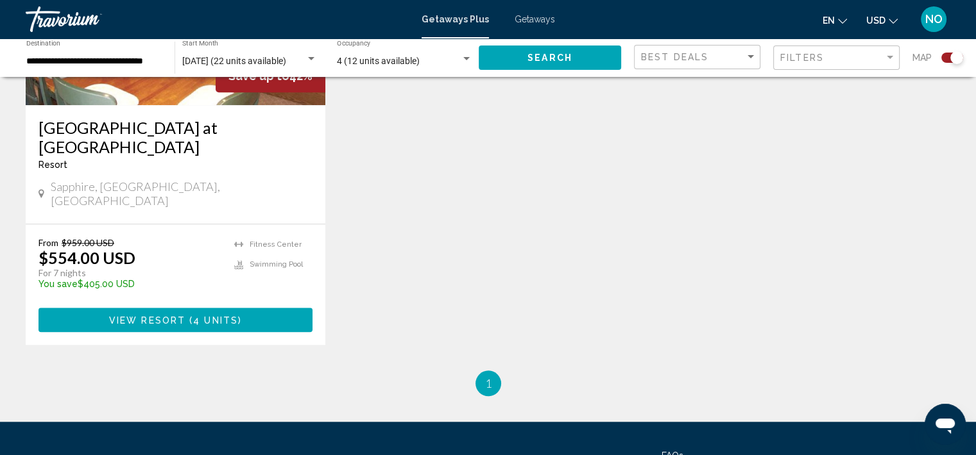
scroll to position [1080, 0]
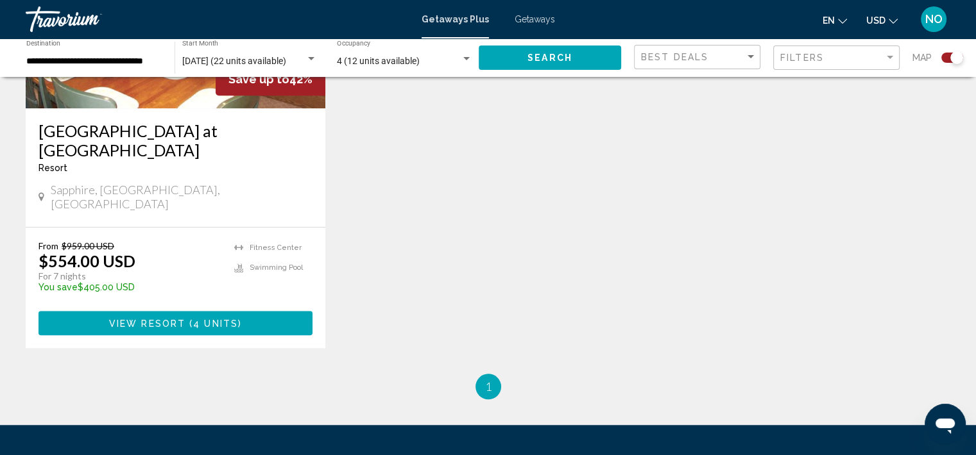
click at [257, 311] on button "View Resort ( 4 units )" at bounding box center [175, 323] width 274 height 24
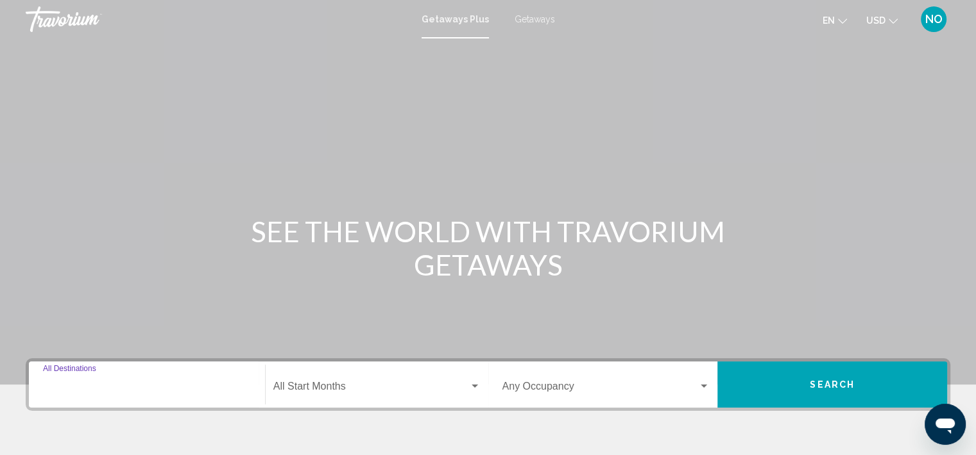
click at [90, 384] on input "Destination All Destinations" at bounding box center [147, 390] width 208 height 12
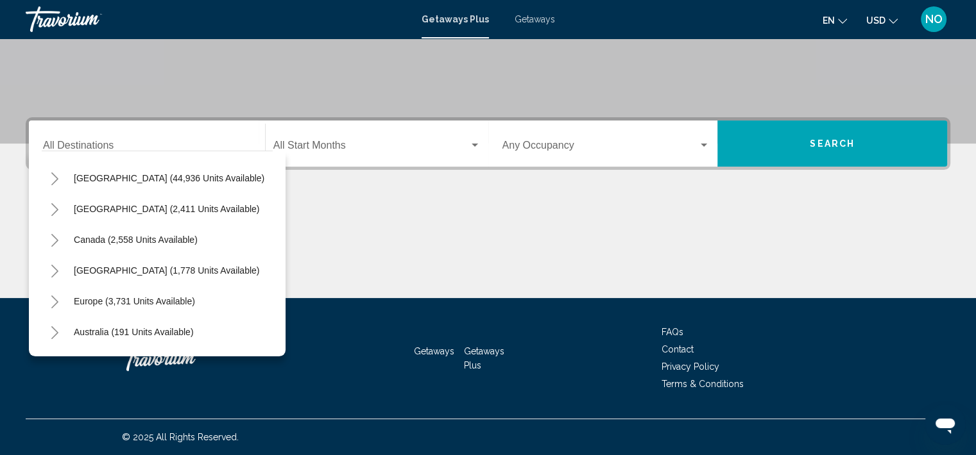
scroll to position [31, 0]
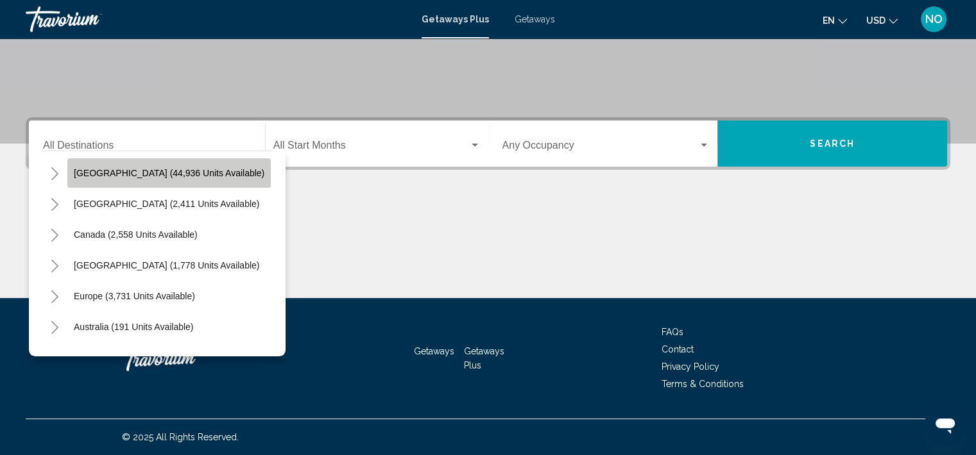
click at [195, 172] on span "[GEOGRAPHIC_DATA] (44,936 units available)" at bounding box center [169, 173] width 191 height 10
type input "**********"
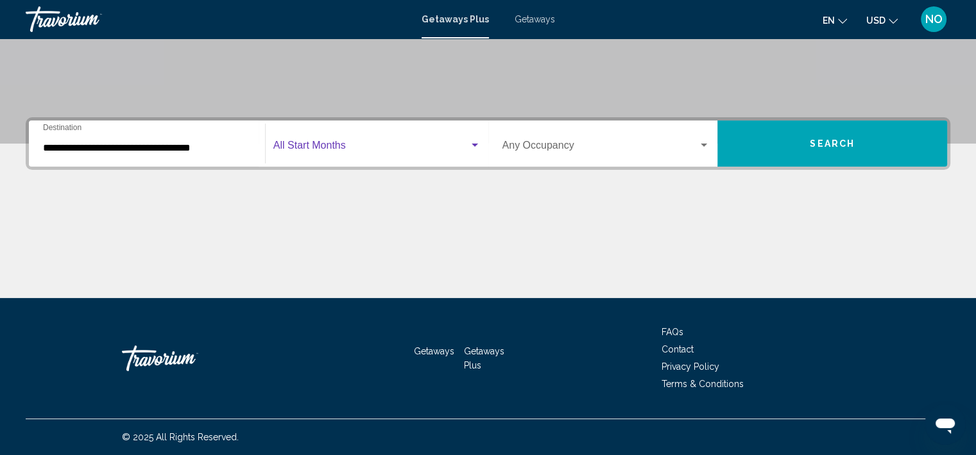
click at [328, 144] on span "Search widget" at bounding box center [371, 148] width 196 height 12
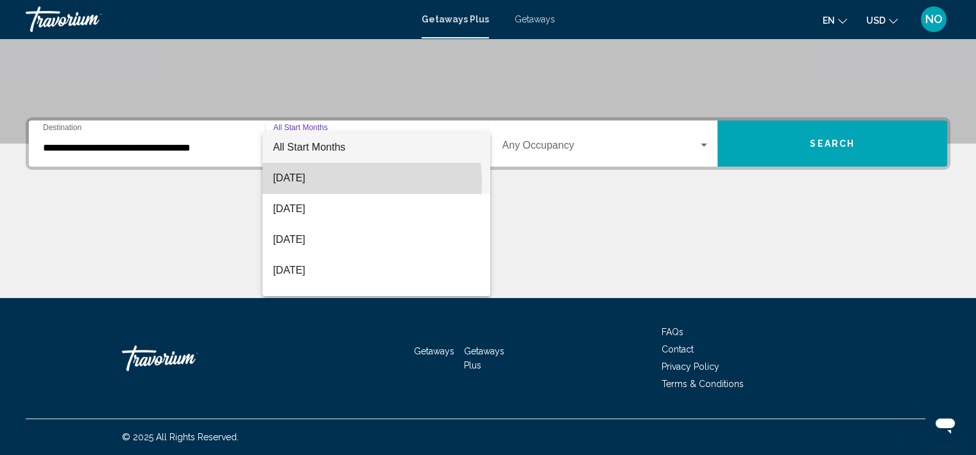
click at [326, 183] on span "[DATE]" at bounding box center [376, 178] width 207 height 31
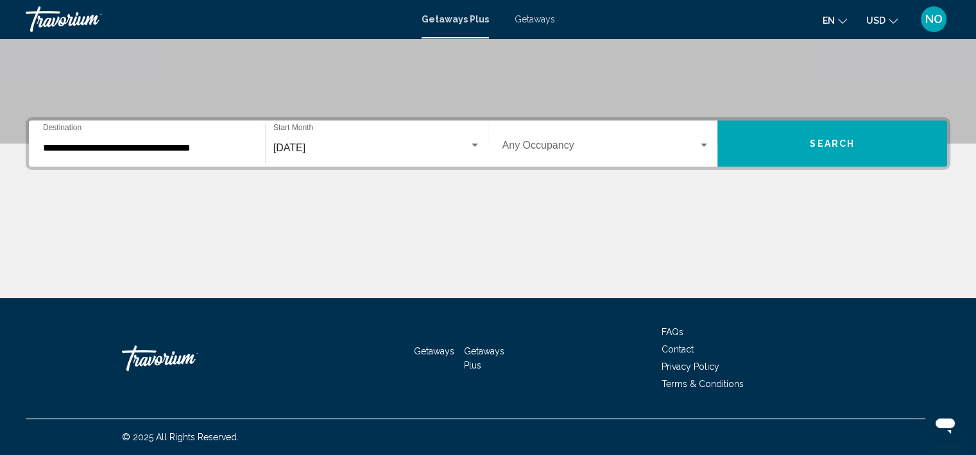
click at [557, 164] on mat-form-field "Occupancy Any Occupancy" at bounding box center [606, 144] width 223 height 46
click at [566, 144] on span "Search widget" at bounding box center [600, 148] width 196 height 12
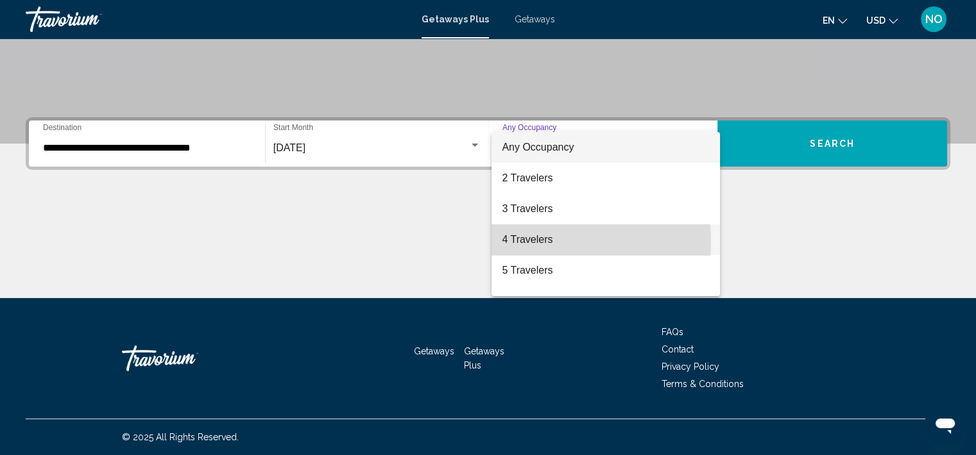
click at [534, 242] on span "4 Travelers" at bounding box center [606, 239] width 208 height 31
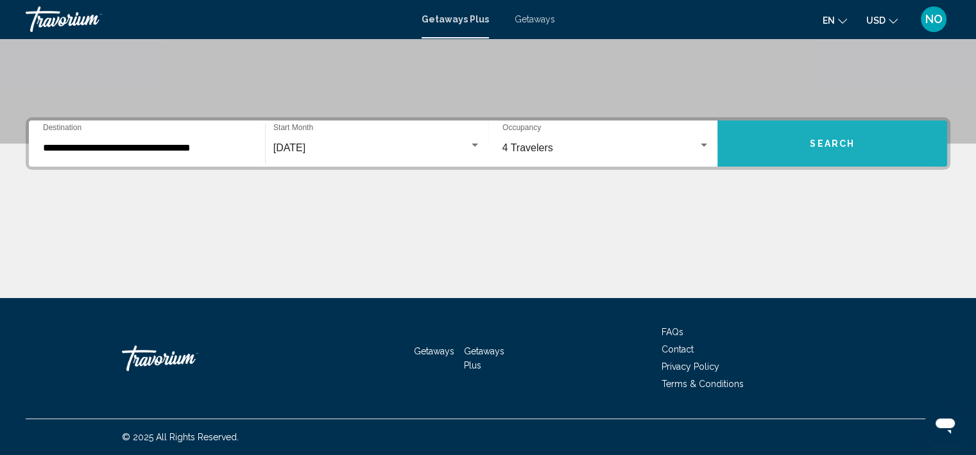
click at [779, 156] on button "Search" at bounding box center [832, 144] width 230 height 46
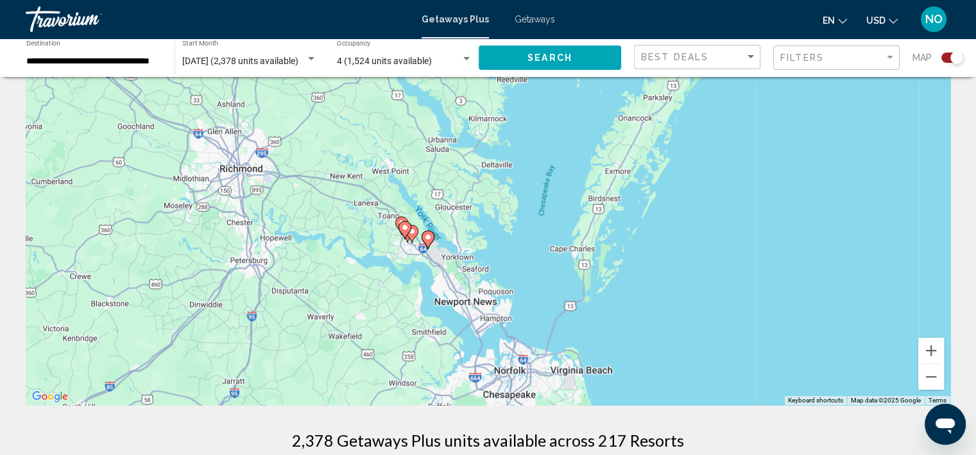
scroll to position [69, 0]
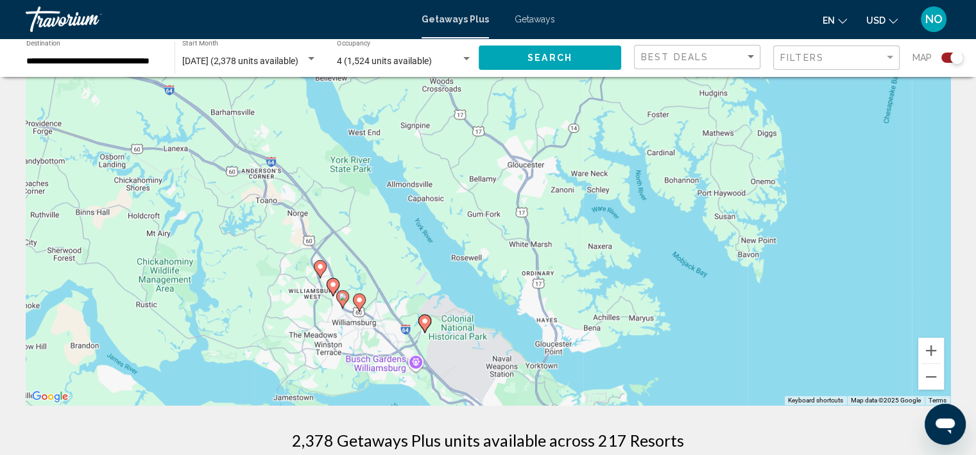
click at [321, 270] on icon "Main content" at bounding box center [320, 269] width 12 height 17
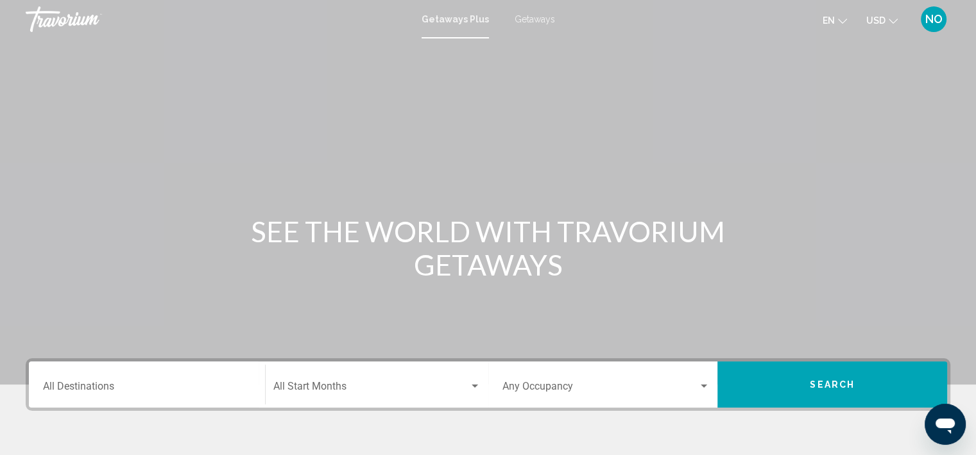
click at [177, 401] on div "Destination All Destinations" at bounding box center [147, 385] width 208 height 40
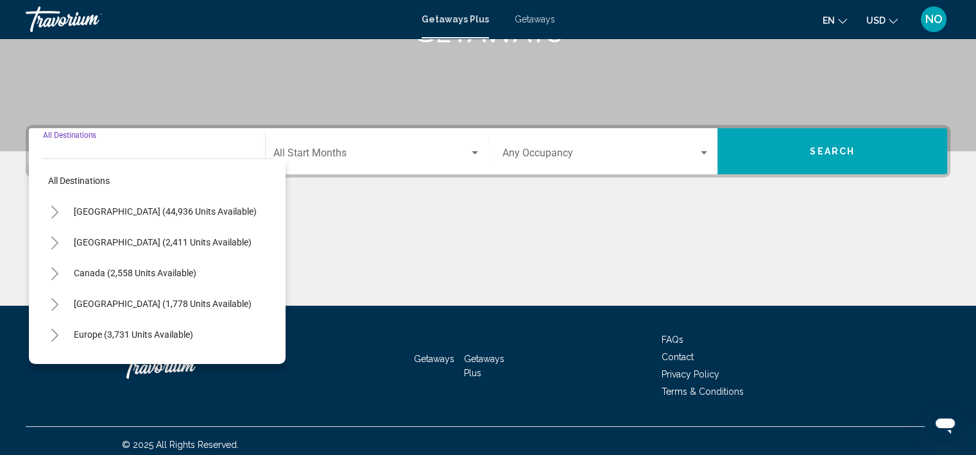
scroll to position [241, 0]
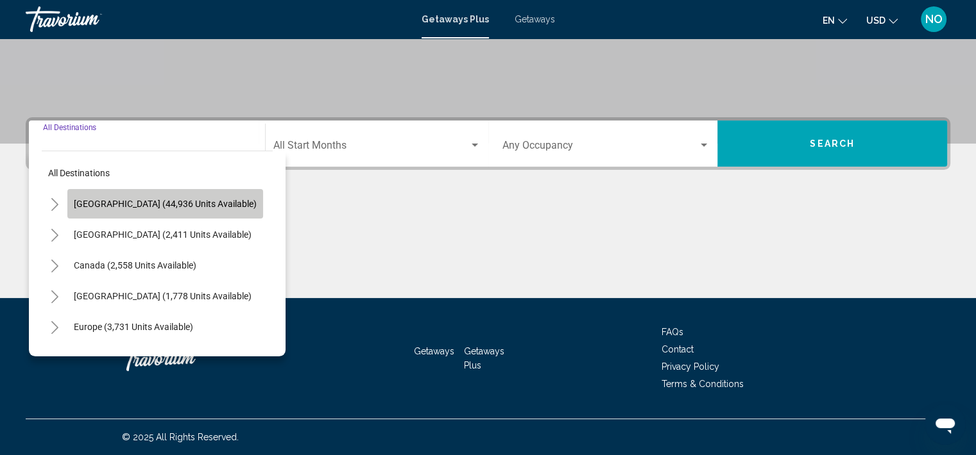
click at [193, 207] on span "[GEOGRAPHIC_DATA] (44,936 units available)" at bounding box center [165, 204] width 183 height 10
type input "**********"
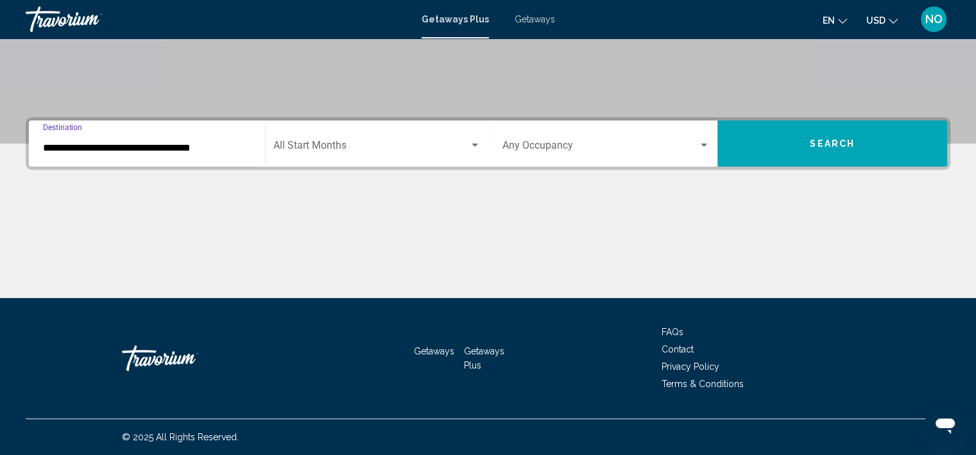
click at [375, 149] on span "Search widget" at bounding box center [371, 148] width 196 height 12
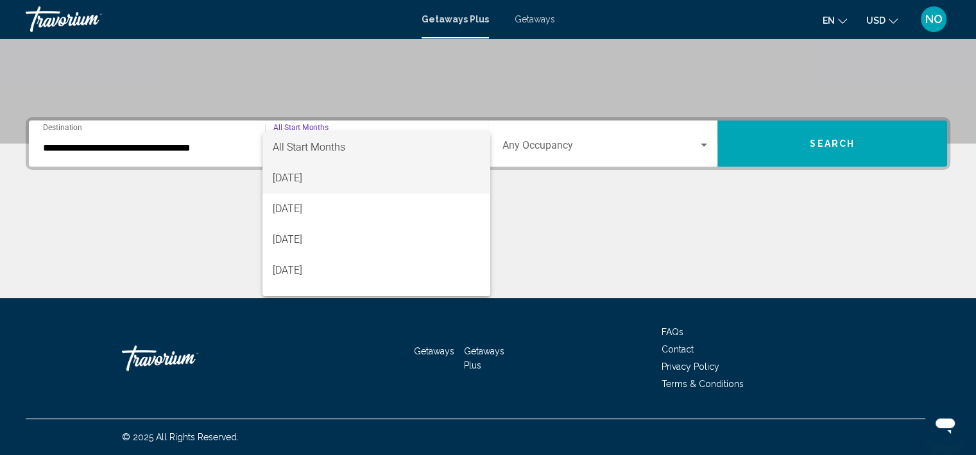
click at [363, 185] on span "[DATE]" at bounding box center [376, 178] width 207 height 31
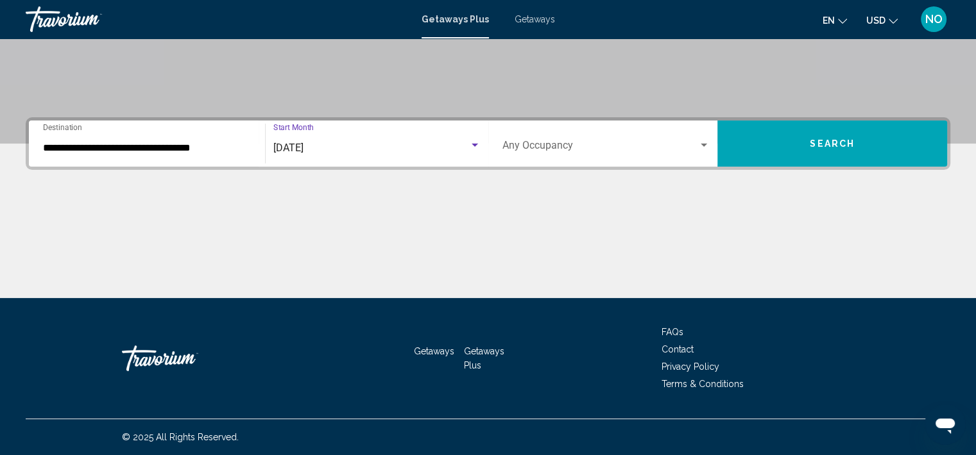
click at [610, 151] on span "Search widget" at bounding box center [600, 148] width 196 height 12
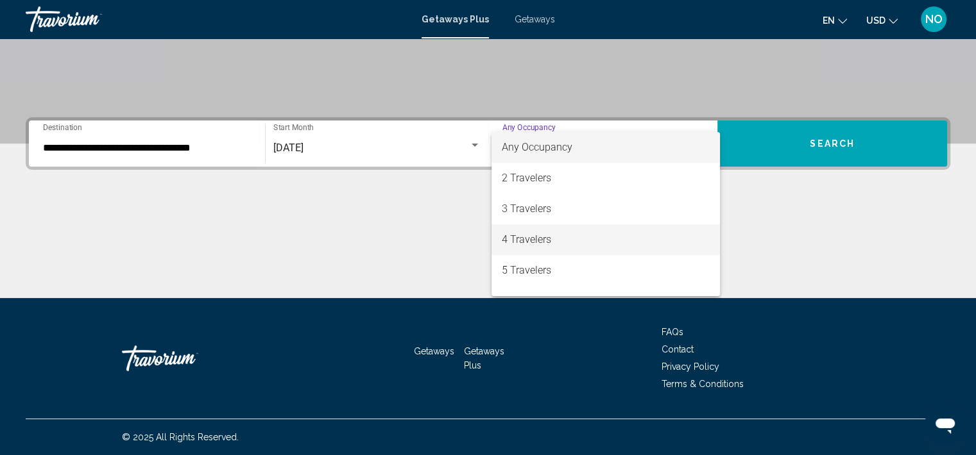
click at [538, 237] on span "4 Travelers" at bounding box center [606, 239] width 208 height 31
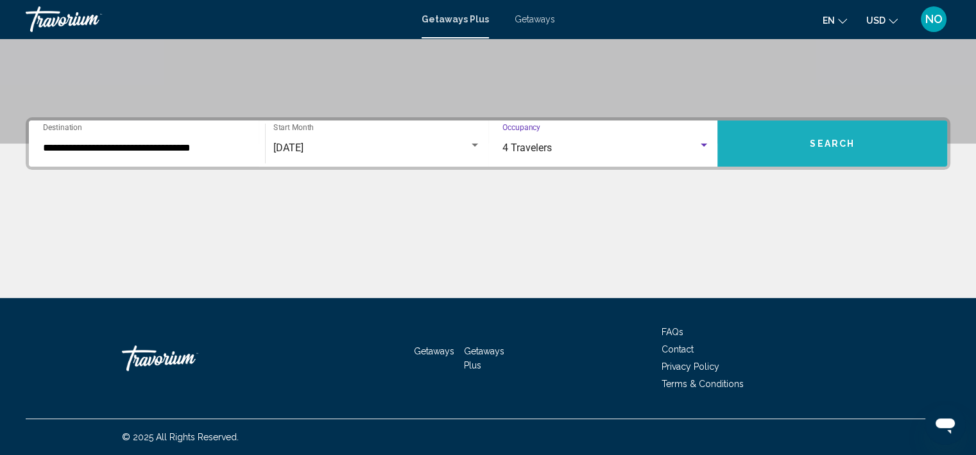
click at [848, 149] on button "Search" at bounding box center [832, 144] width 230 height 46
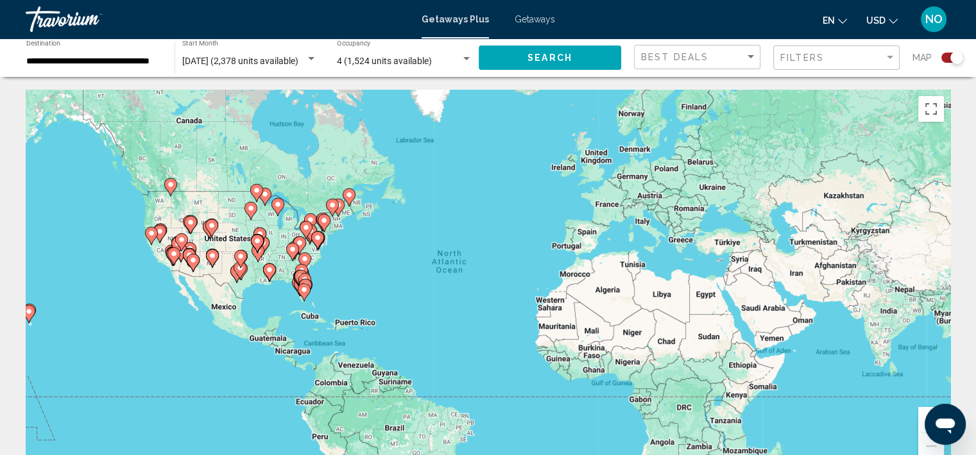
click at [95, 62] on input "**********" at bounding box center [93, 61] width 135 height 10
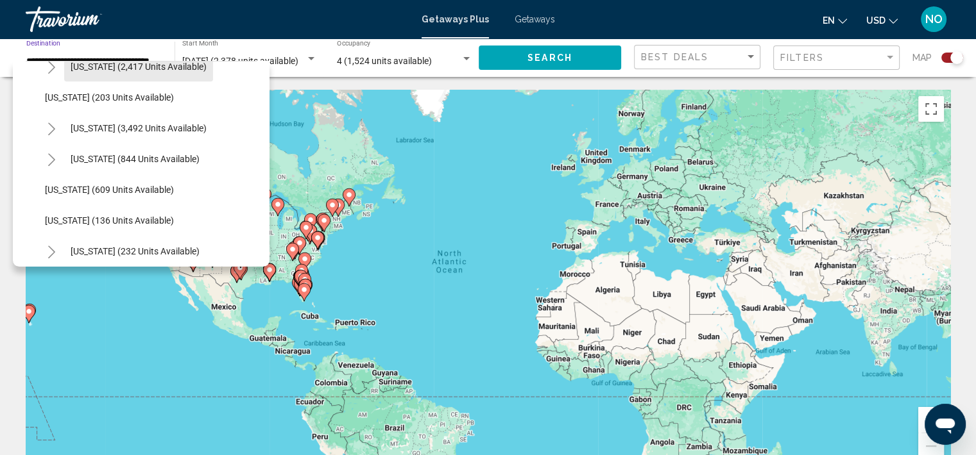
scroll to position [729, 0]
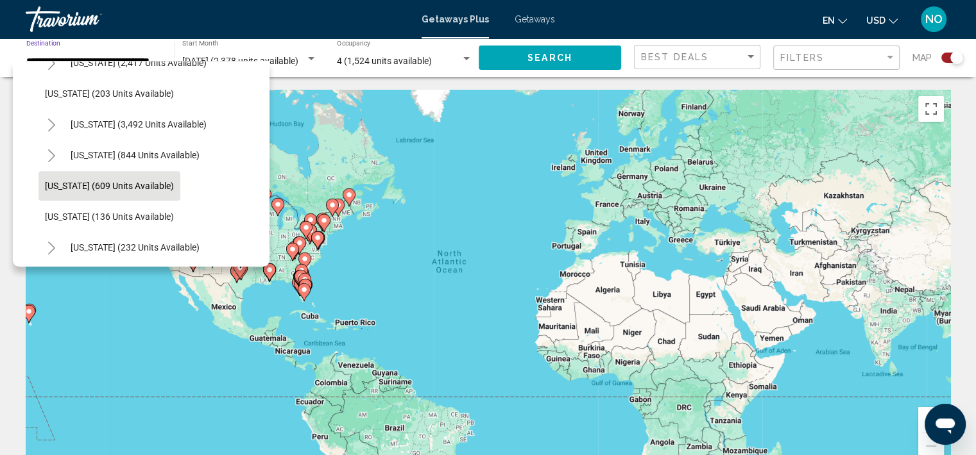
click at [180, 192] on button "[US_STATE] (609 units available)" at bounding box center [109, 186] width 142 height 30
type input "**********"
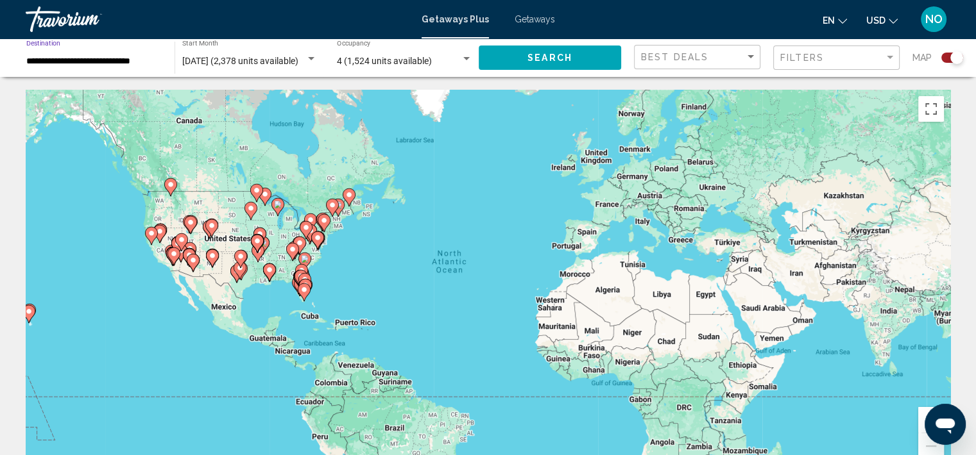
click at [576, 59] on button "Search" at bounding box center [549, 58] width 142 height 24
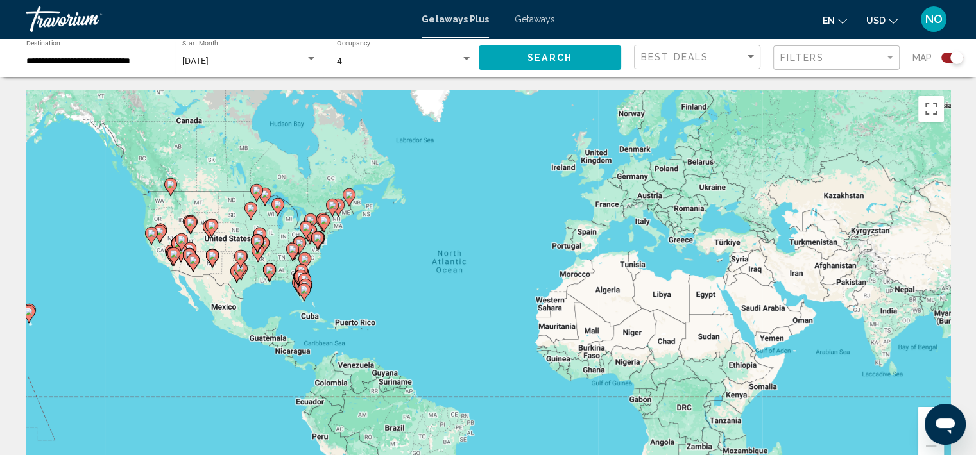
click at [936, 423] on icon "Open messaging window" at bounding box center [944, 426] width 19 height 15
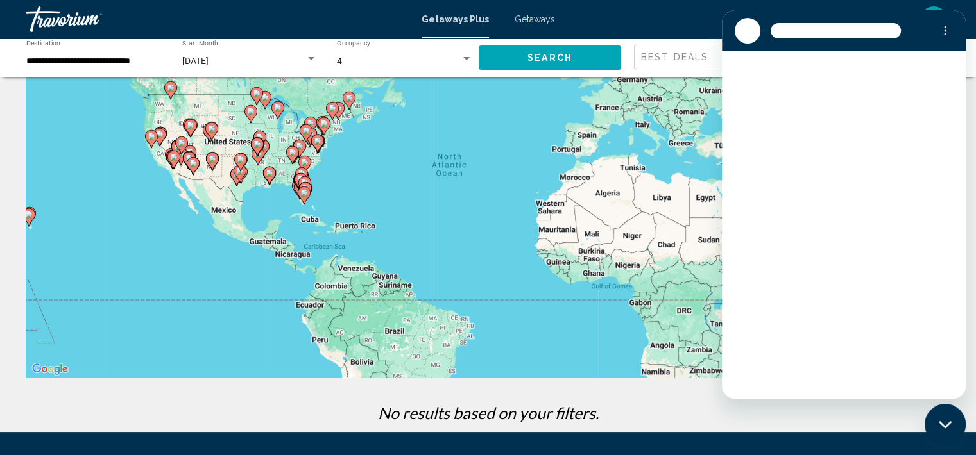
scroll to position [121, 0]
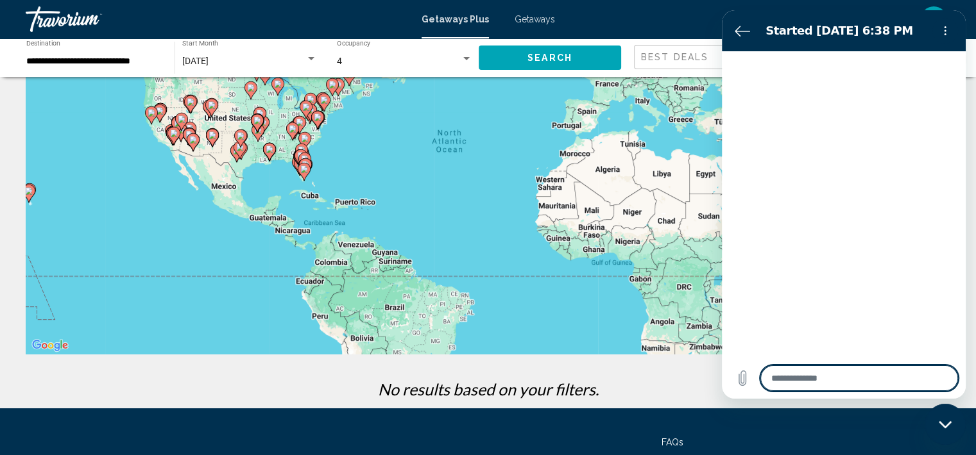
type textarea "*"
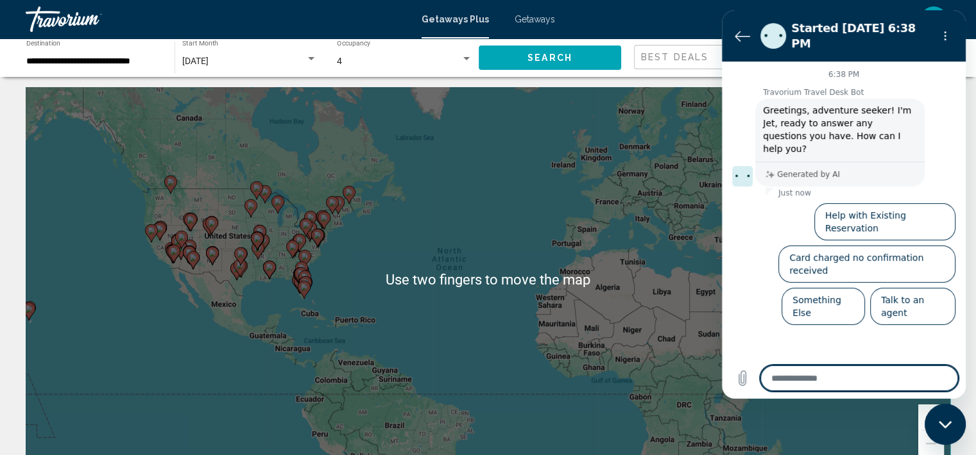
scroll to position [0, 0]
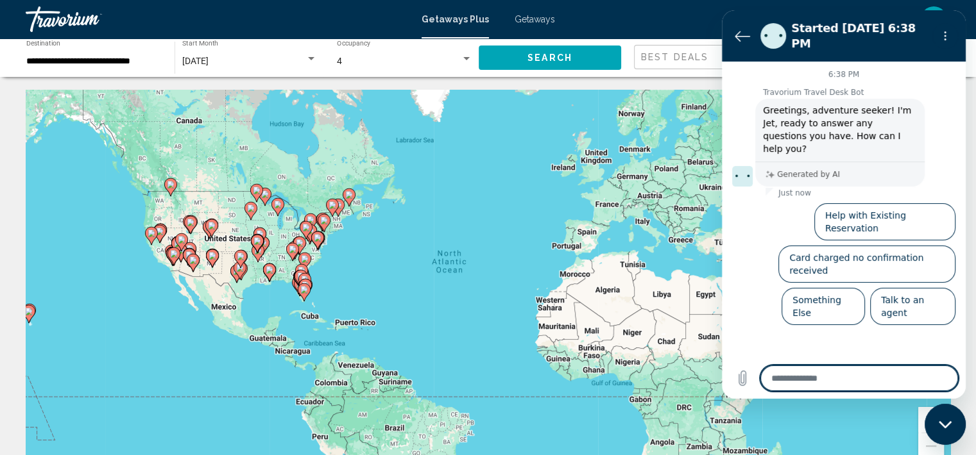
click at [87, 64] on input "**********" at bounding box center [93, 61] width 135 height 10
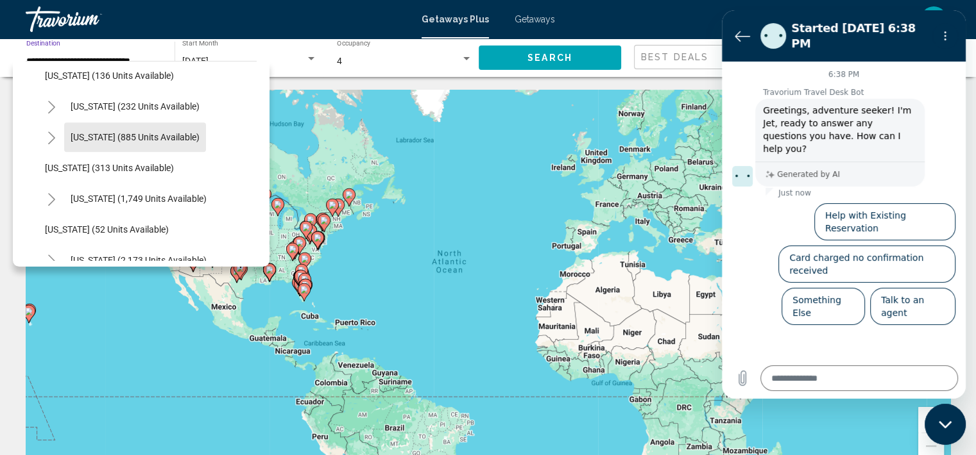
scroll to position [872, 0]
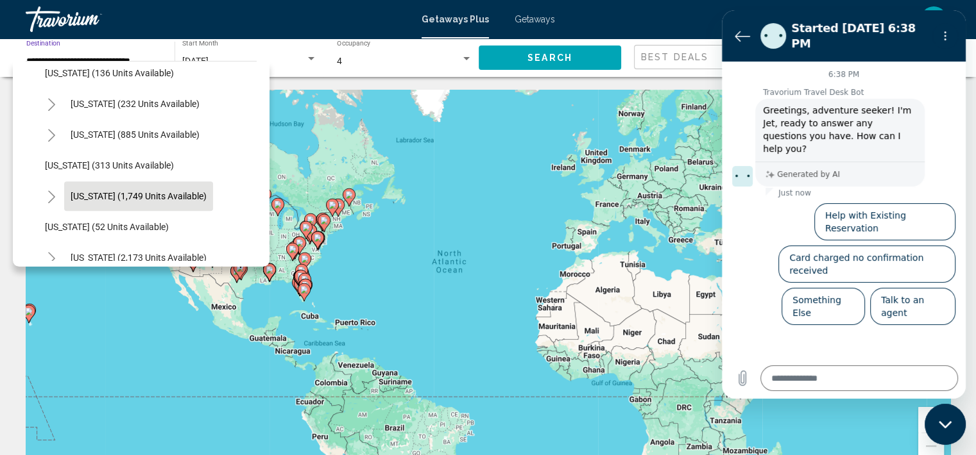
click at [198, 204] on button "[US_STATE] (1,749 units available)" at bounding box center [138, 197] width 149 height 30
type input "**********"
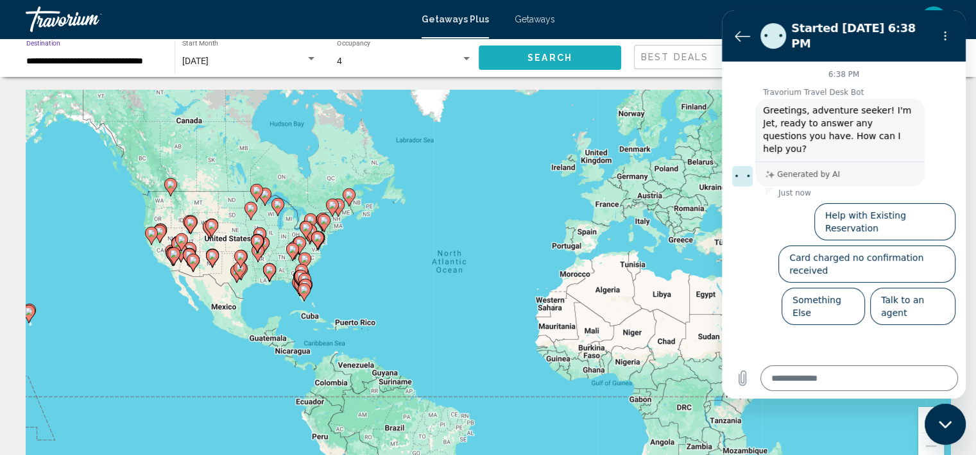
click at [570, 60] on span "Search" at bounding box center [549, 58] width 45 height 10
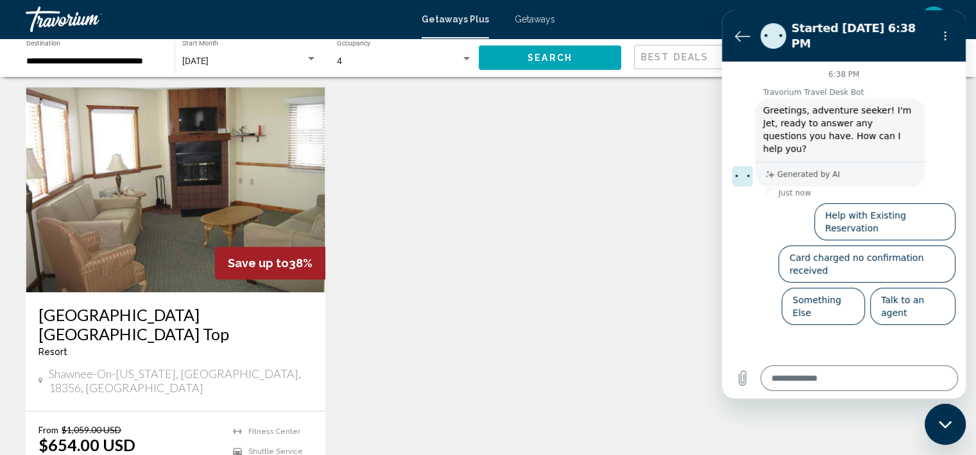
scroll to position [897, 0]
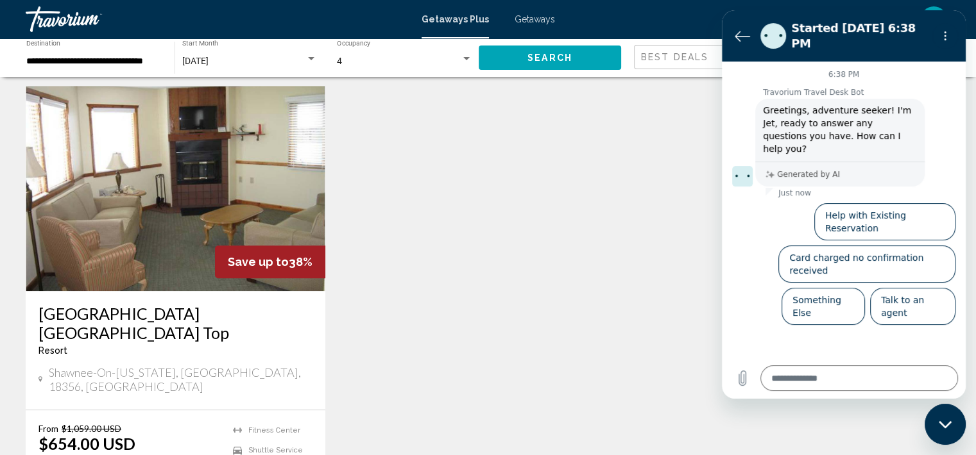
click at [242, 246] on div "Save up to 38%" at bounding box center [270, 262] width 110 height 33
click at [177, 239] on img "Main content" at bounding box center [176, 188] width 300 height 205
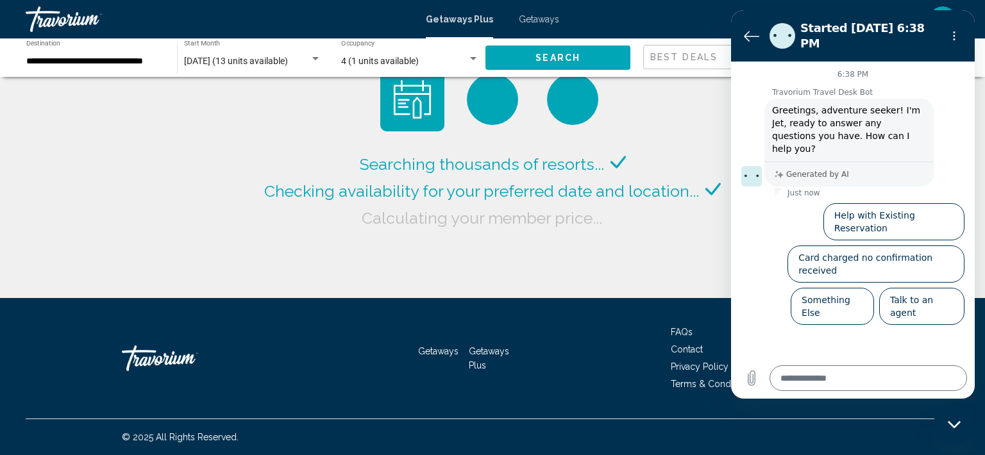
click at [681, 265] on div "Searching thousands of resorts... Checking availability for your preferred date…" at bounding box center [492, 149] width 985 height 298
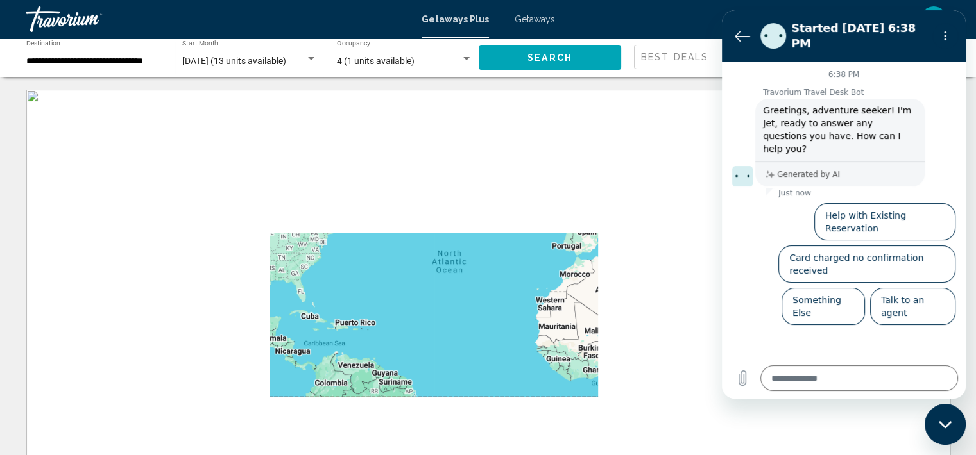
click at [749, 42] on section "Started [DATE] 6:38 PM" at bounding box center [844, 35] width 244 height 51
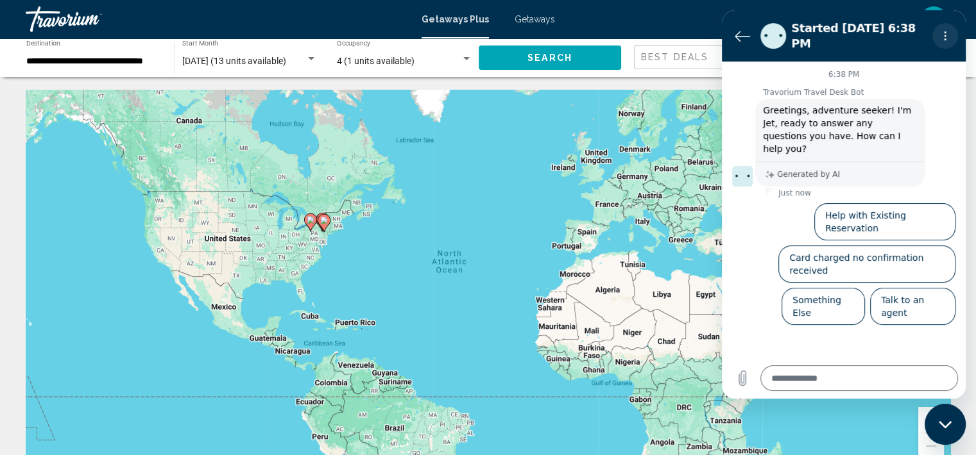
click at [943, 36] on button "Options menu" at bounding box center [945, 36] width 26 height 26
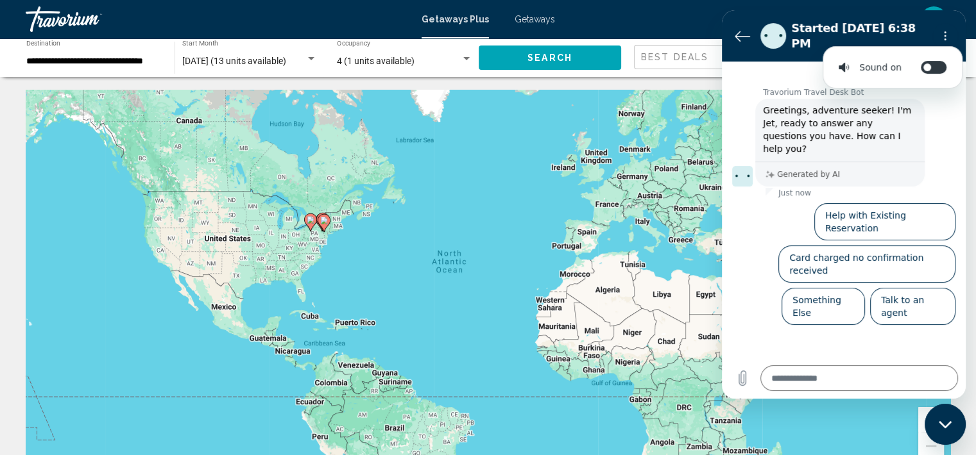
click at [661, 196] on div "To activate drag with keyboard, press Alt + Enter. Once in keyboard drag state,…" at bounding box center [488, 282] width 924 height 385
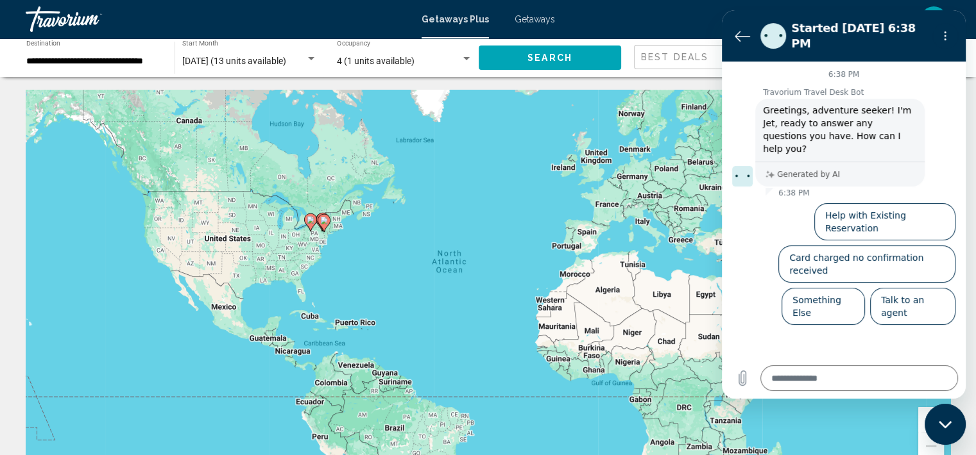
click at [121, 61] on input "**********" at bounding box center [93, 61] width 135 height 10
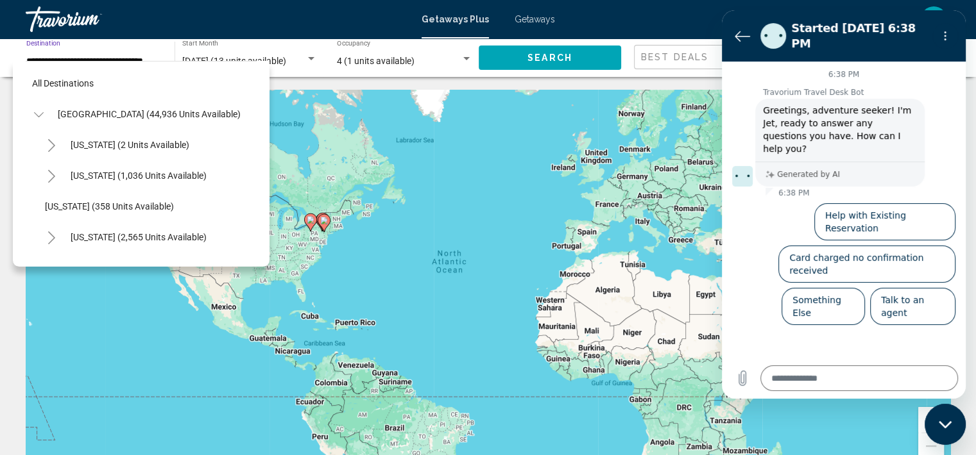
scroll to position [912, 0]
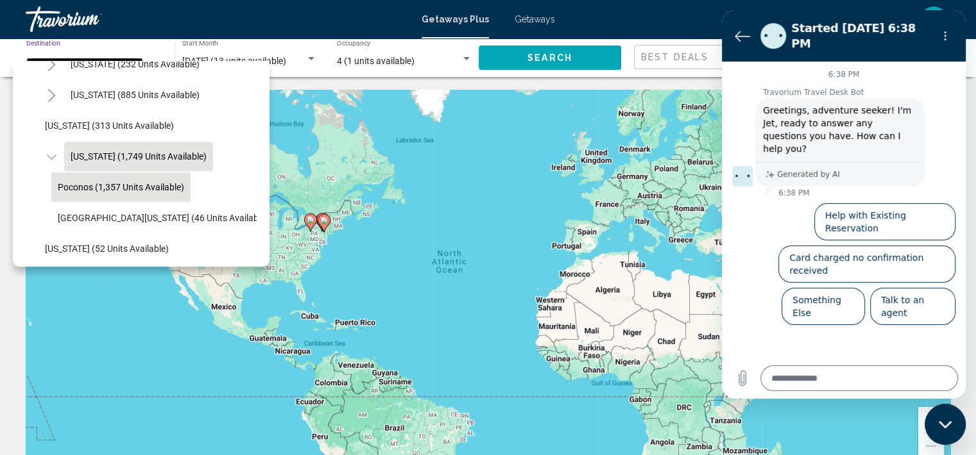
click at [165, 192] on button "Poconos (1,357 units available)" at bounding box center [120, 188] width 139 height 30
type input "**********"
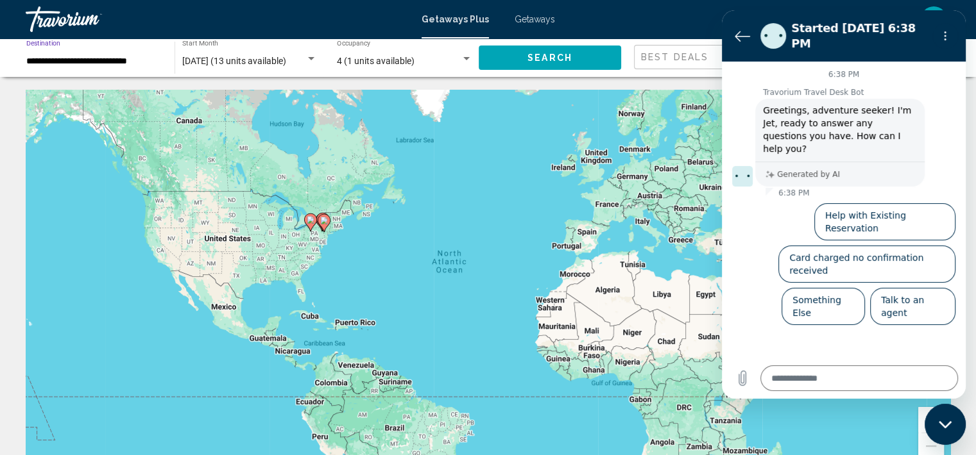
click at [575, 54] on button "Search" at bounding box center [549, 58] width 142 height 24
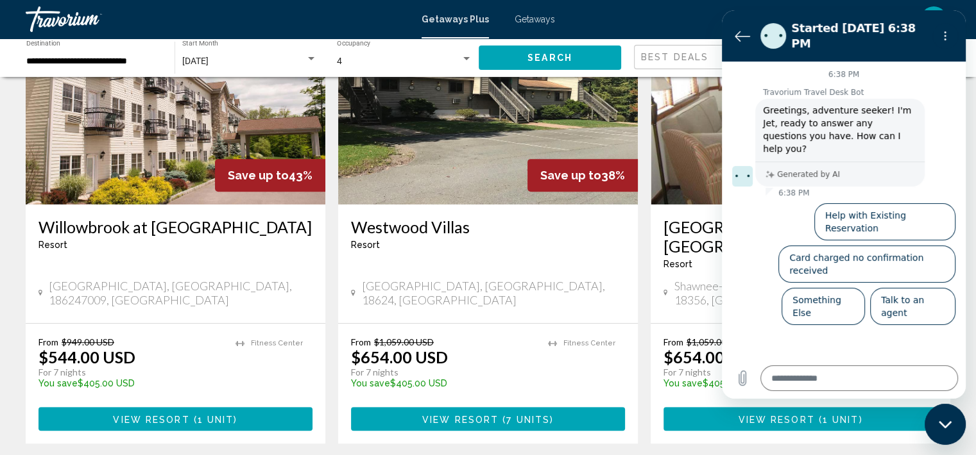
scroll to position [534, 0]
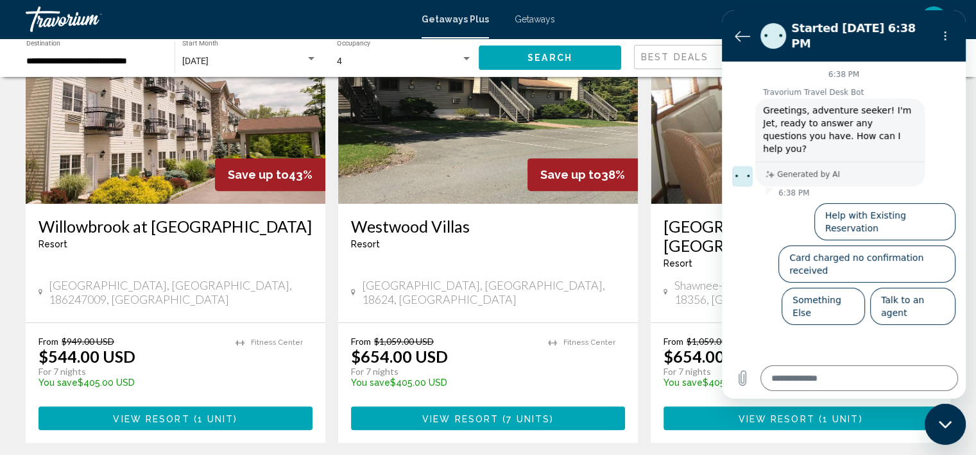
type textarea "*"
click at [952, 30] on button "Options menu" at bounding box center [945, 36] width 26 height 26
